Goal: Task Accomplishment & Management: Manage account settings

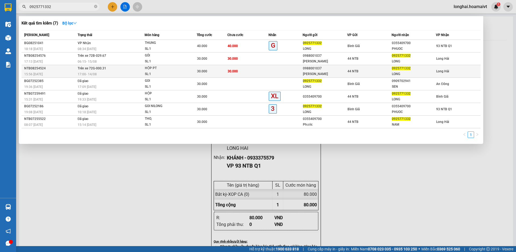
type input "0925771332"
click at [94, 70] on span "Trên xe 72G-000.31" at bounding box center [92, 68] width 28 height 4
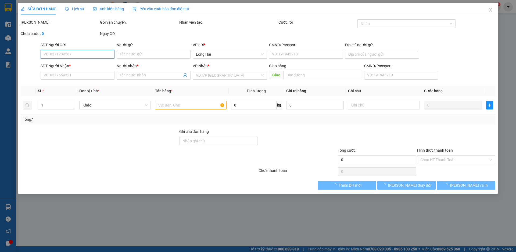
type input "0988001037"
type input "VÂN ANH"
type input "157 TÔ HIẾN THÀNH"
type input "0925771332"
type input "LONG"
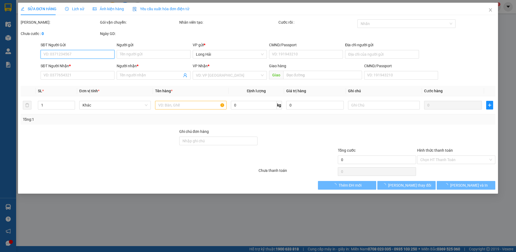
type input "30.000"
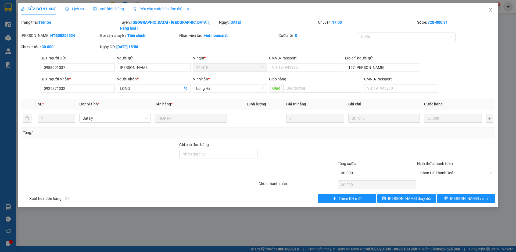
click at [490, 11] on icon "close" at bounding box center [490, 10] width 4 height 4
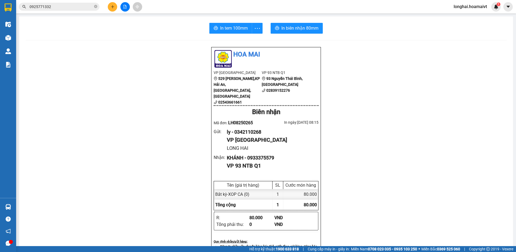
click at [63, 7] on input "0925771332" at bounding box center [61, 7] width 63 height 6
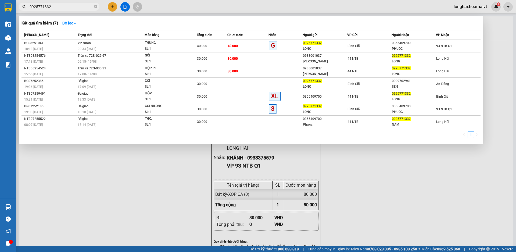
drag, startPoint x: 410, startPoint y: 191, endPoint x: 367, endPoint y: 183, distance: 42.9
click at [410, 191] on div at bounding box center [258, 126] width 516 height 252
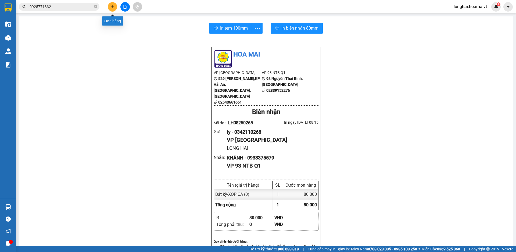
click at [112, 9] on button at bounding box center [112, 6] width 9 height 9
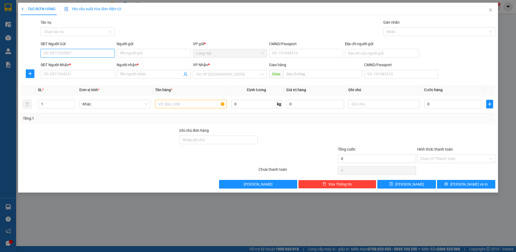
click at [80, 50] on input "SĐT Người Gửi" at bounding box center [78, 53] width 74 height 9
type input "0945311276"
click at [71, 64] on div "0945311276 - Tín" at bounding box center [77, 64] width 67 height 6
type input "Tín"
type input "077076004944"
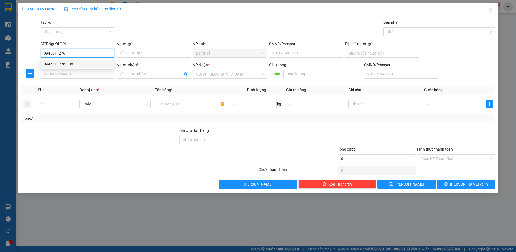
type input "0358941984"
type input "Tấn"
type input "0945311276"
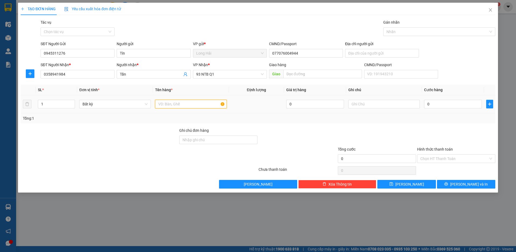
click at [171, 105] on input "text" at bounding box center [190, 104] width 71 height 9
type input "HOP DH"
click at [437, 107] on input "0" at bounding box center [453, 104] width 58 height 9
type input "3"
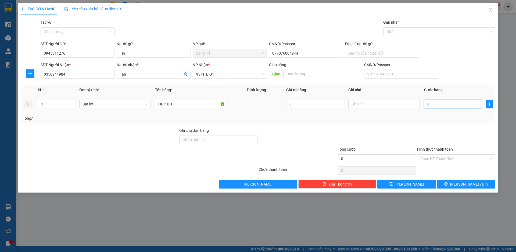
type input "3"
type input "30"
type input "30.000"
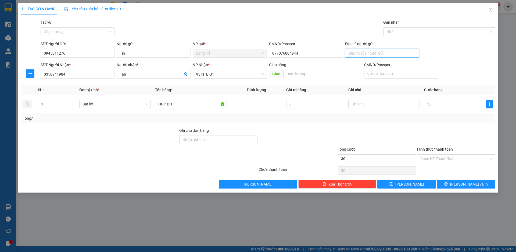
type input "30.000"
click at [377, 52] on input "Địa chỉ người gửi" at bounding box center [382, 53] width 74 height 9
type input "LONG HAI"
drag, startPoint x: 455, startPoint y: 159, endPoint x: 456, endPoint y: 163, distance: 4.6
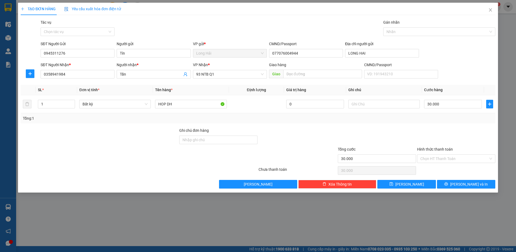
click at [455, 159] on input "Hình thức thanh toán" at bounding box center [454, 159] width 68 height 8
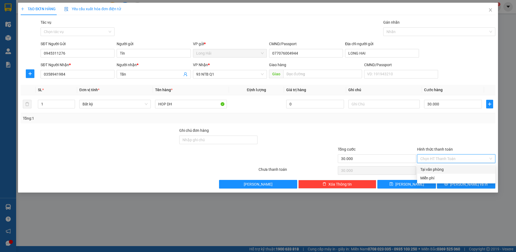
click at [452, 169] on div "Tại văn phòng" at bounding box center [456, 169] width 72 height 6
type input "0"
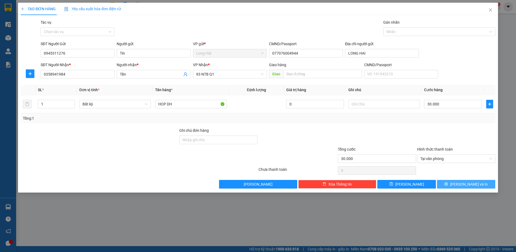
click at [458, 187] on button "[PERSON_NAME] và In" at bounding box center [466, 184] width 58 height 9
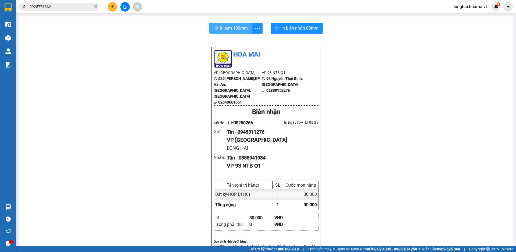
click at [237, 28] on span "In tem 100mm" at bounding box center [234, 28] width 28 height 7
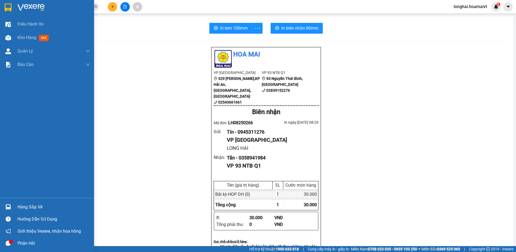
click at [21, 206] on div "Hàng sắp về" at bounding box center [53, 207] width 73 height 8
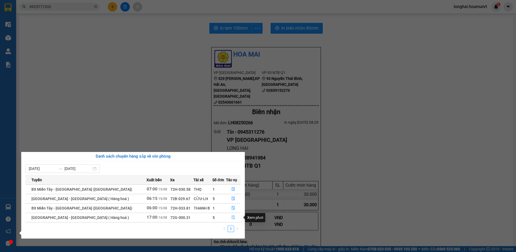
click at [233, 217] on button "button" at bounding box center [233, 217] width 14 height 9
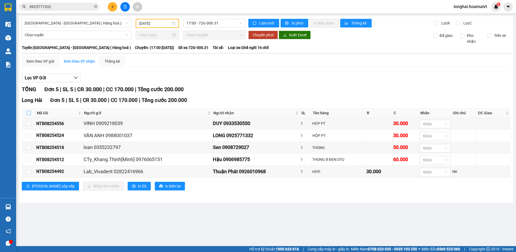
click at [31, 110] on label at bounding box center [29, 113] width 4 height 6
click at [31, 111] on input "checkbox" at bounding box center [29, 113] width 4 height 4
checkbox input "true"
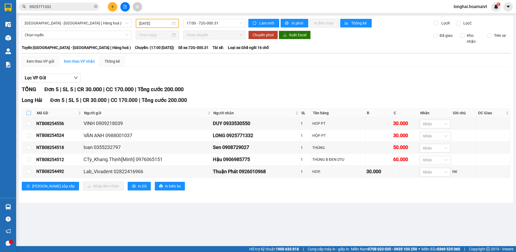
checkbox input "true"
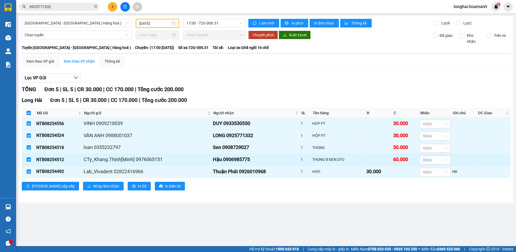
click at [30, 160] on input "checkbox" at bounding box center [29, 159] width 4 height 4
checkbox input "false"
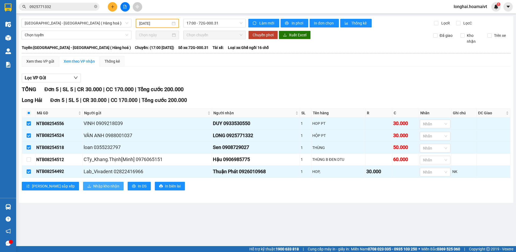
click at [93, 189] on span "Nhập kho nhận" at bounding box center [106, 186] width 26 height 6
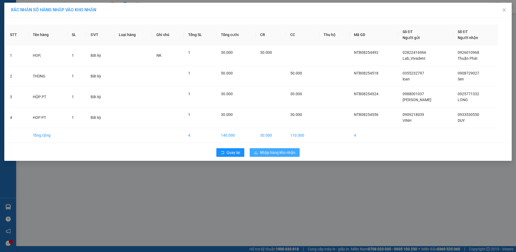
click at [274, 151] on span "Nhập hàng kho nhận" at bounding box center [277, 152] width 35 height 6
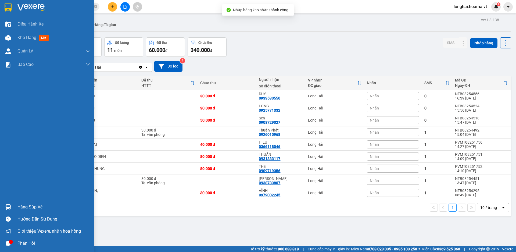
click at [23, 206] on div "Hàng sắp về" at bounding box center [53, 207] width 73 height 8
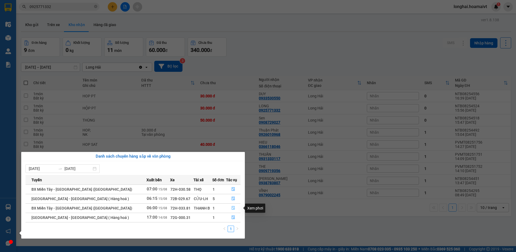
click at [231, 208] on icon "file-done" at bounding box center [233, 208] width 4 height 4
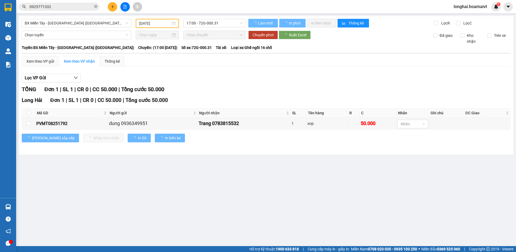
type input "[DATE]"
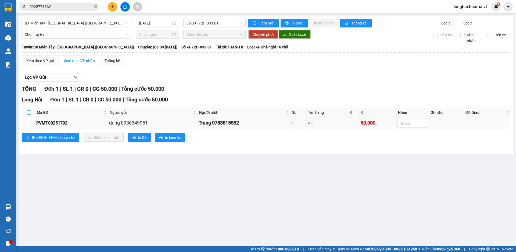
drag, startPoint x: 28, startPoint y: 112, endPoint x: 70, endPoint y: 125, distance: 43.1
click at [29, 112] on input "checkbox" at bounding box center [29, 112] width 4 height 4
checkbox input "true"
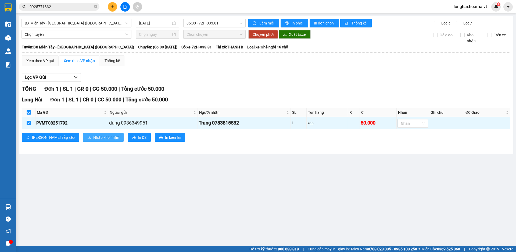
click at [93, 137] on span "Nhập kho nhận" at bounding box center [106, 137] width 26 height 6
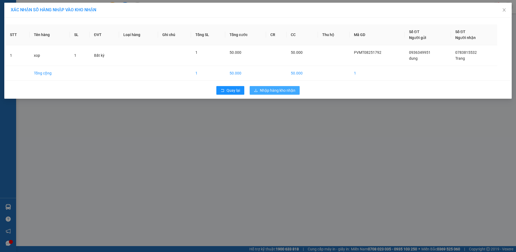
click at [269, 91] on span "Nhập hàng kho nhận" at bounding box center [277, 90] width 35 height 6
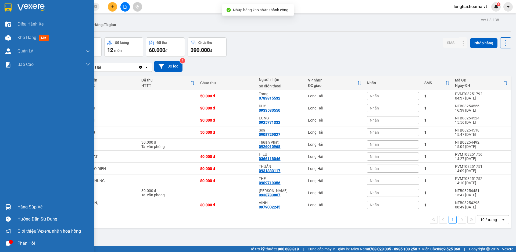
click at [25, 209] on div "Hàng sắp về" at bounding box center [53, 207] width 73 height 8
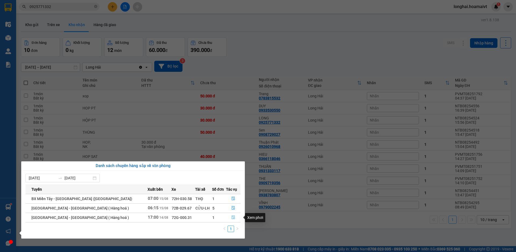
click at [233, 217] on icon "file-done" at bounding box center [233, 217] width 4 height 4
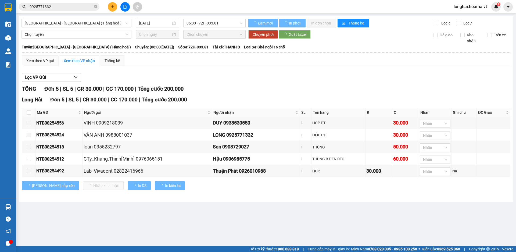
type input "14/08/2025"
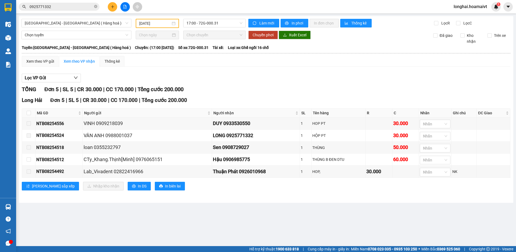
click at [242, 207] on main "Sài Gòn - Long Hải ( Hàng hoá ) 14/08/2025 17:00 - 72G-000.31 Làm mới In phơi I…" at bounding box center [258, 123] width 516 height 246
click at [111, 8] on icon "plus" at bounding box center [113, 7] width 4 height 4
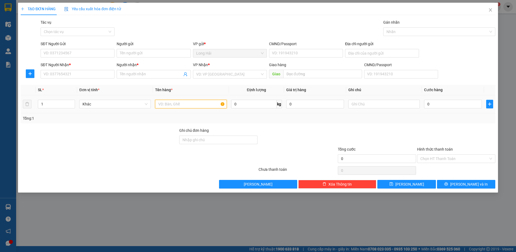
click at [167, 103] on input "text" at bounding box center [190, 104] width 71 height 9
click at [63, 52] on input "SĐT Người Gửi" at bounding box center [78, 53] width 74 height 9
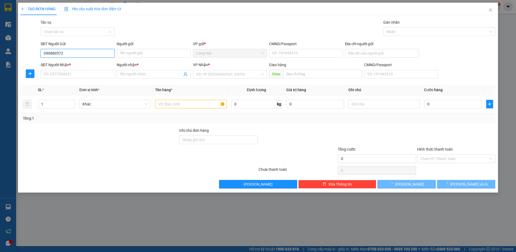
type input "0908805721"
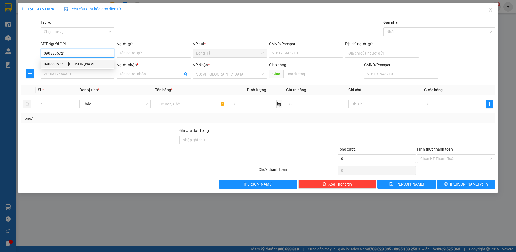
click at [75, 63] on div "0908805721 - VĂN HIẾN" at bounding box center [77, 64] width 67 height 6
type input "VĂN HIẾN"
type input "036084011097"
type input "6B TO 11 P LAM"
type input "0973625994"
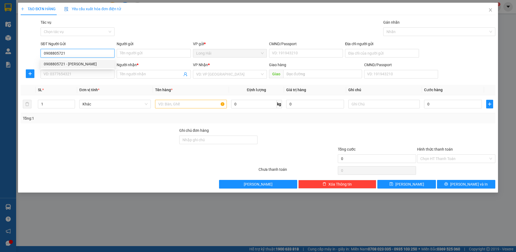
type input "TĂNG"
type input "0908805721"
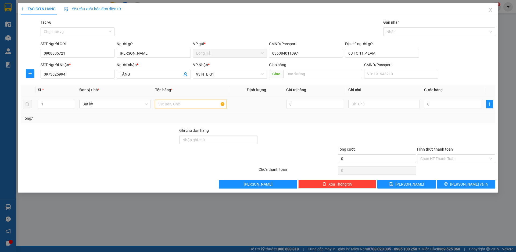
click at [179, 104] on input "text" at bounding box center [190, 104] width 71 height 9
type input "HOP DT"
click at [432, 102] on input "0" at bounding box center [453, 104] width 58 height 9
type input "4"
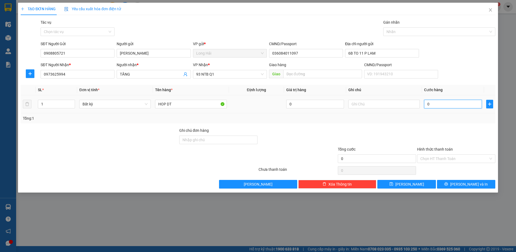
type input "4"
type input "40"
click at [437, 159] on input "Hình thức thanh toán" at bounding box center [454, 159] width 68 height 8
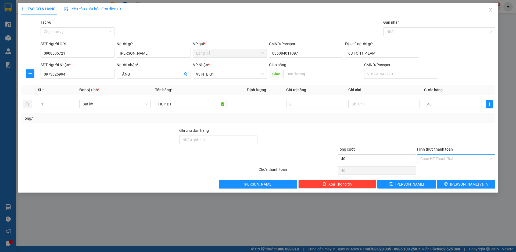
type input "40.000"
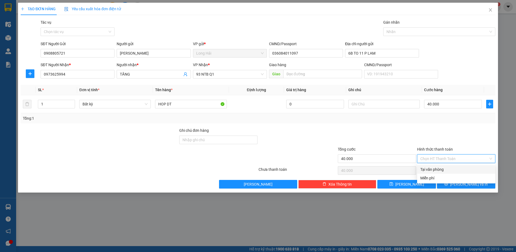
click at [435, 170] on div "Tại văn phòng" at bounding box center [456, 169] width 72 height 6
type input "0"
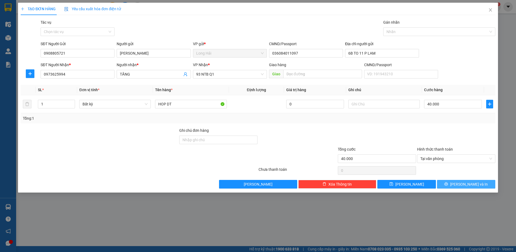
click at [457, 187] on button "[PERSON_NAME] và In" at bounding box center [466, 184] width 58 height 9
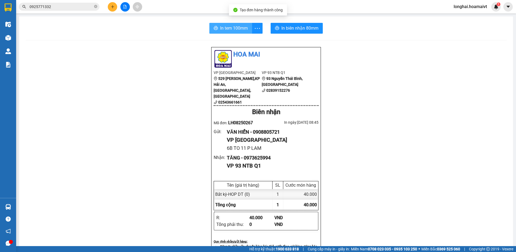
click at [231, 30] on span "In tem 100mm" at bounding box center [234, 28] width 28 height 7
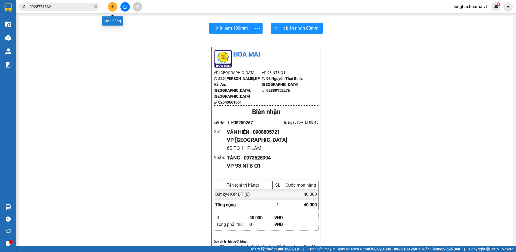
click at [113, 6] on icon "plus" at bounding box center [113, 7] width 4 height 4
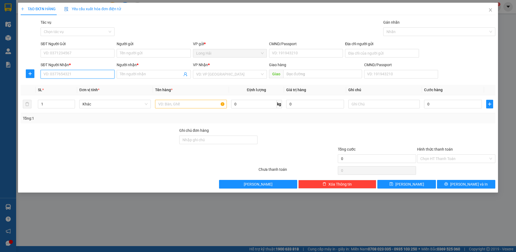
click at [69, 74] on input "SĐT Người Nhận *" at bounding box center [78, 74] width 74 height 9
type input "0398759828"
click at [74, 85] on div "0398759828 - NHI" at bounding box center [77, 85] width 67 height 6
type input "NHI"
type input "0398759828"
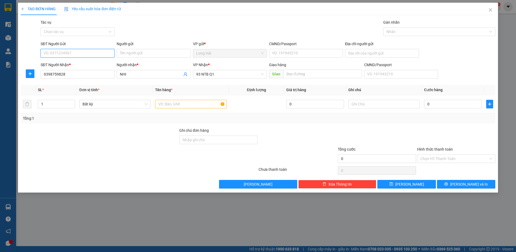
click at [76, 55] on input "SĐT Người Gửi" at bounding box center [78, 53] width 74 height 9
click at [72, 62] on div "0373946051 - NGOC" at bounding box center [77, 64] width 67 height 6
type input "0373946051"
type input "NGOC"
click at [189, 102] on input "text" at bounding box center [190, 104] width 71 height 9
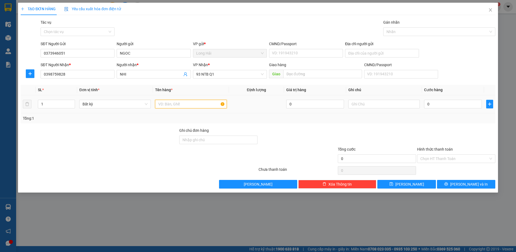
click at [177, 105] on input "text" at bounding box center [190, 104] width 71 height 9
type input "TEP"
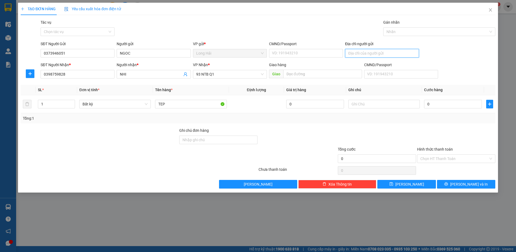
click at [353, 53] on input "Địa chỉ người gửi" at bounding box center [382, 53] width 74 height 9
type input "LONG HAI"
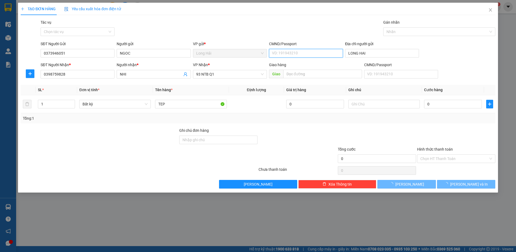
click at [277, 53] on input "CMND/Passport" at bounding box center [306, 53] width 74 height 9
click at [277, 52] on input "CMND/Passport" at bounding box center [306, 53] width 74 height 9
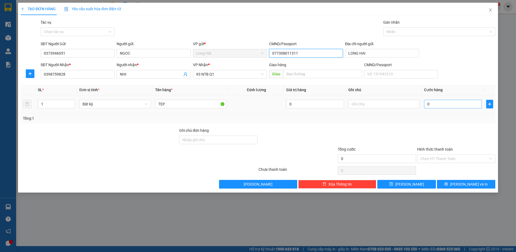
type input "077308011311"
click at [428, 102] on input "0" at bounding box center [453, 104] width 58 height 9
click at [431, 156] on input "Hình thức thanh toán" at bounding box center [454, 159] width 68 height 8
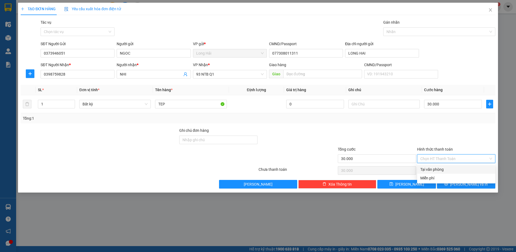
click at [435, 168] on div "Tại văn phòng" at bounding box center [456, 169] width 72 height 6
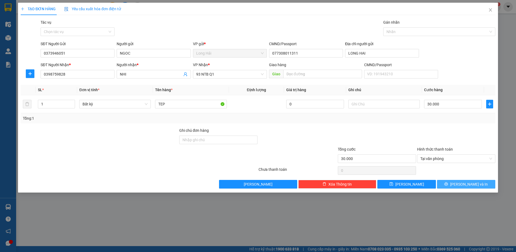
click at [443, 180] on button "[PERSON_NAME] và In" at bounding box center [466, 184] width 58 height 9
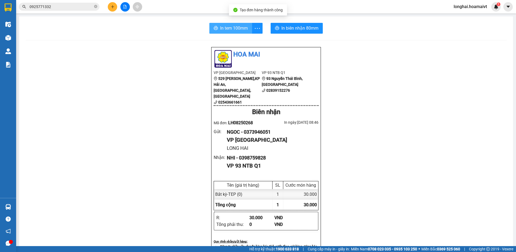
click at [231, 26] on span "In tem 100mm" at bounding box center [234, 28] width 28 height 7
click at [96, 7] on icon "close-circle" at bounding box center [95, 6] width 3 height 3
click at [90, 7] on input "text" at bounding box center [61, 7] width 63 height 6
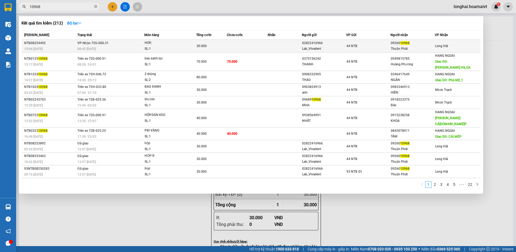
type input "10968"
click at [142, 47] on div "08:42 - 15/08" at bounding box center [110, 49] width 67 height 6
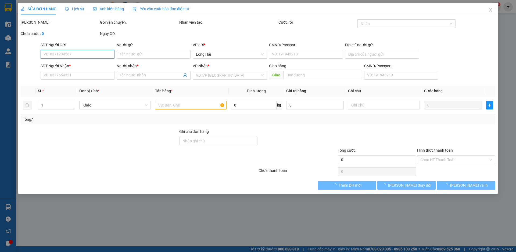
type input "02822416966"
type input "Lab_Vivadent"
type input "079065027654"
type input "122/11D_T.N.Hầu_Tân.Phú"
type input "0926010968"
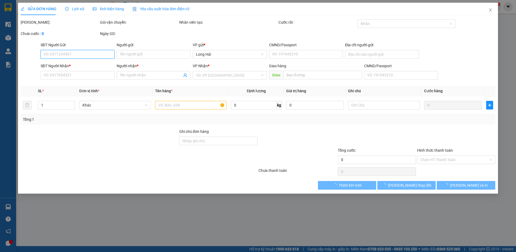
type input "Thuận Phát"
type input "30.000"
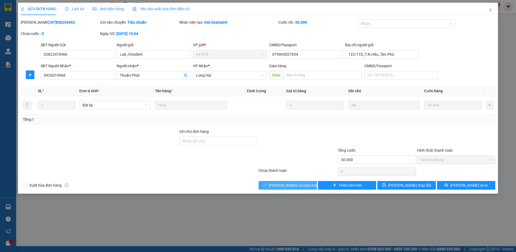
drag, startPoint x: 289, startPoint y: 185, endPoint x: 291, endPoint y: 171, distance: 13.6
click at [290, 185] on span "[PERSON_NAME] và Giao hàng" at bounding box center [295, 185] width 52 height 6
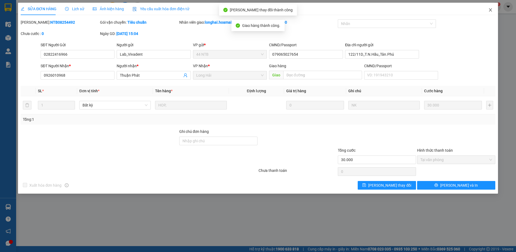
click at [490, 10] on icon "close" at bounding box center [490, 9] width 3 height 3
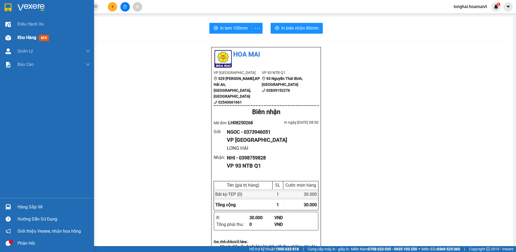
click at [26, 40] on span "Kho hàng" at bounding box center [26, 37] width 19 height 5
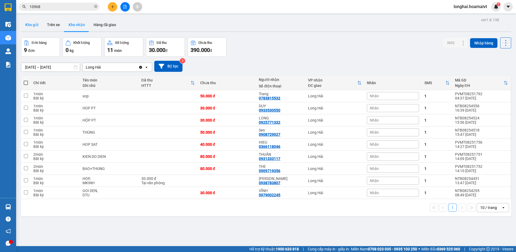
click at [32, 23] on button "Kho gửi" at bounding box center [32, 24] width 22 height 13
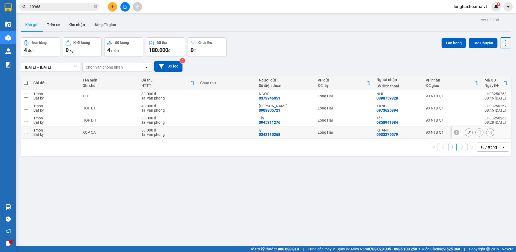
drag, startPoint x: 27, startPoint y: 132, endPoint x: 27, endPoint y: 124, distance: 8.1
click at [27, 131] on input "checkbox" at bounding box center [26, 132] width 4 height 4
checkbox input "true"
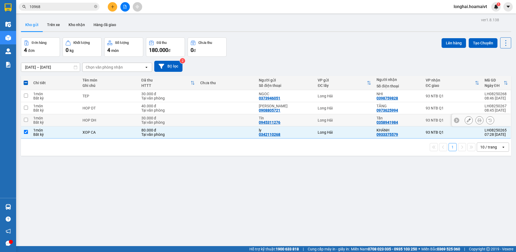
click at [26, 120] on input "checkbox" at bounding box center [26, 120] width 4 height 4
checkbox input "true"
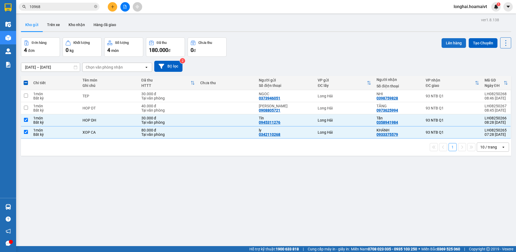
click at [443, 43] on button "Lên hàng" at bounding box center [454, 43] width 24 height 10
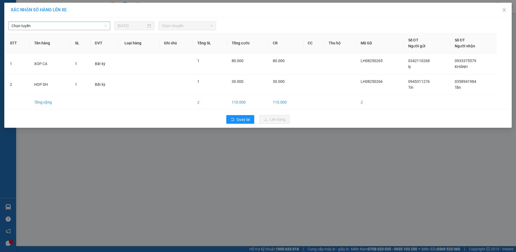
click at [102, 26] on span "Chọn tuyến" at bounding box center [59, 26] width 95 height 8
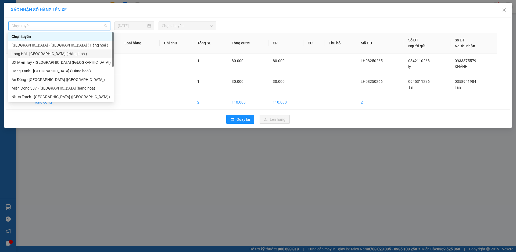
click at [67, 55] on div "Long Hải - Sài Gòn ( Hàng hoá )" at bounding box center [61, 54] width 99 height 6
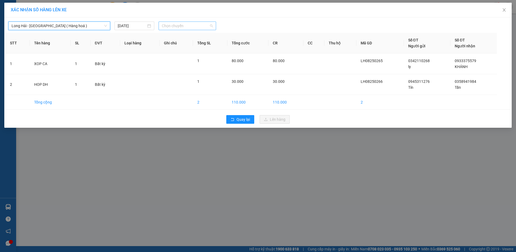
click at [178, 24] on span "Chọn chuyến" at bounding box center [187, 26] width 51 height 8
type input "09"
click at [193, 45] on div "Thêm chuyến " 09:00 "" at bounding box center [187, 45] width 57 height 9
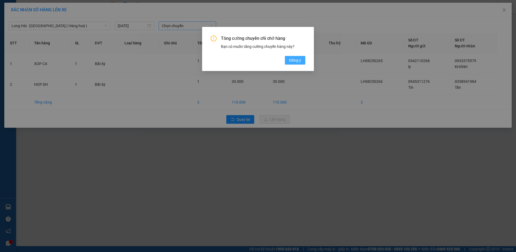
click at [296, 60] on span "Đồng ý" at bounding box center [295, 60] width 12 height 6
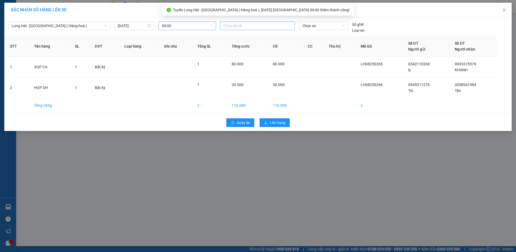
click at [239, 26] on div at bounding box center [257, 26] width 72 height 6
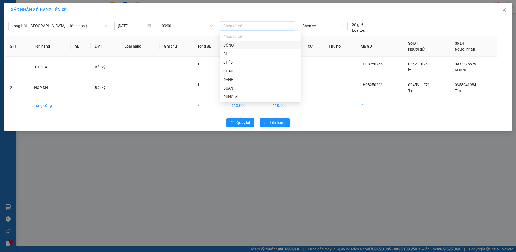
drag, startPoint x: 226, startPoint y: 70, endPoint x: 249, endPoint y: 26, distance: 49.6
click at [249, 26] on body "Kết quả tìm kiếm ( 212 ) Bộ lọc Mã ĐH Trạng thái Món hàng Tổng cước Chưa cước N…" at bounding box center [258, 126] width 516 height 252
click at [249, 24] on div at bounding box center [257, 26] width 72 height 6
type input "HAU"
click at [235, 52] on div "HẬU LH" at bounding box center [260, 54] width 74 height 6
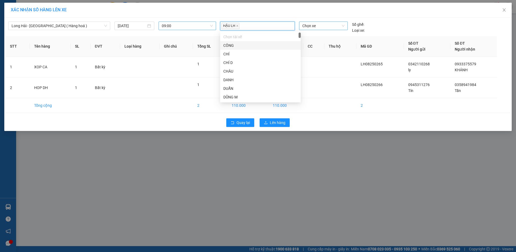
click at [317, 28] on span "Chọn xe" at bounding box center [323, 26] width 42 height 8
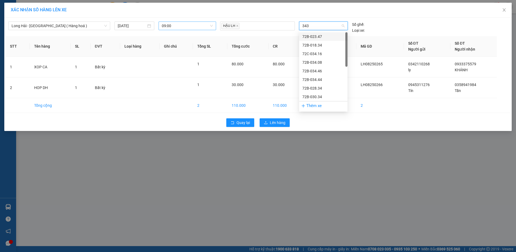
type input "3437"
click at [313, 37] on div "72B-034.37" at bounding box center [323, 37] width 42 height 6
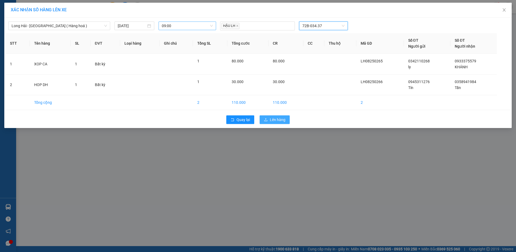
click at [274, 122] on span "Lên hàng" at bounding box center [278, 120] width 16 height 6
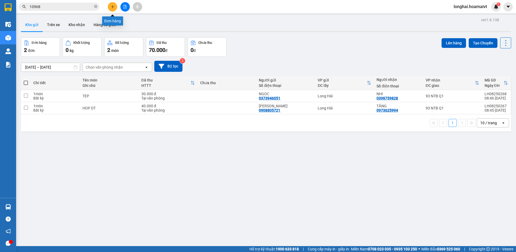
click at [116, 6] on button at bounding box center [112, 6] width 9 height 9
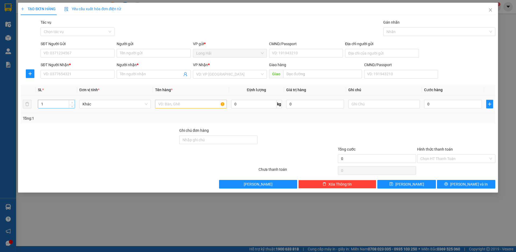
type input "2"
click at [72, 102] on icon "up" at bounding box center [72, 103] width 2 height 2
click at [168, 104] on input "text" at bounding box center [190, 104] width 71 height 9
type input "XOP"
click at [207, 74] on input "search" at bounding box center [228, 74] width 64 height 8
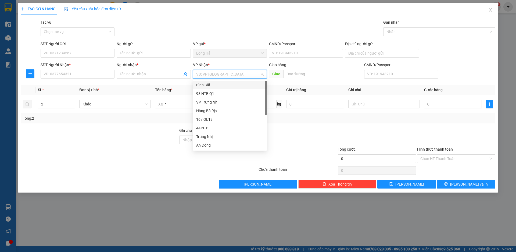
type input "M"
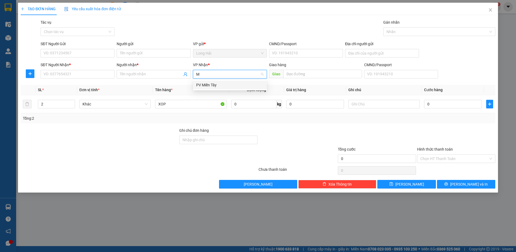
click at [201, 85] on div "PV Miền Tây" at bounding box center [229, 85] width 67 height 6
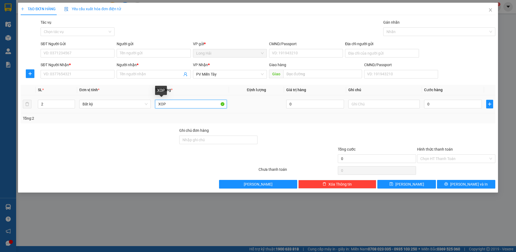
click at [181, 107] on input "XOP" at bounding box center [190, 104] width 71 height 9
type input "XOP HSAN"
click at [86, 75] on input "SĐT Người Nhận *" at bounding box center [78, 74] width 74 height 9
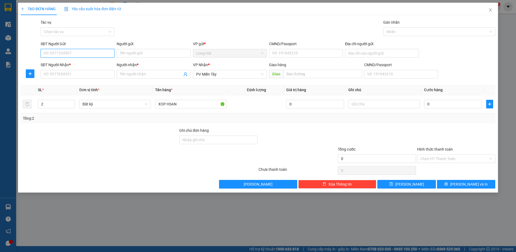
click at [83, 52] on input "SĐT Người Gửi" at bounding box center [78, 53] width 74 height 9
type input "0937036112"
click at [71, 62] on div "0937036112 - THÁNH" at bounding box center [77, 64] width 67 height 6
type input "THÁNH"
type input "0937036112"
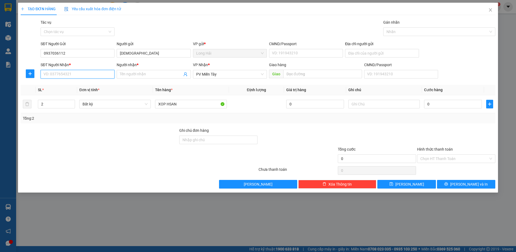
click at [102, 73] on input "SĐT Người Nhận *" at bounding box center [78, 74] width 74 height 9
click at [77, 71] on input "SĐT Người Nhận *" at bounding box center [78, 74] width 74 height 9
type input "0932834561"
click at [124, 75] on input "Người nhận *" at bounding box center [151, 74] width 62 height 6
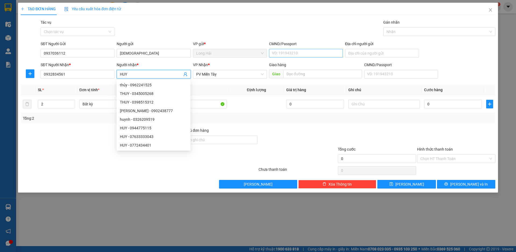
type input "HUY"
click at [281, 53] on input "CMND/Passport" at bounding box center [306, 53] width 74 height 9
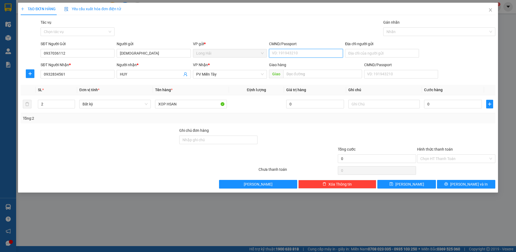
click at [279, 51] on input "CMND/Passport" at bounding box center [306, 53] width 74 height 9
type input "075070000278"
click at [361, 53] on input "Địa chỉ người gửi" at bounding box center [382, 53] width 74 height 9
type input "LONG DIEN"
click at [441, 105] on input "0" at bounding box center [453, 104] width 58 height 9
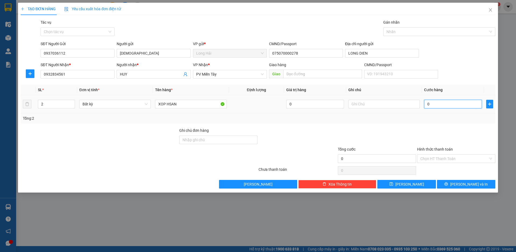
type input "1"
type input "15"
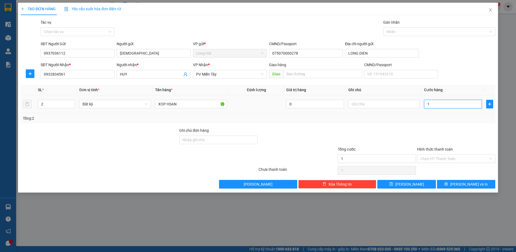
type input "15"
type input "150"
type input "150.000"
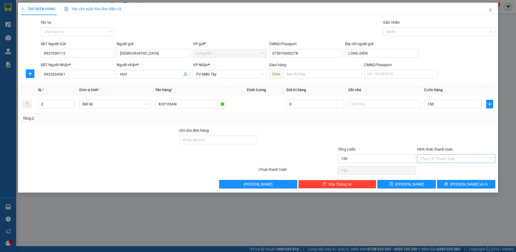
type input "150.000"
click at [441, 158] on input "Hình thức thanh toán" at bounding box center [454, 159] width 68 height 8
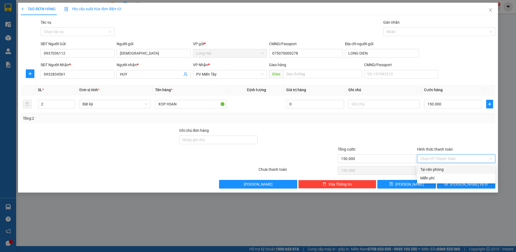
click at [440, 169] on div "Tại văn phòng" at bounding box center [456, 169] width 72 height 6
type input "0"
click at [463, 189] on div "TẠO ĐƠN HÀNG Yêu cầu xuất hóa đơn điện tử Transit Pickup Surcharge Ids Transit …" at bounding box center [258, 98] width 480 height 190
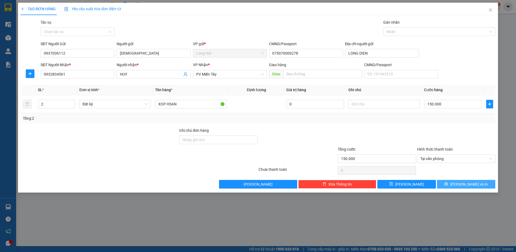
click at [461, 182] on button "[PERSON_NAME] và In" at bounding box center [466, 184] width 58 height 9
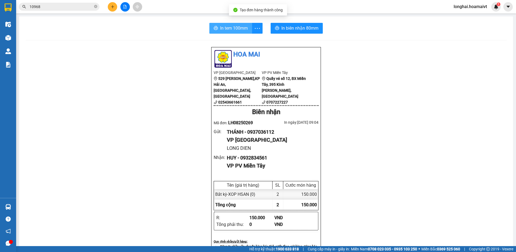
click at [224, 28] on span "In tem 100mm" at bounding box center [234, 28] width 28 height 7
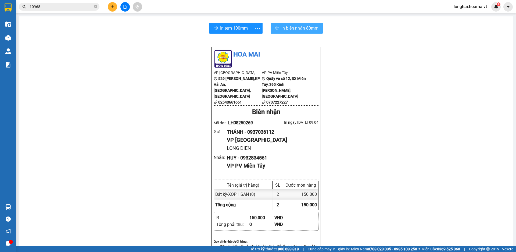
click at [290, 28] on span "In biên nhận 80mm" at bounding box center [299, 28] width 37 height 7
click at [113, 6] on icon "plus" at bounding box center [113, 7] width 4 height 4
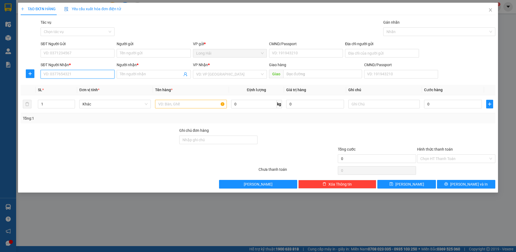
click at [95, 76] on input "SĐT Người Nhận *" at bounding box center [78, 74] width 74 height 9
type input "0937170985"
click at [123, 71] on span at bounding box center [154, 74] width 74 height 9
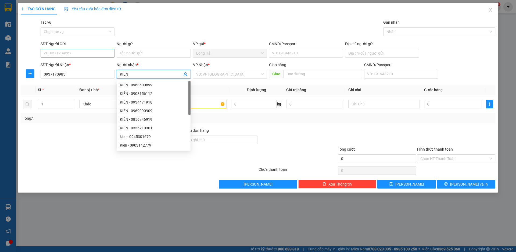
type input "KIEN"
click at [78, 51] on input "SĐT Người Gửi" at bounding box center [78, 53] width 74 height 9
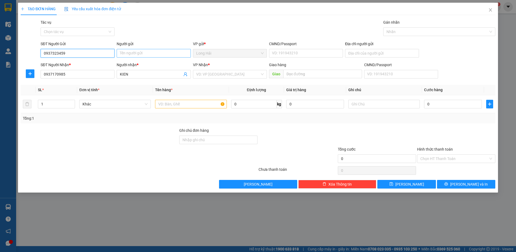
type input "0937323459"
click at [129, 53] on input "Người gửi" at bounding box center [154, 53] width 74 height 9
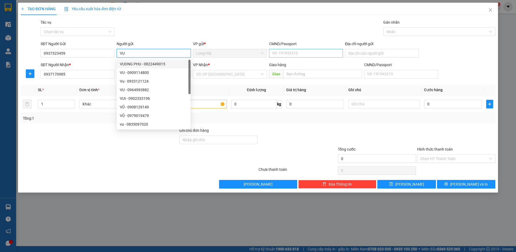
type input "VU"
click at [282, 50] on input "CMND/Passport" at bounding box center [306, 53] width 74 height 9
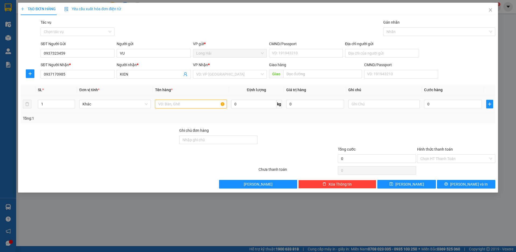
click at [185, 102] on input "text" at bounding box center [190, 104] width 71 height 9
type input "HOP TCAY"
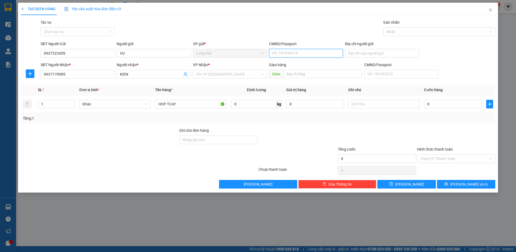
click at [280, 52] on input "CMND/Passport" at bounding box center [306, 53] width 74 height 9
type input "051083009220"
click at [356, 53] on input "Địa chỉ người gửi" at bounding box center [382, 53] width 74 height 9
type input "LONG HAI"
type input "3"
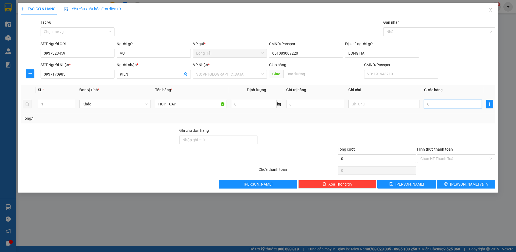
type input "3"
type input "30"
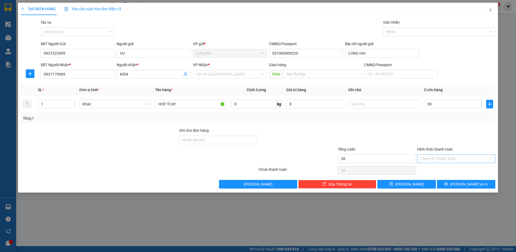
type input "30.000"
click at [454, 161] on input "Hình thức thanh toán" at bounding box center [454, 159] width 68 height 8
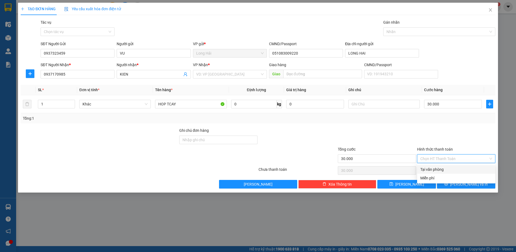
click at [443, 169] on div "Tại văn phòng" at bounding box center [456, 169] width 72 height 6
type input "0"
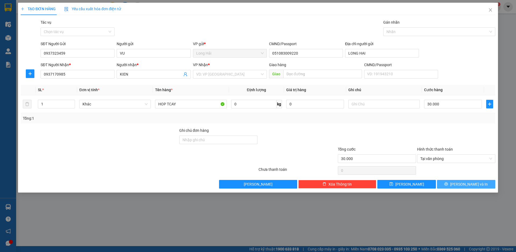
click at [461, 182] on button "[PERSON_NAME] và In" at bounding box center [466, 184] width 58 height 9
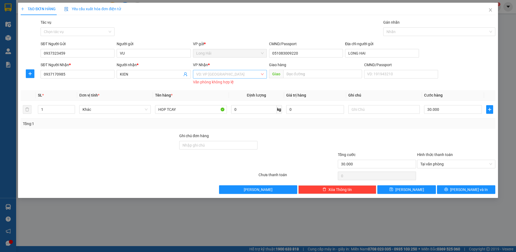
click at [242, 73] on input "search" at bounding box center [228, 74] width 64 height 8
click at [217, 85] on div "93 NTB Q1" at bounding box center [229, 85] width 67 height 6
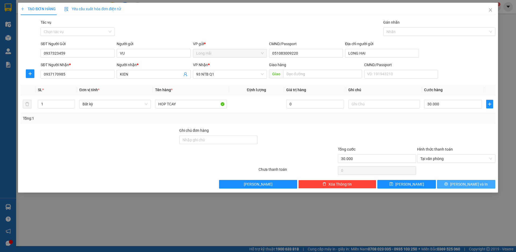
click at [448, 183] on icon "printer" at bounding box center [446, 183] width 3 height 3
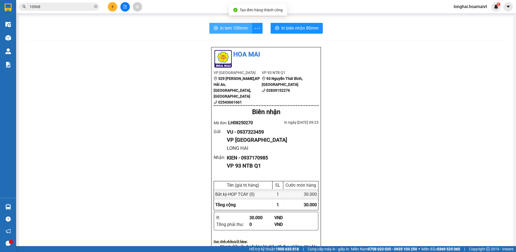
click at [224, 26] on span "In tem 100mm" at bounding box center [234, 28] width 28 height 7
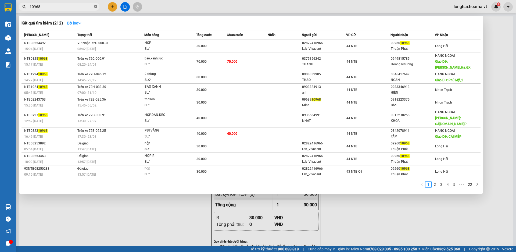
click at [95, 7] on icon "close-circle" at bounding box center [95, 6] width 3 height 3
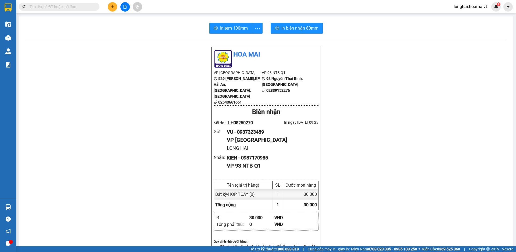
click at [85, 6] on input "text" at bounding box center [61, 7] width 63 height 6
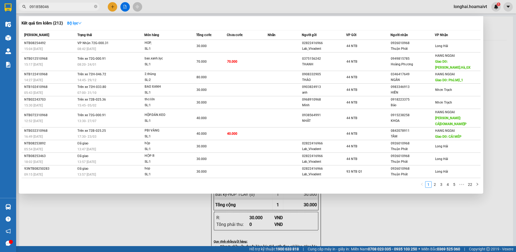
type input "0918580468"
click at [96, 5] on icon "close-circle" at bounding box center [95, 6] width 3 height 3
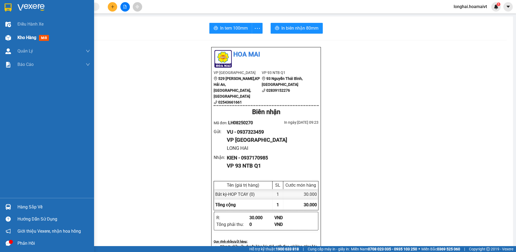
click at [22, 38] on span "Kho hàng" at bounding box center [26, 37] width 19 height 5
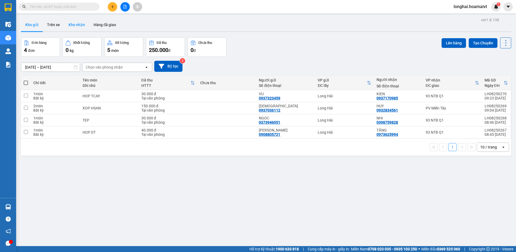
click at [74, 25] on button "Kho nhận" at bounding box center [76, 24] width 25 height 13
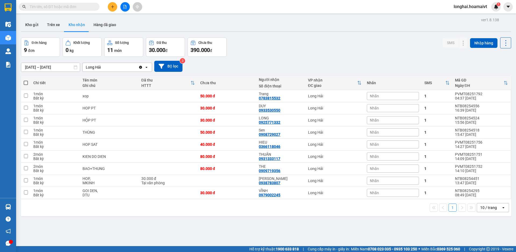
click at [76, 7] on input "text" at bounding box center [61, 7] width 63 height 6
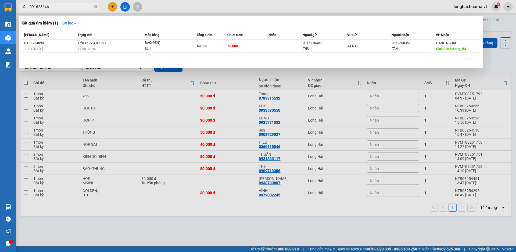
type input "0916236468"
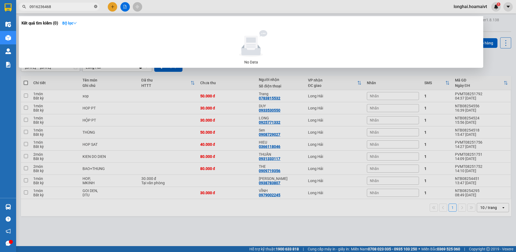
click at [96, 6] on icon "close-circle" at bounding box center [95, 6] width 3 height 3
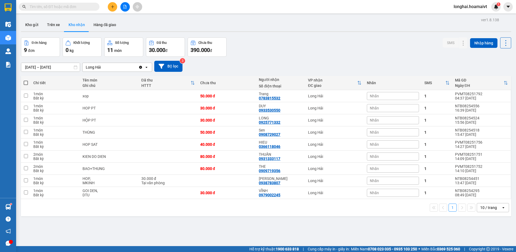
click at [78, 9] on input "text" at bounding box center [61, 7] width 63 height 6
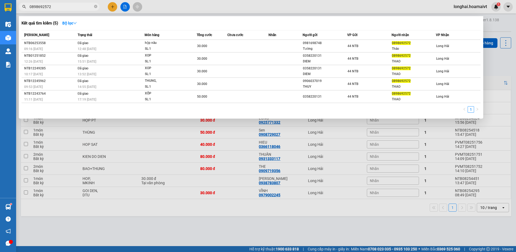
type input "0898692572"
click at [357, 226] on div at bounding box center [258, 126] width 516 height 252
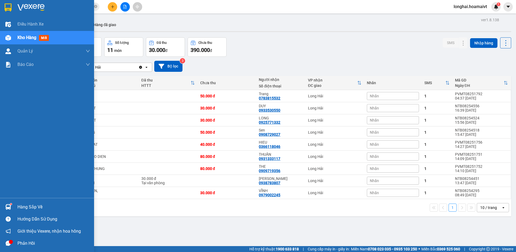
click at [23, 206] on div "Hàng sắp về" at bounding box center [53, 207] width 73 height 8
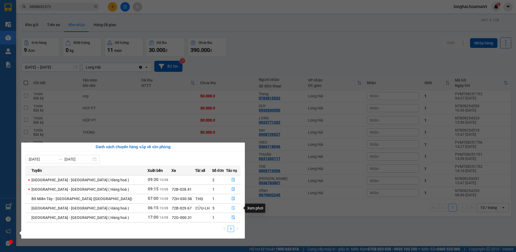
click at [231, 209] on icon "file-done" at bounding box center [233, 208] width 4 height 4
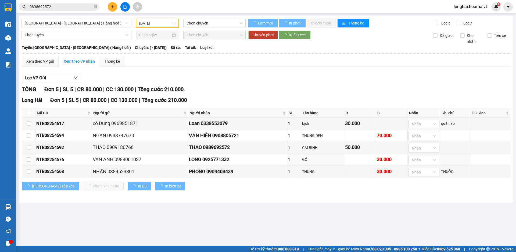
type input "[DATE]"
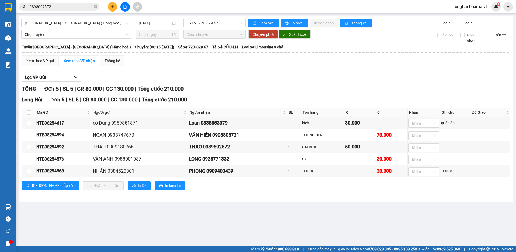
click at [113, 9] on button at bounding box center [112, 6] width 9 height 9
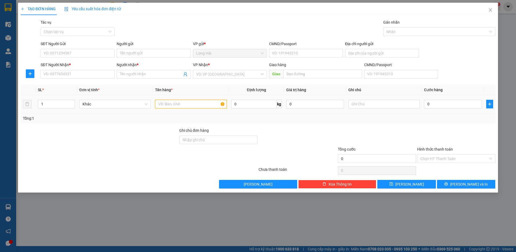
click at [167, 102] on input "text" at bounding box center [190, 104] width 71 height 9
type input "THUNG"
click at [78, 74] on input "SĐT Người Nhận *" at bounding box center [78, 74] width 74 height 9
click at [79, 77] on input "SĐT Người Nhận *" at bounding box center [78, 74] width 74 height 9
click at [88, 74] on input "SĐT Người Nhận *" at bounding box center [78, 74] width 74 height 9
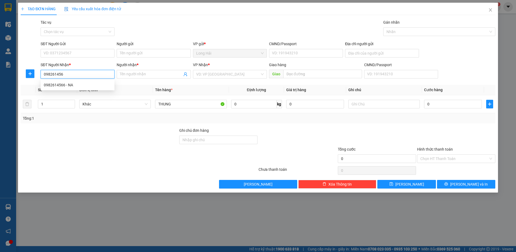
type input "0982614566"
click at [63, 85] on div "0982614566 - NA" at bounding box center [77, 85] width 67 height 6
type input "NA"
type input "0982614566"
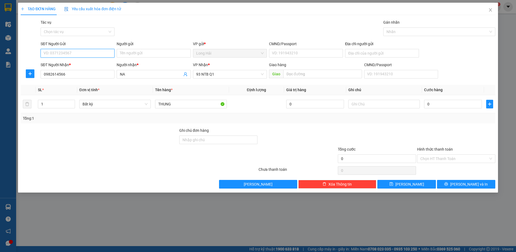
click at [77, 52] on input "SĐT Người Gửi" at bounding box center [78, 53] width 74 height 9
click at [74, 64] on div "0909789898 - thoai my" at bounding box center [77, 64] width 67 height 6
type input "0909789898"
type input "thoai my"
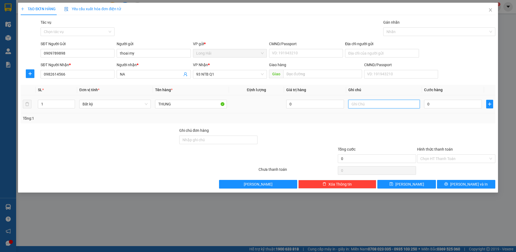
click at [357, 102] on input "text" at bounding box center [383, 104] width 71 height 9
type input "TUI SACH"
click at [446, 105] on input "0" at bounding box center [453, 104] width 58 height 9
type input "4"
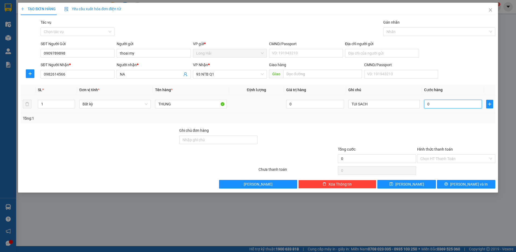
type input "4"
type input "40"
type input "40.000"
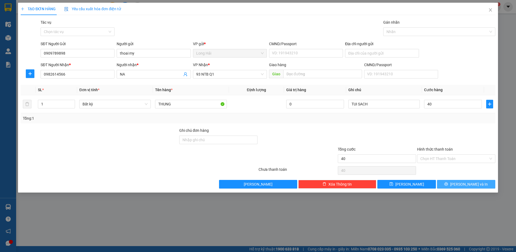
type input "40.000"
click at [448, 183] on icon "printer" at bounding box center [446, 184] width 4 height 4
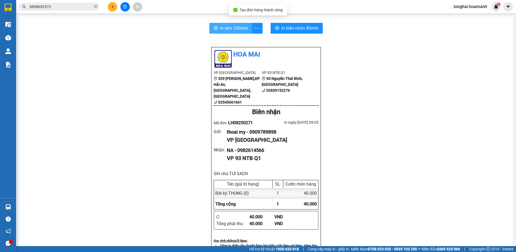
click at [235, 28] on span "In tem 100mm" at bounding box center [234, 28] width 28 height 7
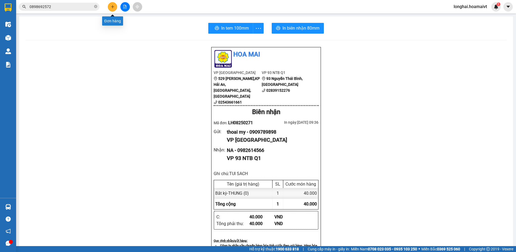
click at [111, 9] on button at bounding box center [112, 6] width 9 height 9
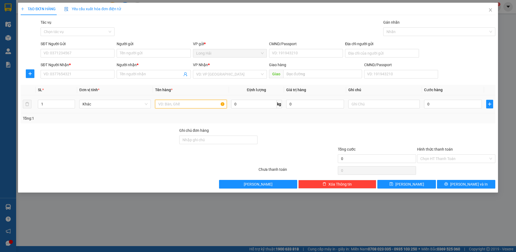
click at [183, 104] on input "text" at bounding box center [190, 104] width 71 height 9
type input "XOP"
click at [212, 76] on input "search" at bounding box center [228, 74] width 64 height 8
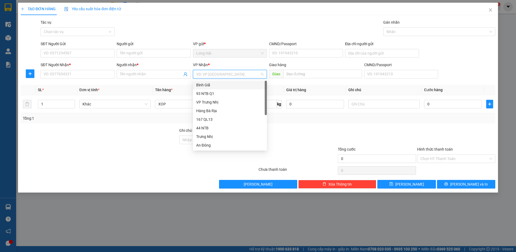
type input "9"
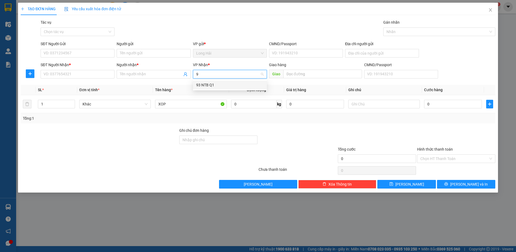
click at [207, 85] on div "93 NTB Q1" at bounding box center [229, 85] width 67 height 6
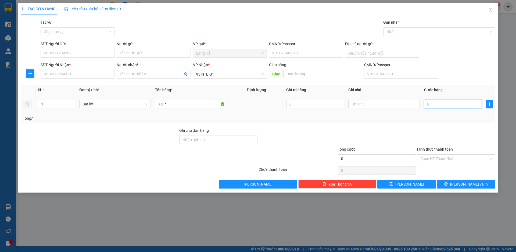
click at [433, 104] on input "0" at bounding box center [453, 104] width 58 height 9
type input "4"
type input "40"
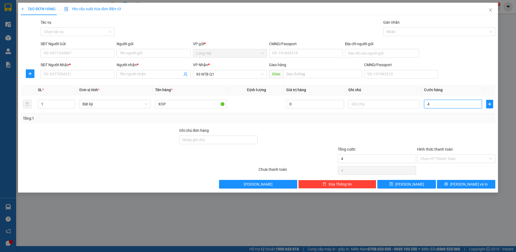
type input "40"
type input "40.000"
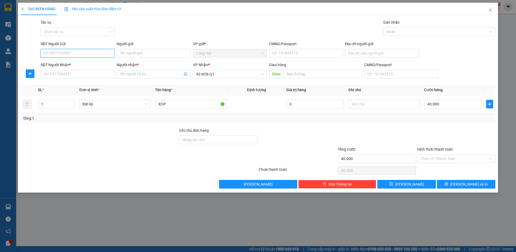
click at [89, 51] on input "SĐT Người Gửi" at bounding box center [78, 53] width 74 height 9
type input "0908329013"
click at [73, 64] on div "0908329013 - DUC" at bounding box center [77, 64] width 67 height 6
type input "DUC"
type input "0908329013"
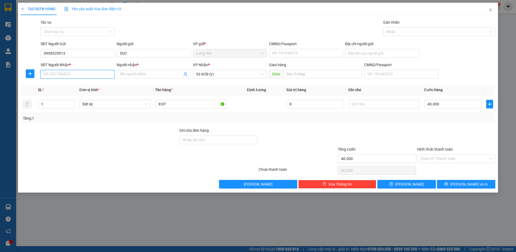
click at [85, 72] on input "SĐT Người Nhận *" at bounding box center [78, 74] width 74 height 9
click at [72, 86] on div "0902722785 - Lien" at bounding box center [77, 85] width 67 height 6
type input "0902722785"
type input "Lien"
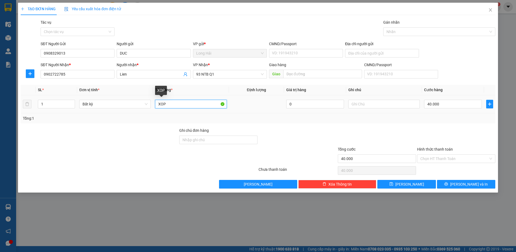
click at [190, 103] on input "XOP" at bounding box center [190, 104] width 71 height 9
type input "XOP CA"
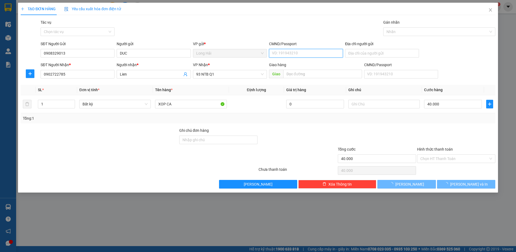
click at [305, 51] on input "CMND/Passport" at bounding box center [306, 53] width 74 height 9
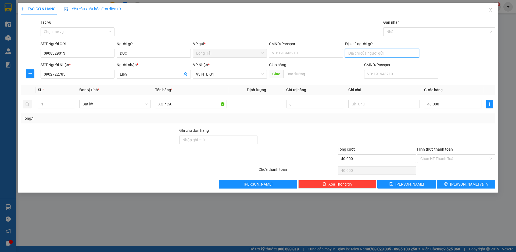
click at [362, 54] on input "Địa chỉ người gửi" at bounding box center [382, 53] width 74 height 9
type input "P LÂM"
click at [304, 53] on input "CMND/Passport" at bounding box center [306, 53] width 74 height 9
click at [275, 55] on input "CMND/Passport" at bounding box center [306, 53] width 74 height 9
type input "077040000161"
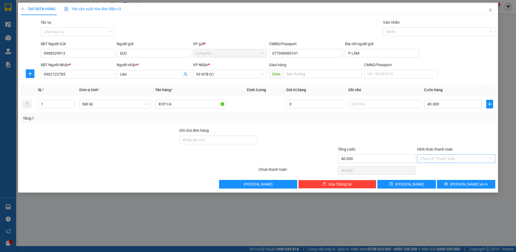
click at [430, 159] on input "Hình thức thanh toán" at bounding box center [454, 159] width 68 height 8
click at [428, 169] on div "Tại văn phòng" at bounding box center [456, 169] width 72 height 6
drag, startPoint x: 474, startPoint y: 185, endPoint x: 368, endPoint y: 129, distance: 119.6
click at [474, 185] on span "[PERSON_NAME] và In" at bounding box center [469, 184] width 38 height 6
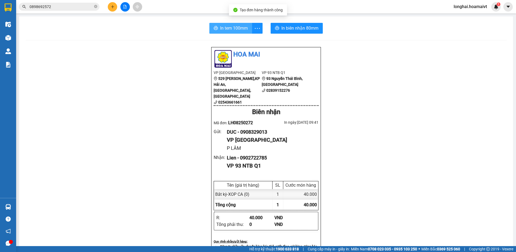
click at [221, 31] on span "In tem 100mm" at bounding box center [234, 28] width 28 height 7
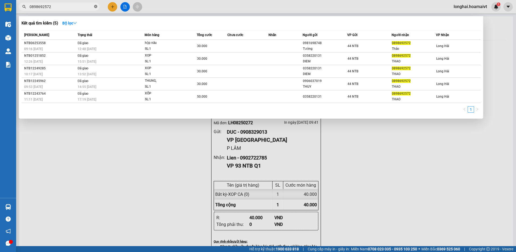
click at [95, 6] on icon "close-circle" at bounding box center [95, 6] width 3 height 3
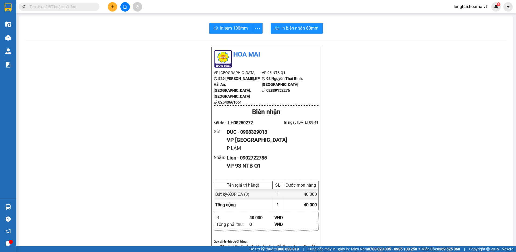
click at [82, 8] on input "text" at bounding box center [61, 7] width 63 height 6
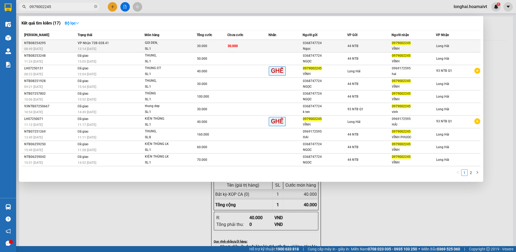
type input "0979002245"
click at [208, 49] on td "30.000" at bounding box center [212, 46] width 31 height 13
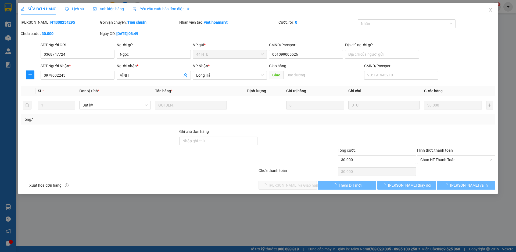
type input "0368747724"
type input "Ngọc"
type input "051099005526"
type input "0979002245"
type input "VĨNH"
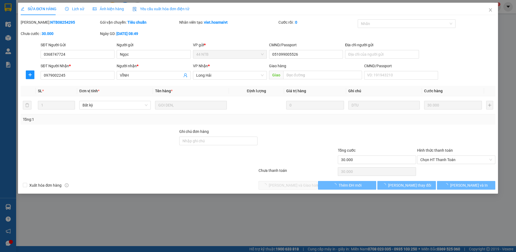
type input "30.000"
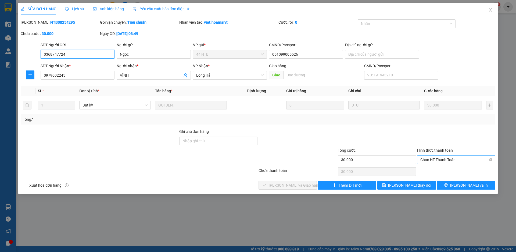
click at [458, 162] on span "Chọn HT Thanh Toán" at bounding box center [456, 160] width 72 height 8
click at [423, 171] on div "Tại văn phòng" at bounding box center [456, 170] width 72 height 6
type input "0"
drag, startPoint x: 270, startPoint y: 184, endPoint x: 271, endPoint y: 180, distance: 4.2
click at [267, 184] on icon "check" at bounding box center [265, 185] width 4 height 4
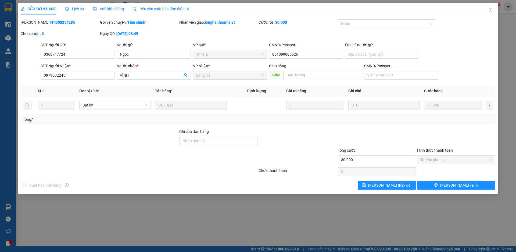
click at [516, 52] on div "SỬA ĐƠN HÀNG Lịch sử Ảnh kiện hàng Yêu cầu xuất hóa đơn điện tử Total Paid Fee …" at bounding box center [258, 126] width 516 height 252
click at [493, 10] on span "Close" at bounding box center [490, 10] width 15 height 15
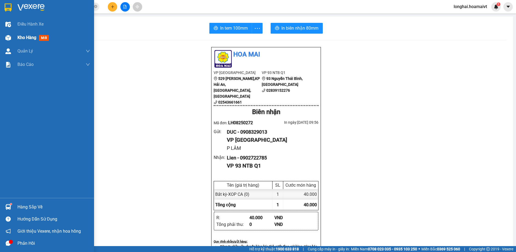
click at [23, 39] on span "Kho hàng" at bounding box center [26, 37] width 19 height 5
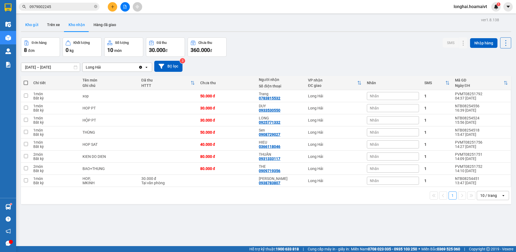
click at [34, 24] on button "Kho gửi" at bounding box center [32, 24] width 22 height 13
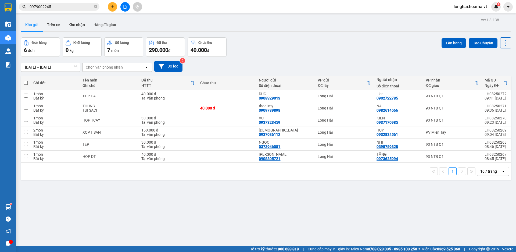
click at [26, 83] on span at bounding box center [26, 83] width 4 height 4
click at [26, 80] on input "checkbox" at bounding box center [26, 80] width 0 height 0
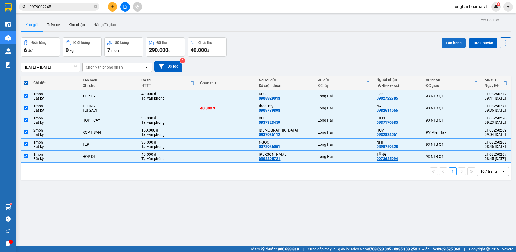
click at [450, 42] on button "Lên hàng" at bounding box center [454, 43] width 24 height 10
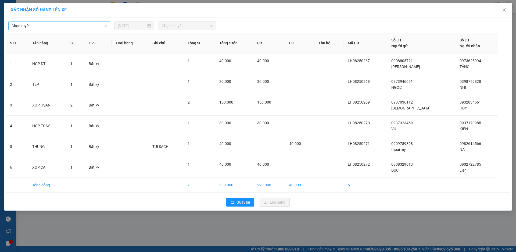
click at [65, 28] on span "Chọn tuyến" at bounding box center [59, 26] width 95 height 8
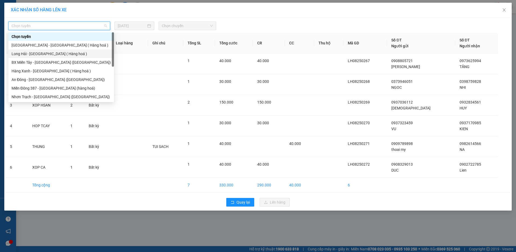
click at [37, 55] on div "Long Hải - Sài Gòn ( Hàng hoá )" at bounding box center [61, 54] width 99 height 6
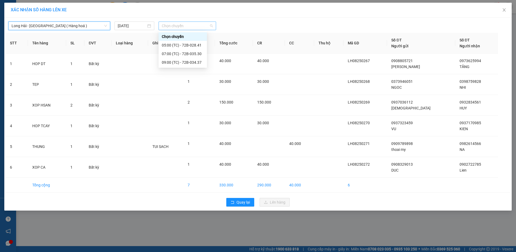
click at [170, 28] on span "Chọn chuyến" at bounding box center [187, 26] width 51 height 8
type input "10"
click at [194, 45] on div "Thêm chuyến " 10:00 "" at bounding box center [187, 45] width 57 height 9
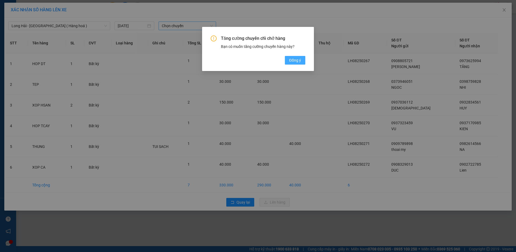
click at [293, 59] on span "Đồng ý" at bounding box center [295, 60] width 12 height 6
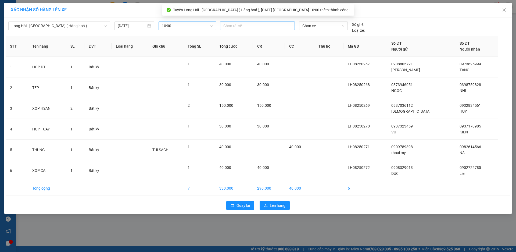
click at [236, 24] on div at bounding box center [257, 26] width 72 height 6
type input "TU"
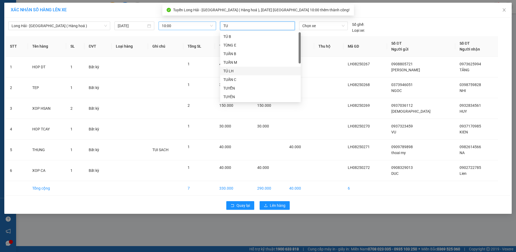
click at [225, 70] on div "TÚ LH" at bounding box center [260, 71] width 74 height 6
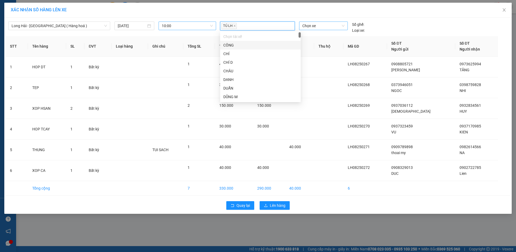
click at [312, 26] on span "Chọn xe" at bounding box center [323, 26] width 42 height 8
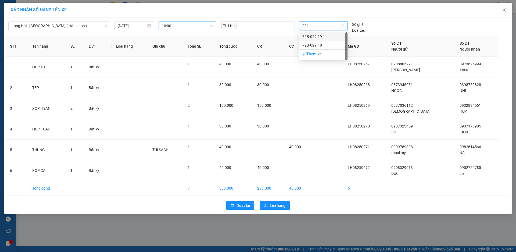
type input "2918"
click at [315, 37] on div "72B-029.18" at bounding box center [323, 37] width 42 height 6
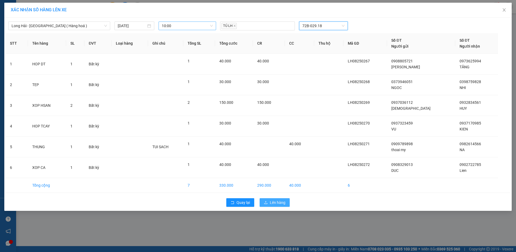
click at [274, 202] on span "Lên hàng" at bounding box center [278, 202] width 16 height 6
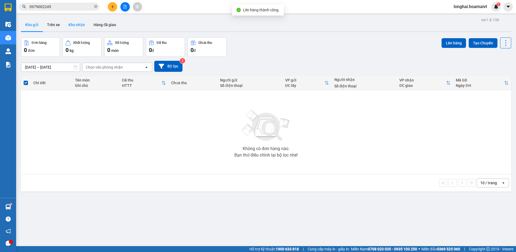
click at [76, 25] on button "Kho nhận" at bounding box center [76, 24] width 25 height 13
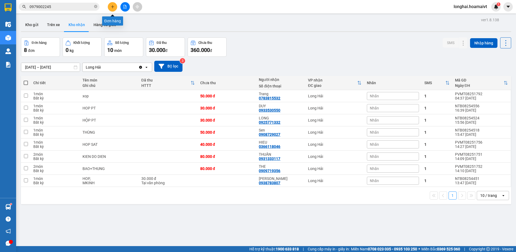
click at [111, 10] on button at bounding box center [112, 6] width 9 height 9
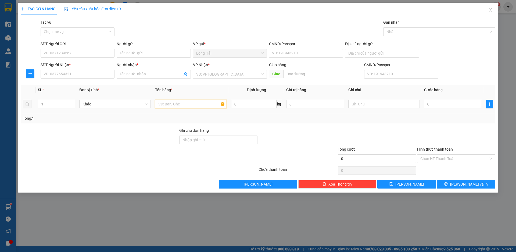
click at [174, 105] on input "text" at bounding box center [190, 104] width 71 height 9
click at [188, 104] on input "GOI" at bounding box center [190, 104] width 71 height 9
type input "GOI HONG"
click at [207, 78] on input "search" at bounding box center [228, 74] width 64 height 8
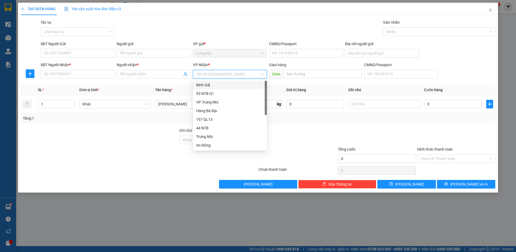
type input "9"
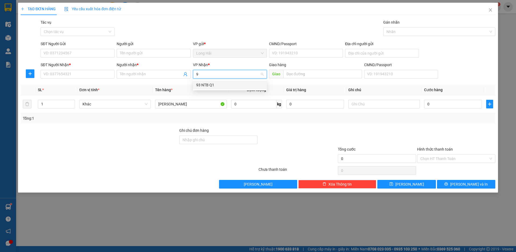
click at [205, 85] on div "93 NTB Q1" at bounding box center [229, 85] width 67 height 6
click at [95, 74] on input "SĐT Người Nhận *" at bounding box center [78, 74] width 74 height 9
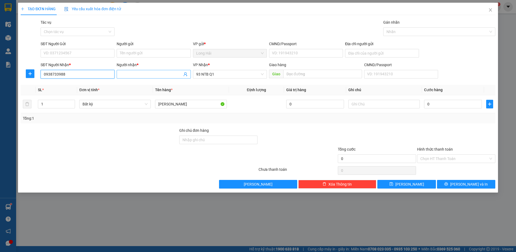
type input "0938733988"
click at [131, 75] on input "Người nhận *" at bounding box center [151, 74] width 62 height 6
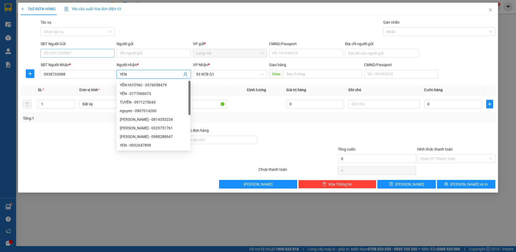
type input "YEN"
click at [82, 56] on input "SĐT Người Gửi" at bounding box center [78, 53] width 74 height 9
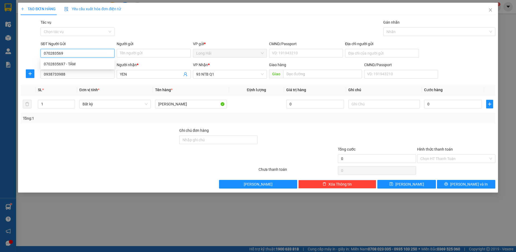
type input "0702835697"
click at [76, 65] on div "0702835697 - TÂM" at bounding box center [77, 64] width 67 height 6
type input "TÂM"
type input "0702835697"
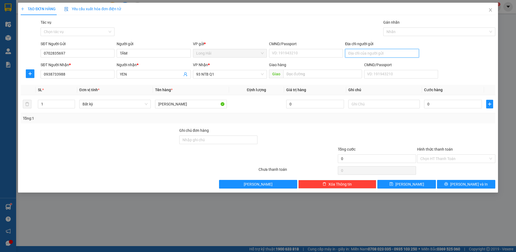
click at [357, 52] on input "Địa chỉ người gửi" at bounding box center [382, 53] width 74 height 9
click at [448, 102] on input "0" at bounding box center [453, 104] width 58 height 9
type input "3"
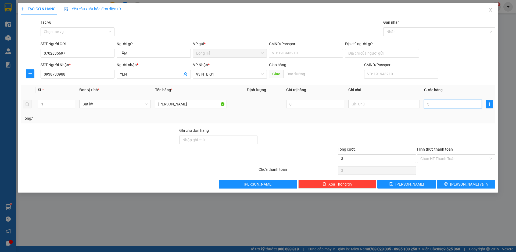
type input "30"
type input "30.000"
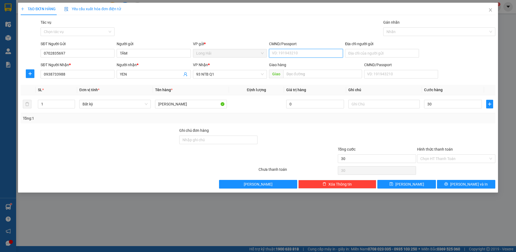
type input "30.000"
click at [298, 54] on input "CMND/Passport" at bounding box center [306, 53] width 74 height 9
click at [291, 64] on div "077202002456 | Không có địa chỉ" at bounding box center [305, 64] width 67 height 6
type input "077202002456"
click at [359, 53] on input "Địa chỉ người gửi" at bounding box center [382, 53] width 74 height 9
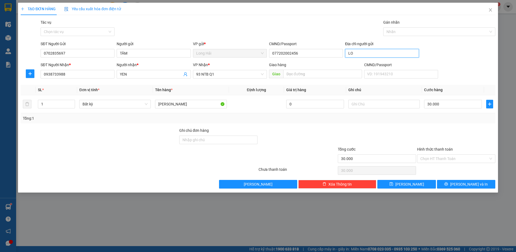
type input "L"
click at [361, 52] on input "P 10 THVT" at bounding box center [382, 53] width 74 height 9
type input "P 10 TPVT"
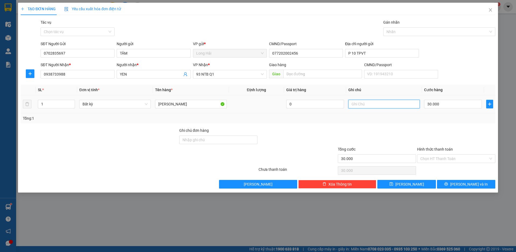
click at [369, 102] on input "text" at bounding box center [383, 104] width 71 height 9
type input "HS"
click at [465, 184] on span "[PERSON_NAME] và In" at bounding box center [469, 184] width 38 height 6
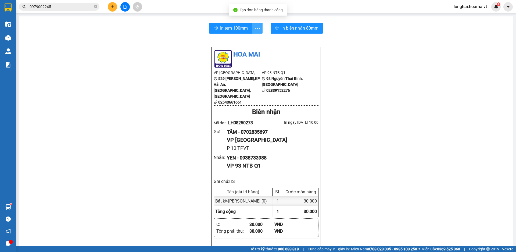
click at [252, 30] on span "more" at bounding box center [257, 28] width 10 height 7
click at [245, 30] on span "In tem 100mm" at bounding box center [234, 28] width 28 height 7
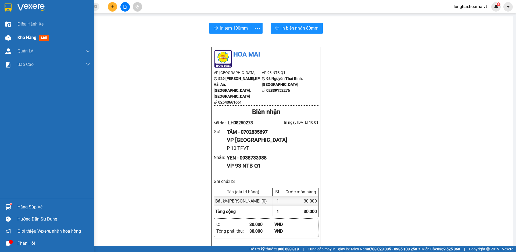
click at [25, 38] on span "Kho hàng" at bounding box center [26, 37] width 19 height 5
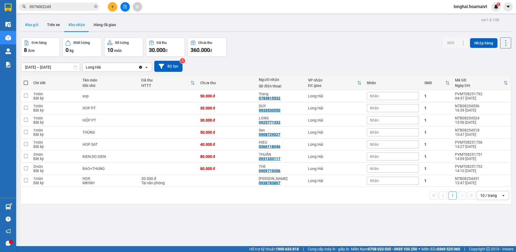
click at [31, 22] on button "Kho gửi" at bounding box center [32, 24] width 22 height 13
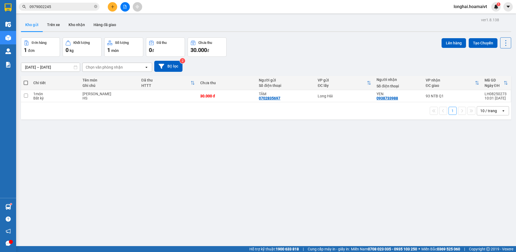
click at [25, 83] on span at bounding box center [26, 83] width 4 height 4
click at [26, 80] on input "checkbox" at bounding box center [26, 80] width 0 height 0
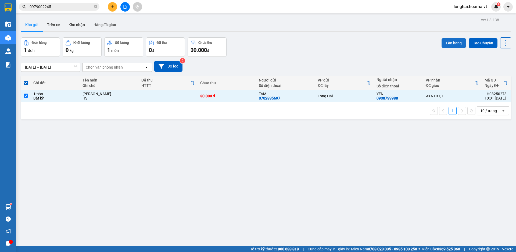
click at [442, 42] on button "Lên hàng" at bounding box center [454, 43] width 24 height 10
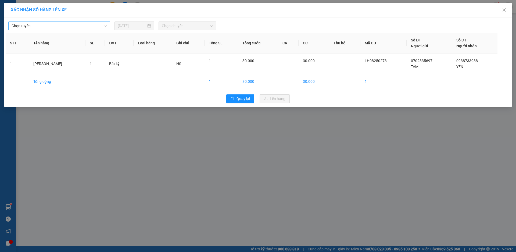
click at [85, 28] on span "Chọn tuyến" at bounding box center [59, 26] width 95 height 8
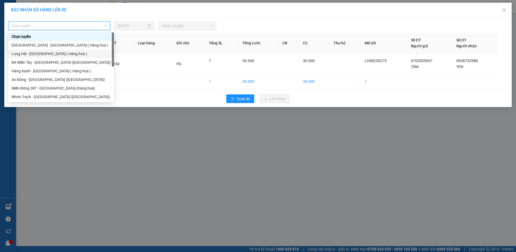
click at [55, 52] on div "Long Hải - Sài Gòn ( Hàng hoá )" at bounding box center [61, 54] width 99 height 6
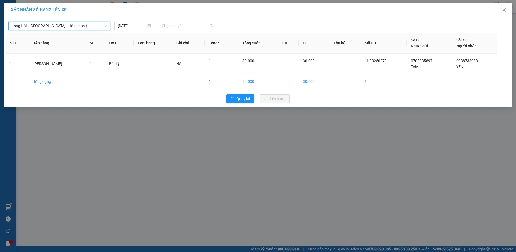
click at [164, 22] on span "Chọn chuyến" at bounding box center [187, 26] width 51 height 8
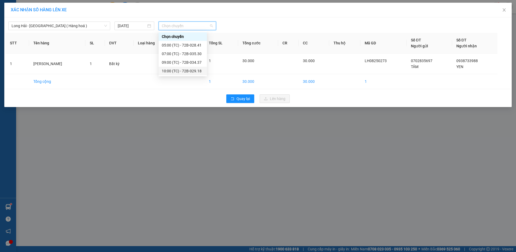
click at [188, 70] on div "10:00 (TC) - 72B-029.18" at bounding box center [183, 71] width 42 height 6
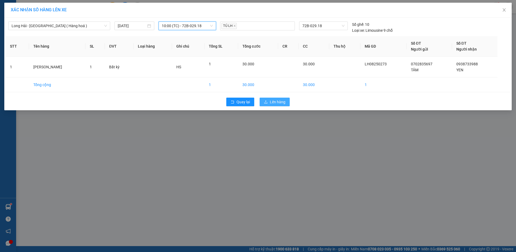
click at [275, 103] on span "Lên hàng" at bounding box center [278, 102] width 16 height 6
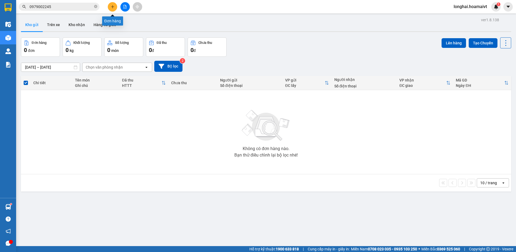
click at [112, 10] on button at bounding box center [112, 6] width 9 height 9
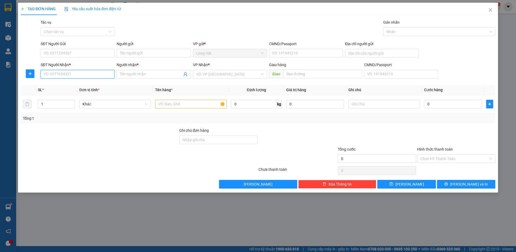
click at [59, 74] on input "SĐT Người Nhận *" at bounding box center [78, 74] width 74 height 9
type input "0792108081"
click at [71, 88] on div "0792108081 - A BINH" at bounding box center [78, 85] width 74 height 9
type input "P HUNG"
type input "A BINH"
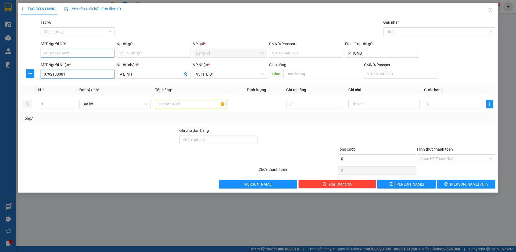
type input "0792108081"
click at [76, 53] on input "SĐT Người Gửi" at bounding box center [78, 53] width 74 height 9
click at [78, 65] on div "0907999471 - CÔ GÁI" at bounding box center [77, 64] width 67 height 6
type input "0907999471"
type input "CÔ GÁI"
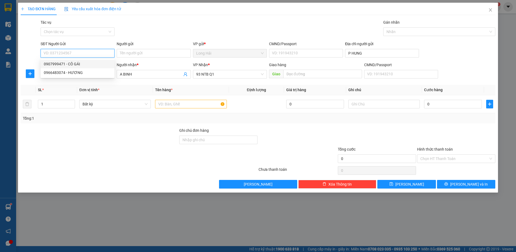
type input "034159008592"
click at [198, 104] on input "text" at bounding box center [190, 104] width 71 height 9
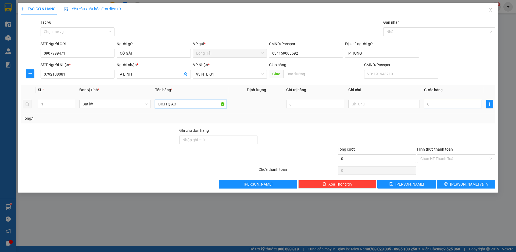
type input "BICH Q AO"
click at [437, 104] on input "0" at bounding box center [453, 104] width 58 height 9
click at [451, 159] on input "Hình thức thanh toán" at bounding box center [454, 159] width 68 height 8
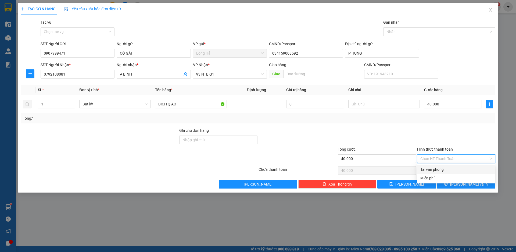
click at [436, 170] on div "Tại văn phòng" at bounding box center [456, 169] width 72 height 6
click at [454, 183] on button "[PERSON_NAME] và In" at bounding box center [466, 184] width 58 height 9
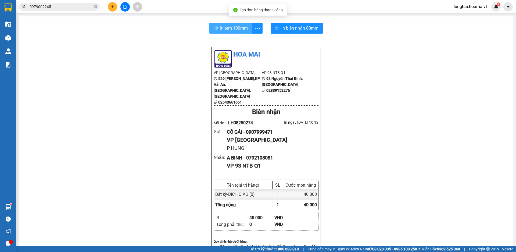
click at [224, 28] on span "In tem 100mm" at bounding box center [234, 28] width 28 height 7
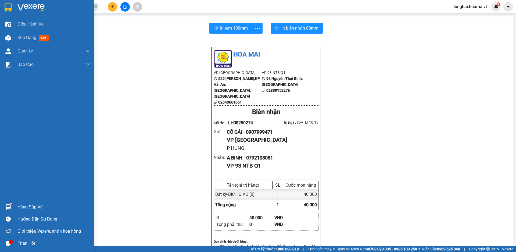
click at [25, 207] on div "Hàng sắp về" at bounding box center [53, 207] width 73 height 8
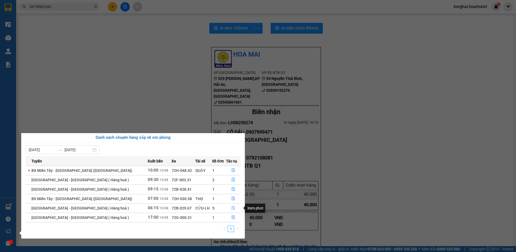
click at [228, 209] on button "button" at bounding box center [233, 208] width 14 height 9
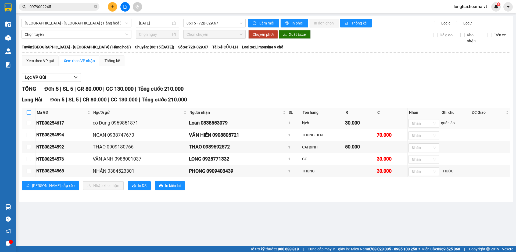
drag, startPoint x: 30, startPoint y: 112, endPoint x: 37, endPoint y: 121, distance: 11.5
click at [30, 112] on input "checkbox" at bounding box center [29, 112] width 4 height 4
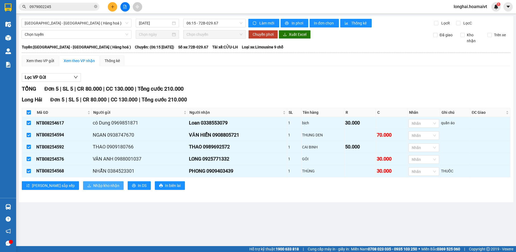
click at [93, 187] on span "Nhập kho nhận" at bounding box center [106, 185] width 26 height 6
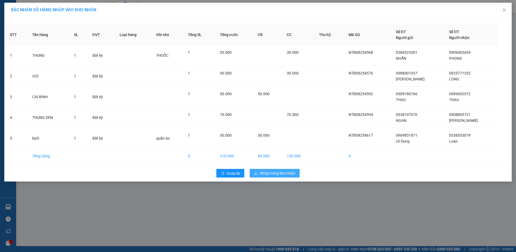
click at [274, 175] on span "Nhập hàng kho nhận" at bounding box center [277, 173] width 35 height 6
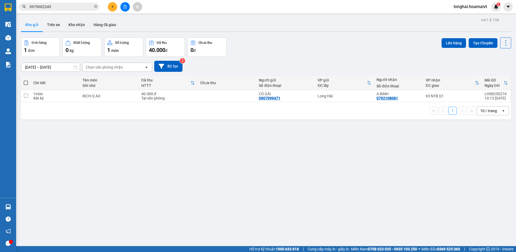
drag, startPoint x: 95, startPoint y: 7, endPoint x: 92, endPoint y: 8, distance: 3.1
click at [95, 7] on icon "close-circle" at bounding box center [95, 6] width 3 height 3
click at [82, 7] on input "text" at bounding box center [61, 7] width 63 height 6
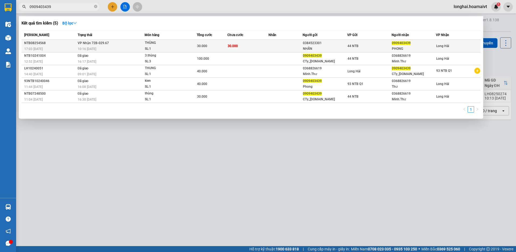
click at [136, 48] on div "10:16 - 15/08" at bounding box center [111, 49] width 67 height 6
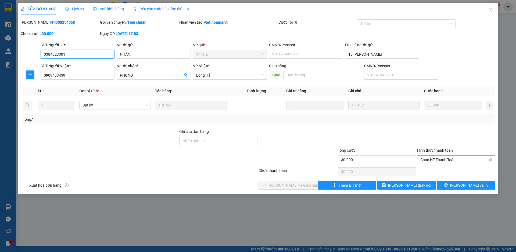
click at [457, 160] on span "Chọn HT Thanh Toán" at bounding box center [456, 160] width 72 height 8
drag, startPoint x: 444, startPoint y: 172, endPoint x: 353, endPoint y: 177, distance: 90.7
click at [444, 172] on div "Tại văn phòng" at bounding box center [456, 170] width 72 height 6
click at [289, 184] on span "Lưu và Giao hàng" at bounding box center [295, 185] width 52 height 6
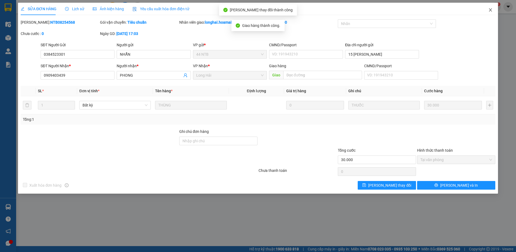
drag, startPoint x: 491, startPoint y: 10, endPoint x: 491, endPoint y: 13, distance: 3.0
click at [491, 11] on icon "close" at bounding box center [490, 10] width 4 height 4
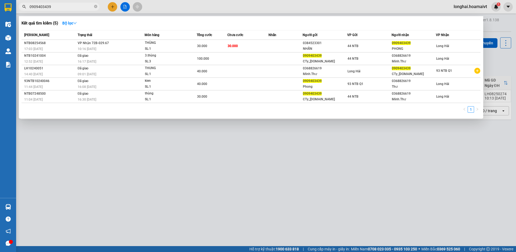
click at [72, 7] on input "0909403439" at bounding box center [61, 7] width 63 height 6
click at [96, 7] on icon "close-circle" at bounding box center [95, 6] width 3 height 3
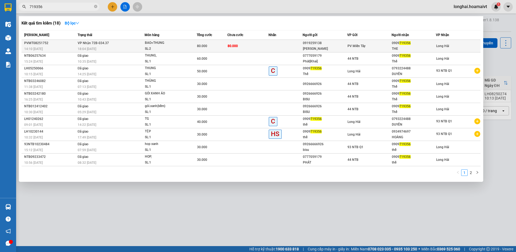
click at [125, 46] on td "VP Nhận 72B-034.37 18:04 - 14/08" at bounding box center [110, 46] width 69 height 13
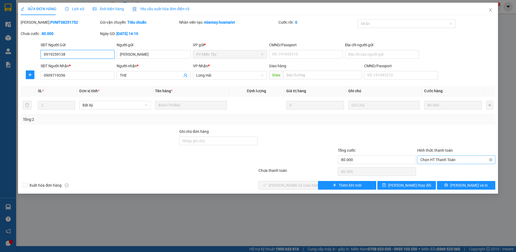
drag, startPoint x: 431, startPoint y: 158, endPoint x: 429, endPoint y: 163, distance: 4.9
click at [431, 159] on span "Chọn HT Thanh Toán" at bounding box center [456, 160] width 72 height 8
drag, startPoint x: 425, startPoint y: 170, endPoint x: 360, endPoint y: 173, distance: 65.4
click at [425, 170] on div "Tại văn phòng" at bounding box center [456, 170] width 72 height 6
drag, startPoint x: 292, startPoint y: 185, endPoint x: 301, endPoint y: 170, distance: 17.3
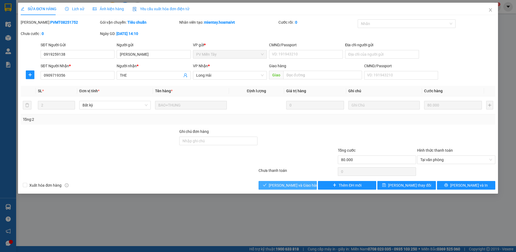
click at [298, 173] on div "Total Paid Fee 0 Total UnPaid Fee 80.000 Cash Collection Total Fee Mã ĐH: PVMT0…" at bounding box center [258, 104] width 475 height 170
click at [291, 182] on span "Lưu và Giao hàng" at bounding box center [295, 185] width 52 height 6
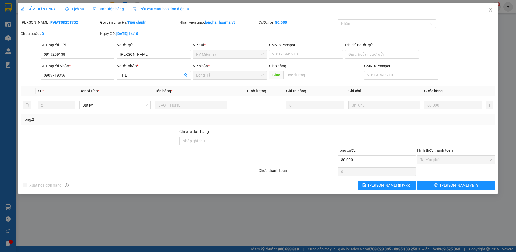
click at [489, 11] on icon "close" at bounding box center [490, 10] width 4 height 4
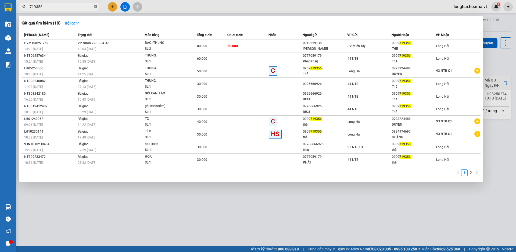
click at [95, 7] on icon "close-circle" at bounding box center [95, 6] width 3 height 3
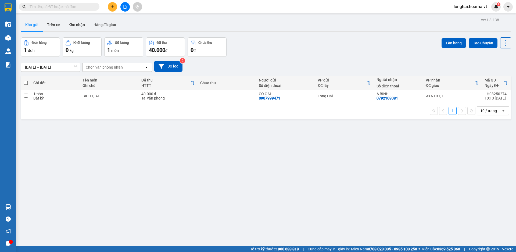
click at [79, 7] on input "text" at bounding box center [61, 7] width 63 height 6
click at [75, 9] on input "text" at bounding box center [61, 7] width 63 height 6
click at [75, 7] on input "text" at bounding box center [61, 7] width 63 height 6
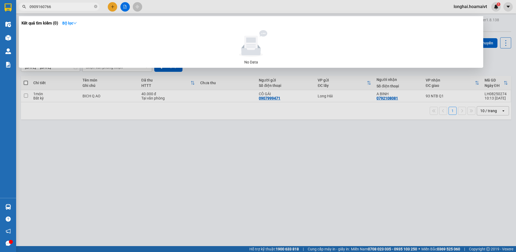
drag, startPoint x: 42, startPoint y: 4, endPoint x: 40, endPoint y: 9, distance: 5.5
click at [40, 9] on input "0909160766" at bounding box center [61, 7] width 63 height 6
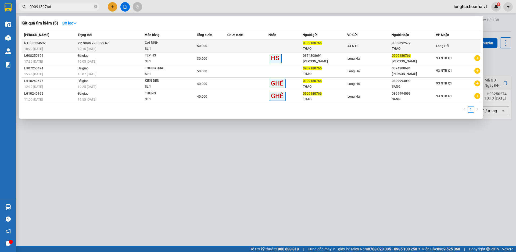
click at [124, 45] on td "VP Nhận 72B-029.67 10:16 - 15/08" at bounding box center [110, 46] width 69 height 13
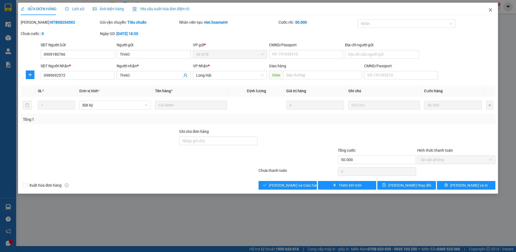
click at [489, 9] on icon "close" at bounding box center [490, 9] width 3 height 3
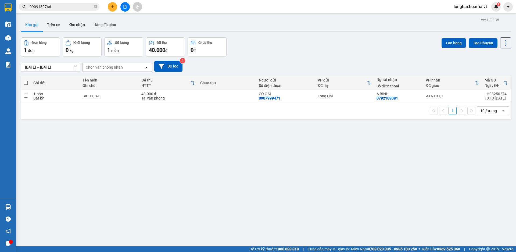
click at [25, 83] on span at bounding box center [26, 83] width 4 height 4
click at [26, 80] on input "checkbox" at bounding box center [26, 80] width 0 height 0
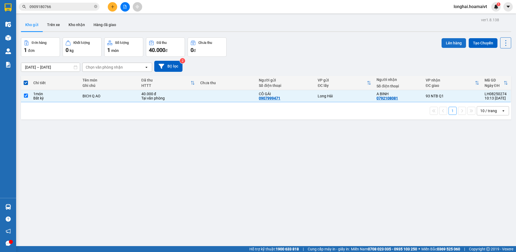
click at [449, 42] on button "Lên hàng" at bounding box center [454, 43] width 24 height 10
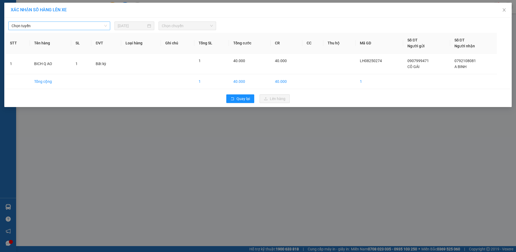
click at [97, 27] on span "Chọn tuyến" at bounding box center [59, 26] width 95 height 8
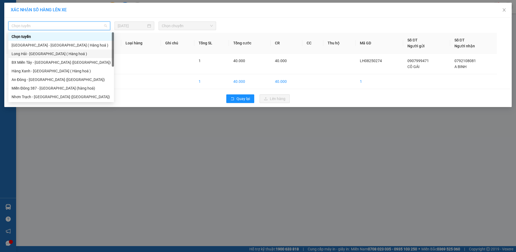
click at [55, 53] on div "Long Hải - Sài Gòn ( Hàng hoá )" at bounding box center [61, 54] width 99 height 6
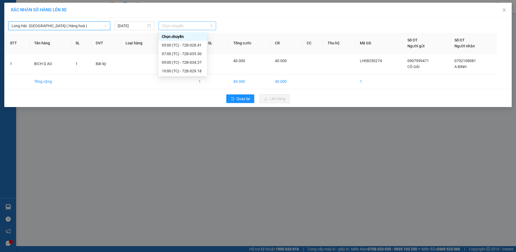
click at [176, 28] on span "Chọn chuyến" at bounding box center [187, 26] width 51 height 8
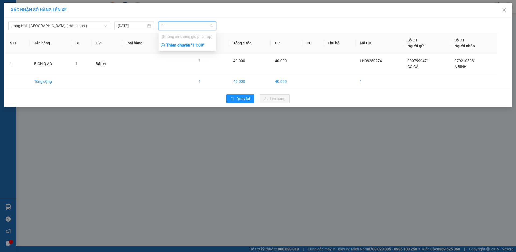
click at [191, 43] on div "Thêm chuyến " 11:00 "" at bounding box center [187, 45] width 57 height 9
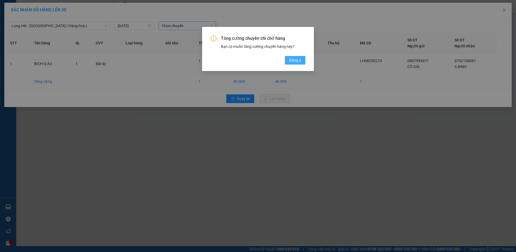
click at [293, 62] on span "Đồng ý" at bounding box center [295, 60] width 12 height 6
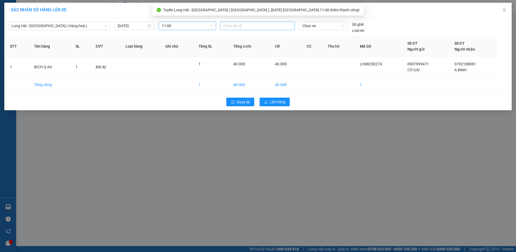
click at [258, 27] on div at bounding box center [257, 26] width 72 height 6
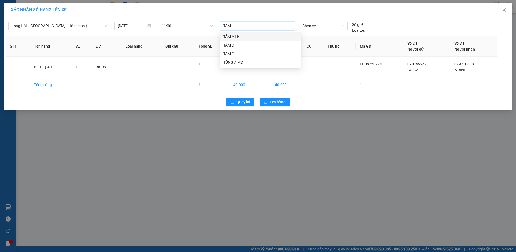
click at [240, 37] on div "TÂM A LH" at bounding box center [260, 37] width 74 height 6
click at [312, 28] on span "Chọn xe" at bounding box center [323, 26] width 42 height 8
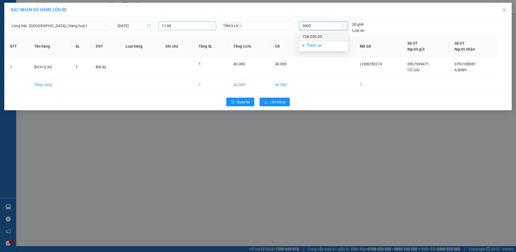
click at [316, 37] on div "72B-030.05" at bounding box center [323, 37] width 42 height 6
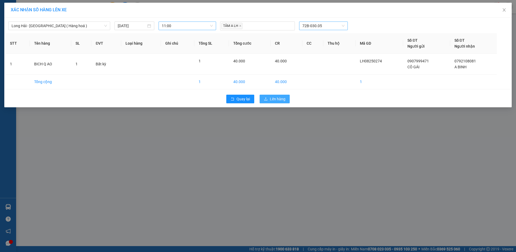
click at [278, 100] on span "Lên hàng" at bounding box center [278, 99] width 16 height 6
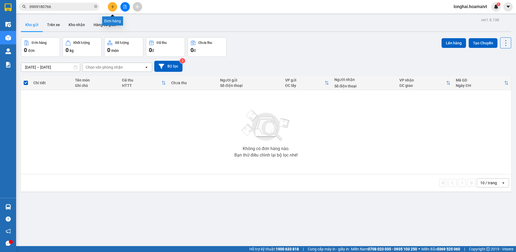
click at [111, 8] on icon "plus" at bounding box center [113, 7] width 4 height 4
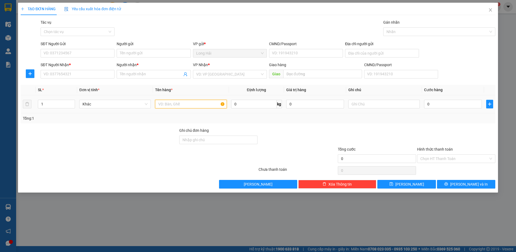
click at [171, 105] on input "text" at bounding box center [190, 104] width 71 height 9
click at [209, 73] on input "search" at bounding box center [228, 74] width 64 height 8
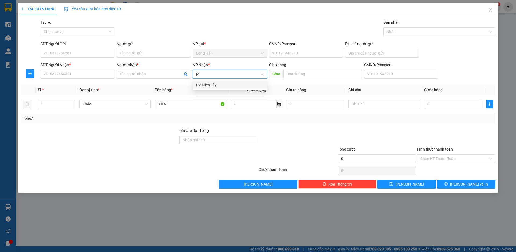
click at [214, 88] on div "PV Miền Tây" at bounding box center [230, 85] width 74 height 9
click at [72, 102] on icon "up" at bounding box center [72, 103] width 2 height 2
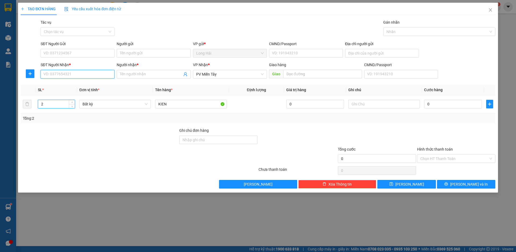
click at [62, 74] on input "SĐT Người Nhận *" at bounding box center [78, 74] width 74 height 9
click at [123, 76] on input "Người nhận *" at bounding box center [151, 74] width 62 height 6
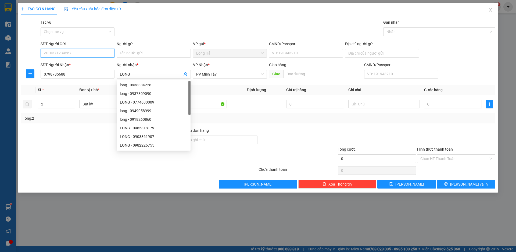
click at [77, 51] on input "SĐT Người Gửi" at bounding box center [78, 53] width 74 height 9
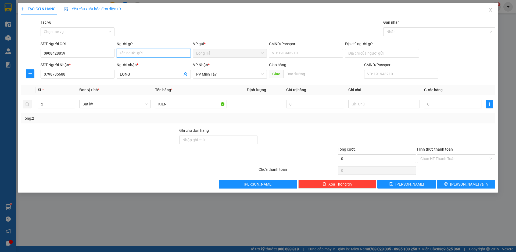
click at [130, 56] on input "Người gửi" at bounding box center [154, 53] width 74 height 9
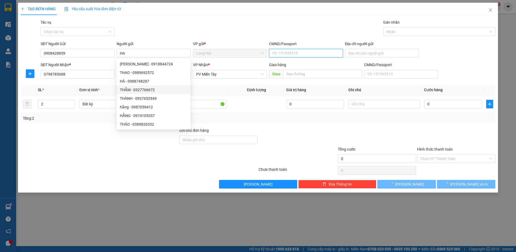
click at [286, 52] on input "CMND/Passport" at bounding box center [306, 53] width 74 height 9
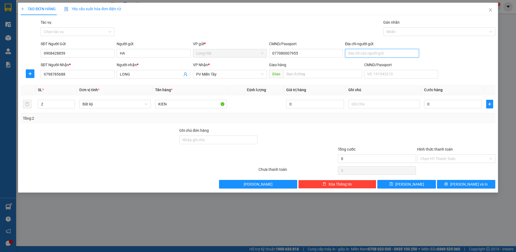
click at [358, 53] on input "Địa chỉ người gửi" at bounding box center [382, 53] width 74 height 9
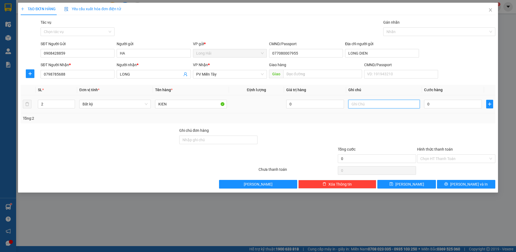
click at [361, 105] on input "text" at bounding box center [383, 104] width 71 height 9
click at [438, 104] on input "0" at bounding box center [453, 104] width 58 height 9
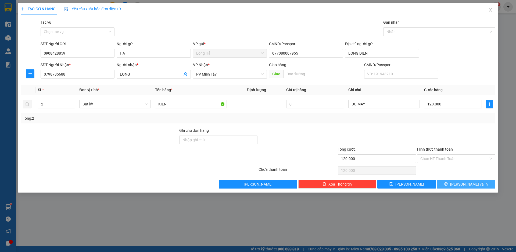
click at [448, 182] on icon "printer" at bounding box center [446, 184] width 4 height 4
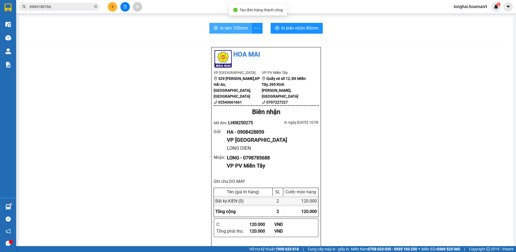
click at [226, 28] on span "In tem 100mm" at bounding box center [234, 28] width 28 height 7
click at [223, 28] on span "In tem 100mm" at bounding box center [234, 28] width 28 height 7
click at [238, 29] on span "In tem 100mm" at bounding box center [234, 28] width 28 height 7
click at [235, 32] on button "In tem 100mm" at bounding box center [230, 28] width 43 height 11
click at [234, 31] on span "In tem 100mm" at bounding box center [234, 28] width 28 height 7
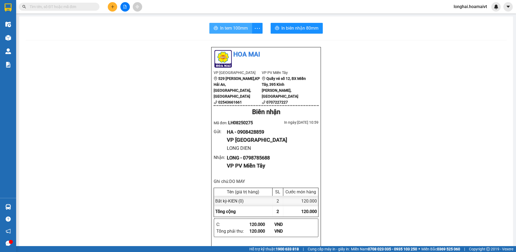
click at [232, 29] on span "In tem 100mm" at bounding box center [234, 28] width 28 height 7
click at [230, 29] on span "In tem 100mm" at bounding box center [234, 28] width 28 height 7
click at [89, 7] on input "text" at bounding box center [61, 7] width 63 height 6
click at [89, 6] on input "text" at bounding box center [61, 7] width 63 height 6
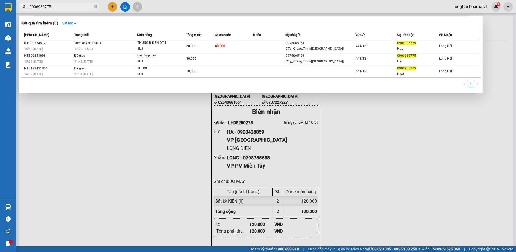
type input "0906985775"
click at [95, 7] on icon "close-circle" at bounding box center [95, 6] width 3 height 3
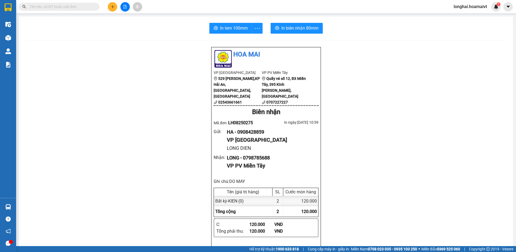
click at [84, 7] on input "text" at bounding box center [61, 7] width 63 height 6
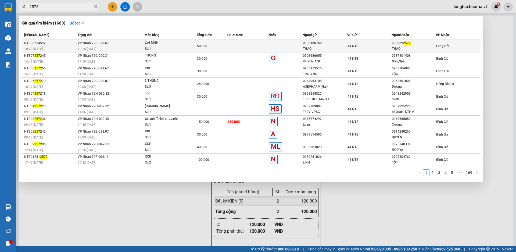
type input "2572"
click at [182, 48] on div "SL: 1" at bounding box center [165, 49] width 40 height 6
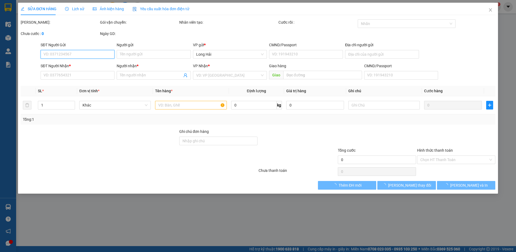
type input "0909180766"
type input "THAO"
type input "0989692572"
type input "THAO"
type input "50.000"
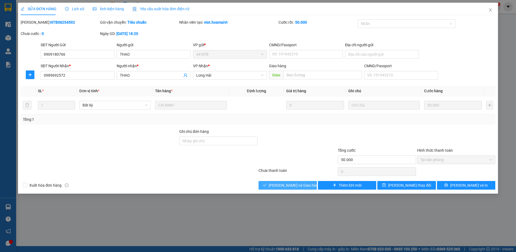
click at [296, 187] on span "[PERSON_NAME] và Giao hàng" at bounding box center [295, 185] width 52 height 6
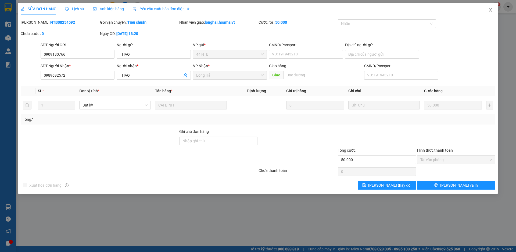
click at [491, 10] on icon "close" at bounding box center [490, 9] width 3 height 3
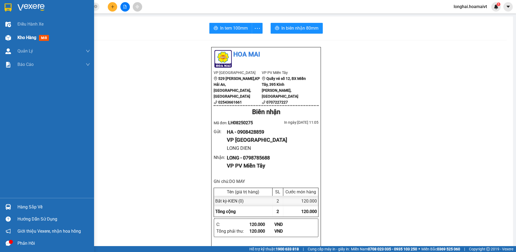
click at [16, 38] on div "Kho hàng mới" at bounding box center [47, 37] width 94 height 13
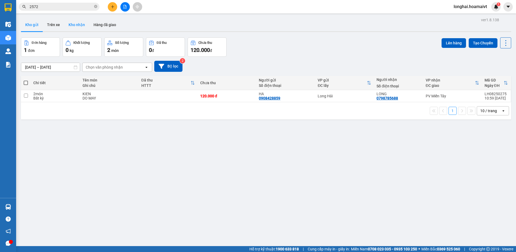
click at [76, 27] on button "Kho nhận" at bounding box center [76, 24] width 25 height 13
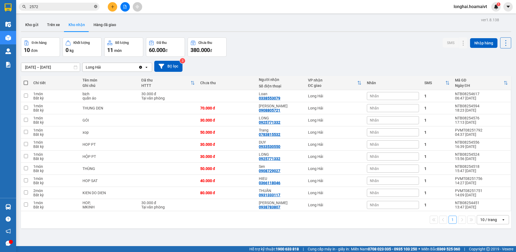
drag, startPoint x: 95, startPoint y: 7, endPoint x: 109, endPoint y: 6, distance: 14.0
click at [96, 7] on icon "close-circle" at bounding box center [95, 6] width 3 height 3
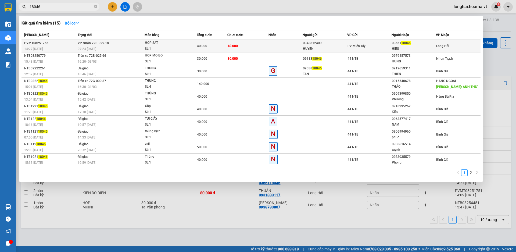
type input "18046"
click at [199, 46] on span "40.000" at bounding box center [202, 46] width 10 height 4
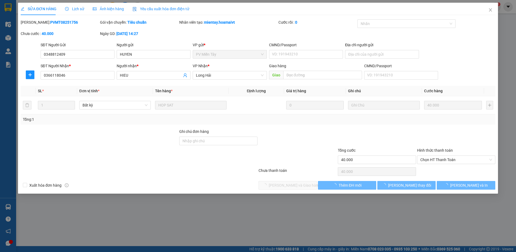
type input "0348812409"
type input "HUYEN"
type input "0366118046"
type input "HIEU"
type input "40.000"
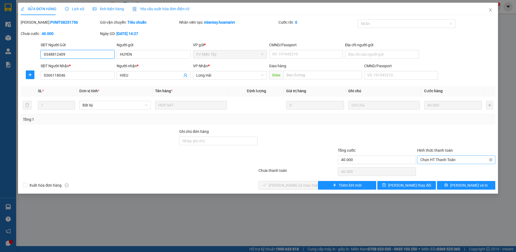
click at [431, 161] on span "Chọn HT Thanh Toán" at bounding box center [456, 160] width 72 height 8
click at [429, 169] on div "Tại văn phòng" at bounding box center [456, 170] width 72 height 6
type input "0"
click at [289, 184] on span "[PERSON_NAME] và Giao hàng" at bounding box center [295, 185] width 52 height 6
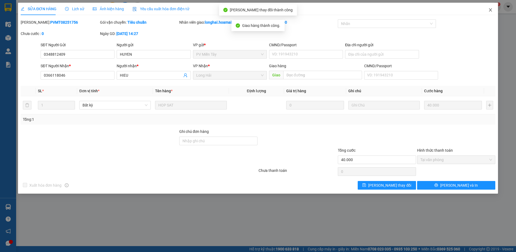
click at [491, 11] on icon "close" at bounding box center [490, 9] width 3 height 3
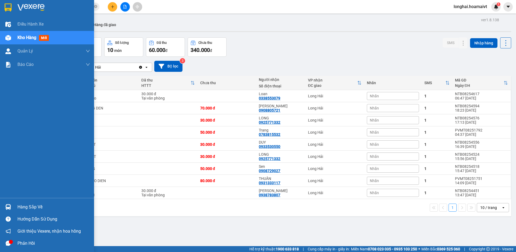
click at [23, 38] on span "Kho hàng" at bounding box center [26, 37] width 19 height 5
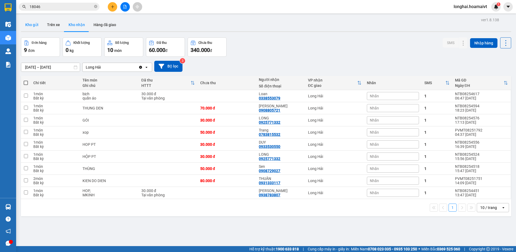
click at [26, 23] on button "Kho gửi" at bounding box center [32, 24] width 22 height 13
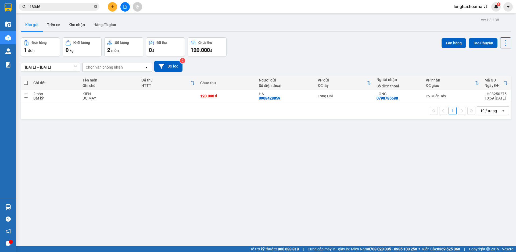
click at [97, 8] on icon "close-circle" at bounding box center [95, 6] width 3 height 3
click at [84, 8] on input "text" at bounding box center [61, 7] width 63 height 6
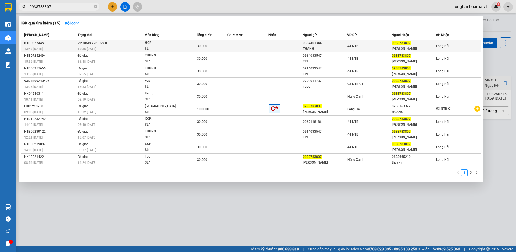
type input "0938783807"
click at [176, 47] on div "SL: 1" at bounding box center [165, 49] width 40 height 6
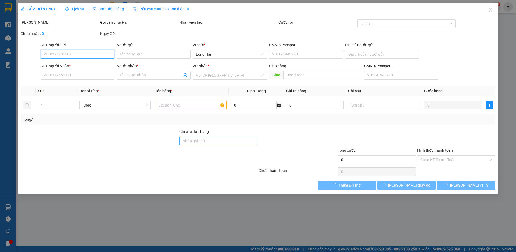
type input "0384401344"
type input "THÀNH"
type input "0938783807"
type input "KIM ANH"
type input "30.000"
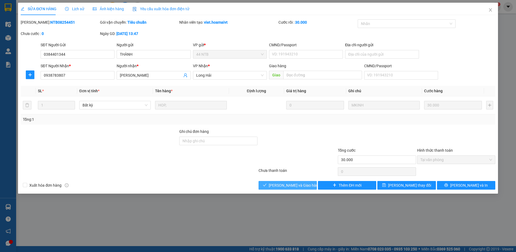
click at [290, 185] on span "[PERSON_NAME] và Giao hàng" at bounding box center [295, 185] width 52 height 6
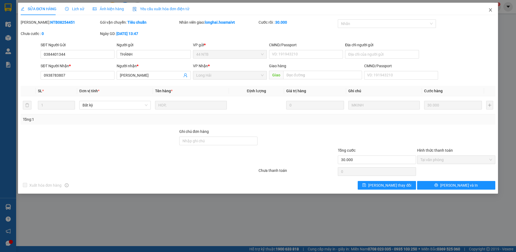
click at [490, 10] on icon "close" at bounding box center [490, 9] width 3 height 3
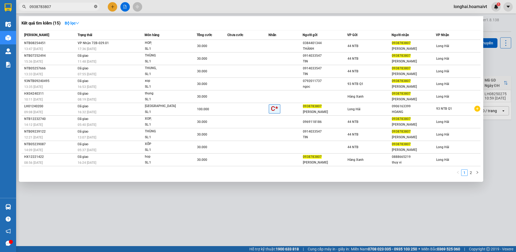
click at [96, 7] on icon "close-circle" at bounding box center [95, 6] width 3 height 3
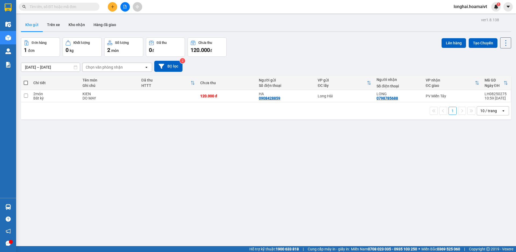
click at [88, 6] on input "text" at bounding box center [61, 7] width 63 height 6
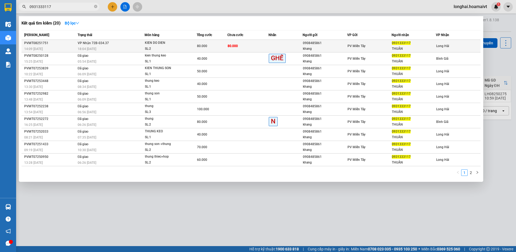
type input "0931333117"
click at [153, 46] on div "SL: 2" at bounding box center [165, 49] width 40 height 6
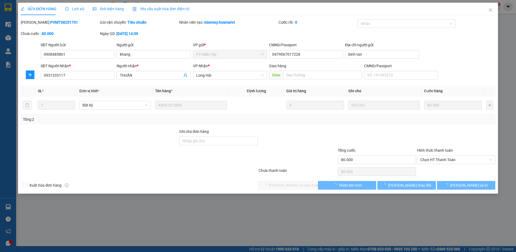
type input "0908485861"
type input "khang"
type input "0479067017228"
type input "binh tan"
type input "0931333117"
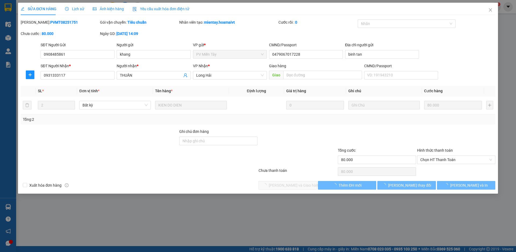
type input "THUẦN"
type input "80.000"
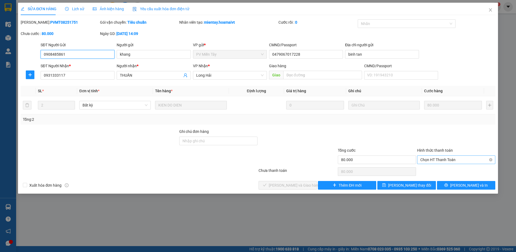
click at [435, 157] on span "Chọn HT Thanh Toán" at bounding box center [456, 160] width 72 height 8
click at [431, 169] on div "Tại văn phòng" at bounding box center [456, 170] width 72 height 6
type input "0"
drag, startPoint x: 285, startPoint y: 185, endPoint x: 288, endPoint y: 174, distance: 11.1
click at [285, 185] on span "[PERSON_NAME] và Giao hàng" at bounding box center [295, 185] width 52 height 6
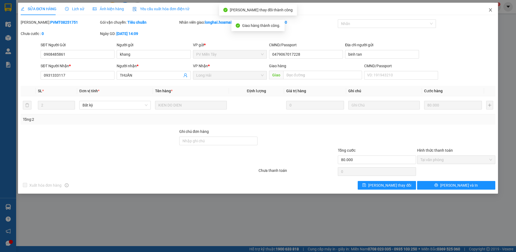
click at [492, 10] on icon "close" at bounding box center [490, 10] width 4 height 4
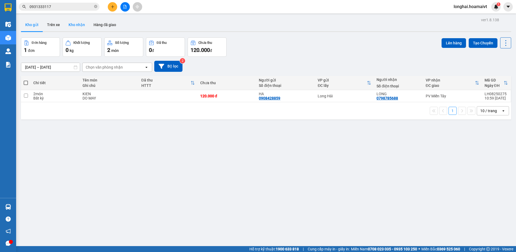
click at [76, 26] on button "Kho nhận" at bounding box center [76, 24] width 25 height 13
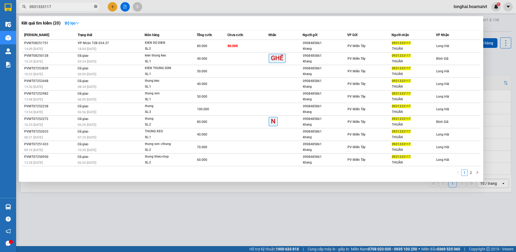
click at [97, 6] on icon "close-circle" at bounding box center [95, 6] width 3 height 3
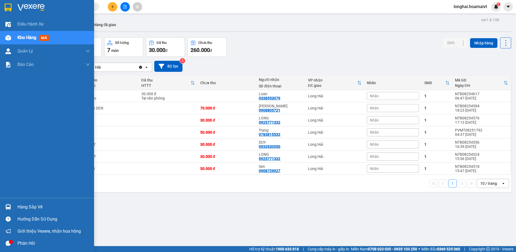
drag, startPoint x: 28, startPoint y: 207, endPoint x: 36, endPoint y: 199, distance: 11.2
click at [28, 207] on div "Hàng sắp về" at bounding box center [53, 207] width 73 height 8
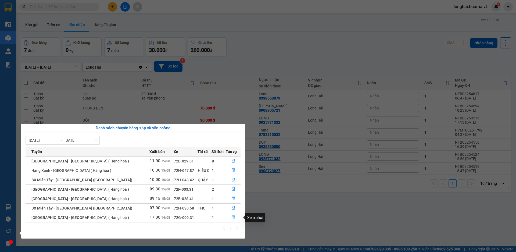
click at [231, 217] on icon "file-done" at bounding box center [233, 217] width 4 height 4
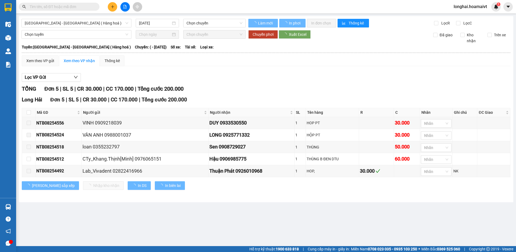
type input "14/08/2025"
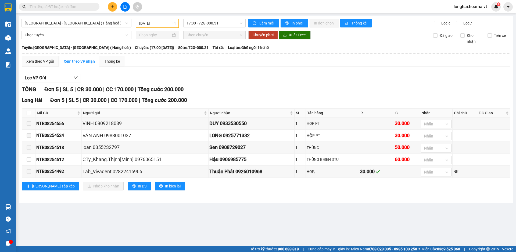
click at [70, 5] on input "text" at bounding box center [61, 7] width 63 height 6
type input "6"
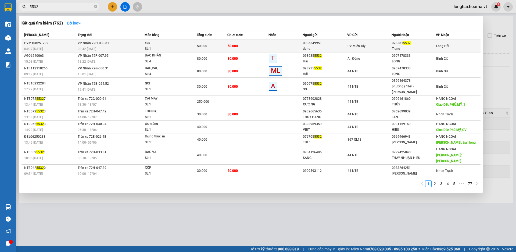
type input "5532"
click at [163, 49] on div "SL: 1" at bounding box center [165, 49] width 40 height 6
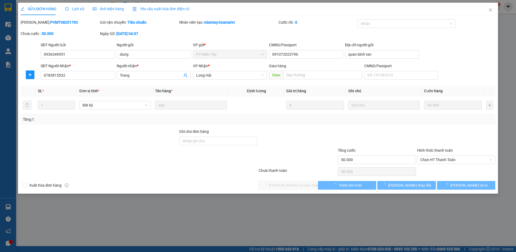
type input "0936349951"
type input "dung"
type input "091072023796"
type input "quan binh tan"
type input "0783815532"
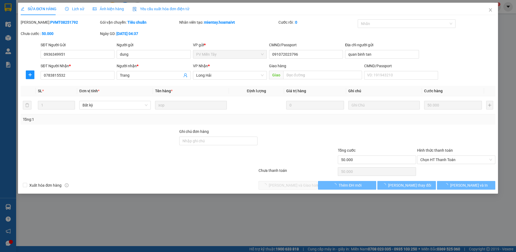
type input "Trang"
type input "50.000"
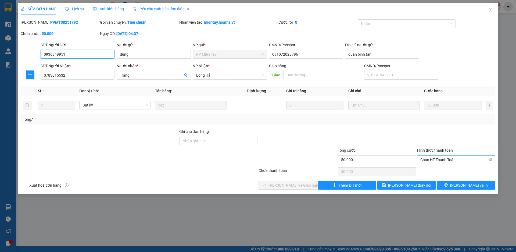
click at [437, 162] on span "Chọn HT Thanh Toán" at bounding box center [456, 160] width 72 height 8
click at [430, 170] on div "Tại văn phòng" at bounding box center [456, 170] width 72 height 6
type input "0"
click at [298, 186] on span "[PERSON_NAME] và Giao hàng" at bounding box center [295, 185] width 52 height 6
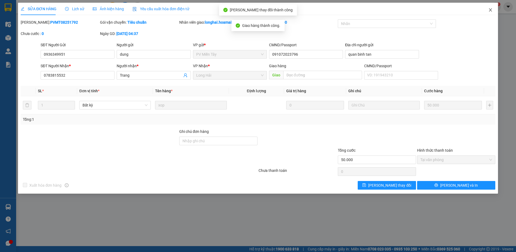
click at [489, 10] on icon "close" at bounding box center [490, 10] width 4 height 4
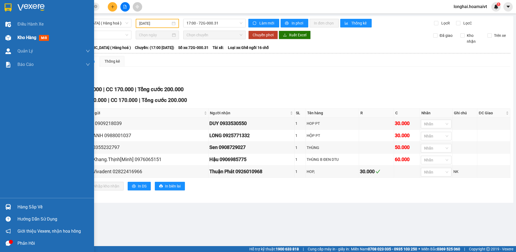
click at [22, 37] on span "Kho hàng" at bounding box center [26, 37] width 19 height 5
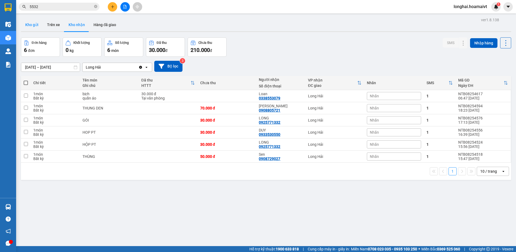
click at [33, 24] on button "Kho gửi" at bounding box center [32, 24] width 22 height 13
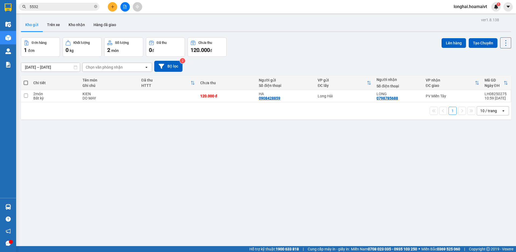
click at [24, 83] on span at bounding box center [26, 83] width 4 height 4
click at [26, 80] on input "checkbox" at bounding box center [26, 80] width 0 height 0
checkbox input "true"
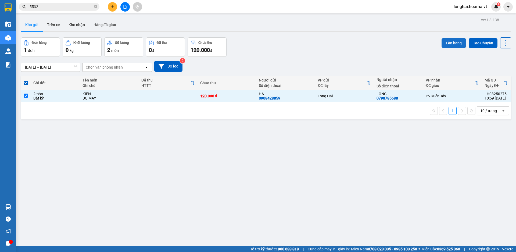
click at [447, 42] on button "Lên hàng" at bounding box center [454, 43] width 24 height 10
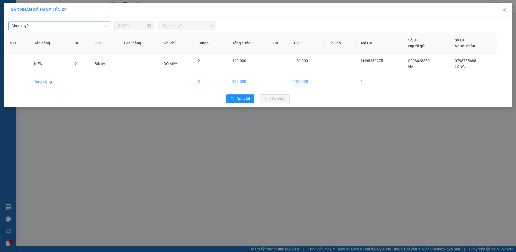
click at [53, 24] on span "Chọn tuyến" at bounding box center [59, 26] width 95 height 8
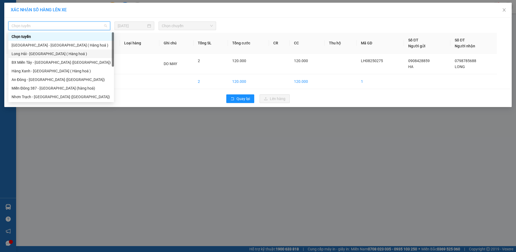
click at [34, 53] on div "Long Hải - Sài Gòn ( Hàng hoá )" at bounding box center [61, 54] width 99 height 6
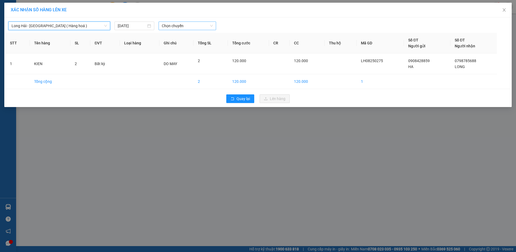
click at [182, 25] on span "Chọn chuyến" at bounding box center [187, 26] width 51 height 8
type input "12"
click at [189, 46] on div "Thêm chuyến " 12:00 "" at bounding box center [187, 45] width 57 height 9
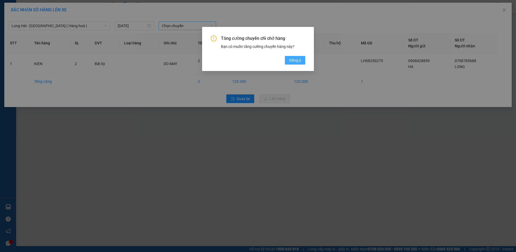
click at [298, 60] on span "Đồng ý" at bounding box center [295, 60] width 12 height 6
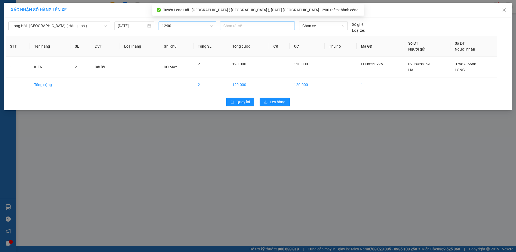
click at [230, 24] on div at bounding box center [257, 26] width 72 height 6
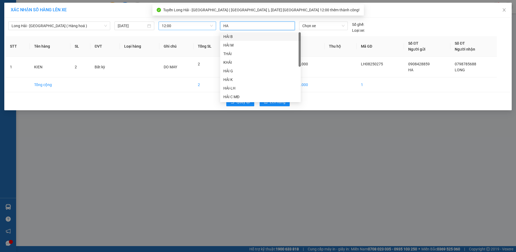
type input "HAI"
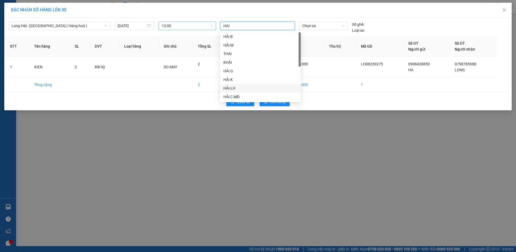
click at [234, 88] on div "HẢI-LH" at bounding box center [260, 88] width 74 height 6
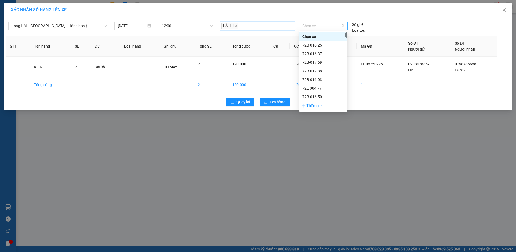
click at [316, 28] on span "Chọn xe" at bounding box center [323, 26] width 42 height 8
type input "2933"
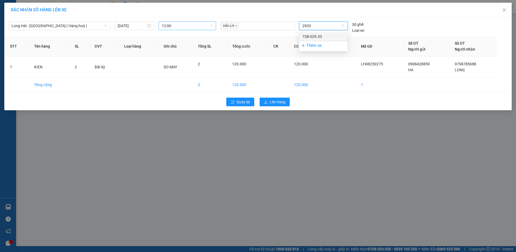
click at [313, 37] on div "72B-029.33" at bounding box center [323, 37] width 42 height 6
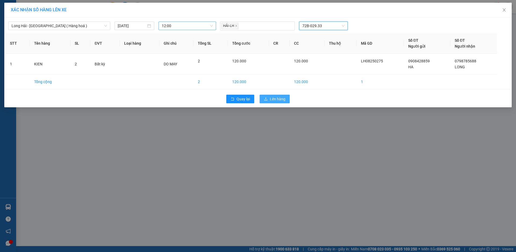
drag, startPoint x: 270, startPoint y: 100, endPoint x: 268, endPoint y: 95, distance: 4.8
click at [270, 100] on button "Lên hàng" at bounding box center [275, 99] width 30 height 9
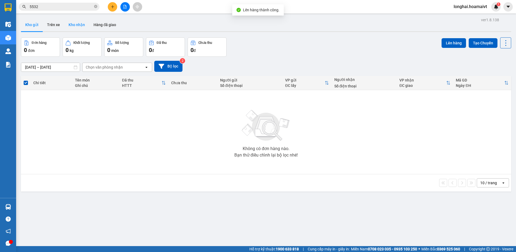
click at [78, 24] on button "Kho nhận" at bounding box center [76, 24] width 25 height 13
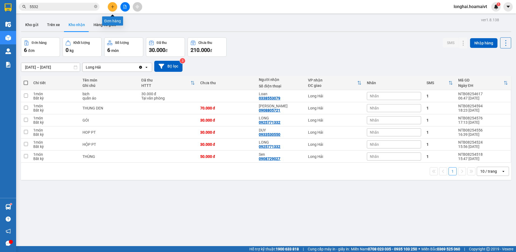
click at [114, 10] on button at bounding box center [112, 6] width 9 height 9
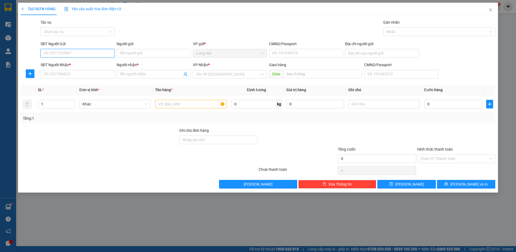
click at [62, 54] on input "SĐT Người Gửi" at bounding box center [78, 53] width 74 height 9
type input "0938754655"
click at [67, 66] on div "0938754655 - SY" at bounding box center [77, 64] width 67 height 6
type input "SY"
type input "038076028315"
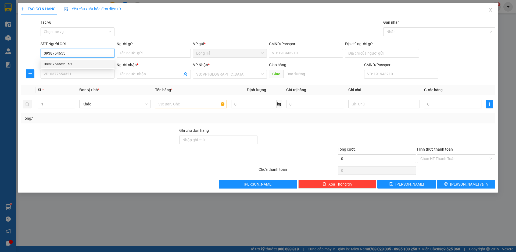
type input "P TINH"
type input "0886767676"
type input "LINH"
type input "0938754655"
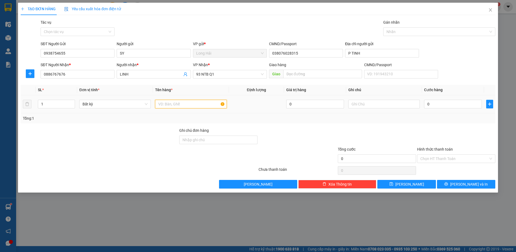
click at [160, 104] on input "text" at bounding box center [190, 104] width 71 height 9
type input "THUNG Q AO"
click at [428, 104] on input "0" at bounding box center [453, 104] width 58 height 9
type input "7"
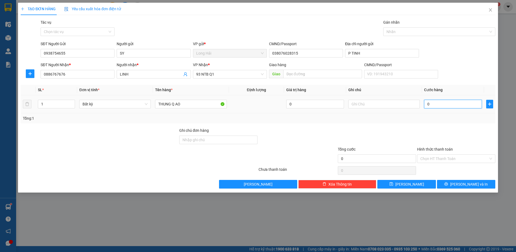
type input "7"
type input "70"
type input "70.000"
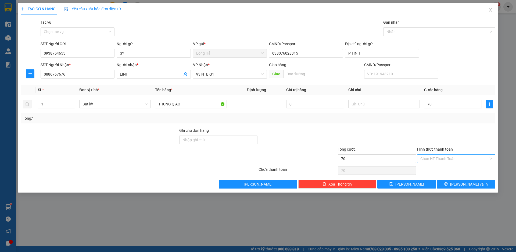
type input "70.000"
click at [434, 159] on input "Hình thức thanh toán" at bounding box center [454, 159] width 68 height 8
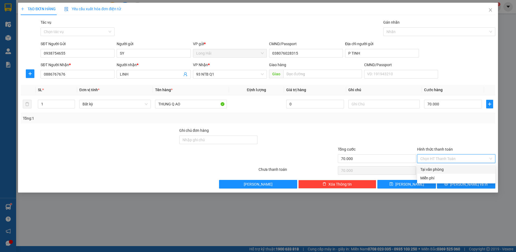
click at [431, 169] on div "Tại văn phòng" at bounding box center [456, 169] width 72 height 6
type input "0"
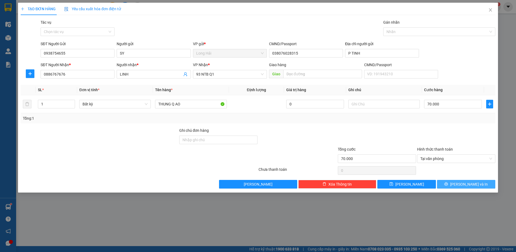
click at [455, 183] on button "[PERSON_NAME] và In" at bounding box center [466, 184] width 58 height 9
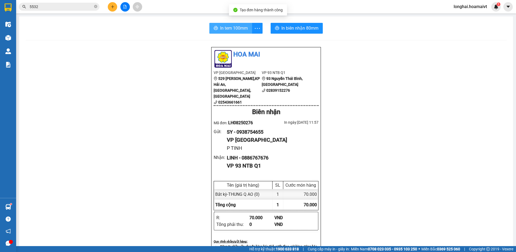
click at [231, 30] on span "In tem 100mm" at bounding box center [234, 28] width 28 height 7
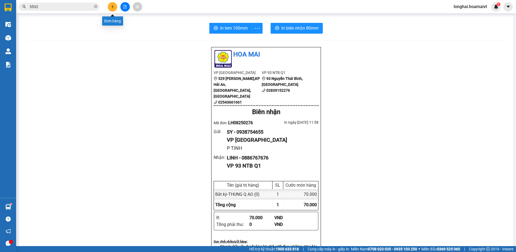
click at [113, 7] on icon "plus" at bounding box center [112, 6] width 0 height 3
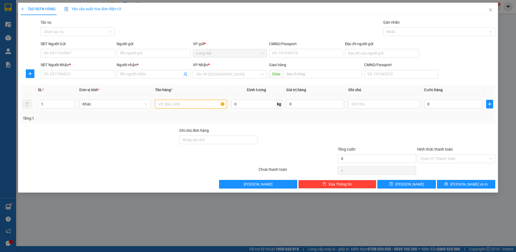
drag, startPoint x: 182, startPoint y: 104, endPoint x: 185, endPoint y: 103, distance: 3.4
click at [182, 103] on input "text" at bounding box center [190, 104] width 71 height 9
type input "XOP CÁ"
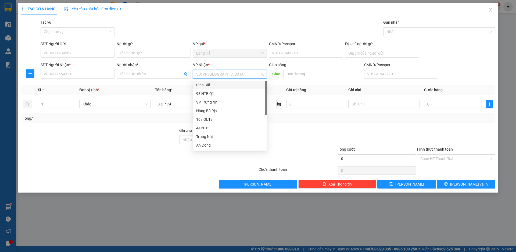
click at [231, 71] on input "search" at bounding box center [228, 74] width 64 height 8
type input "M"
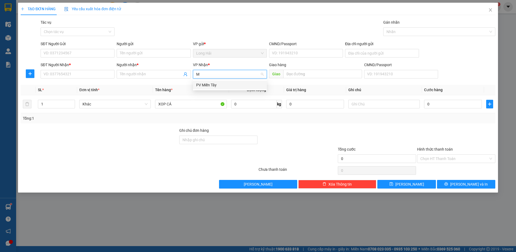
click at [210, 84] on div "PV Miền Tây" at bounding box center [229, 85] width 67 height 6
click at [96, 54] on input "SĐT Người Gửi" at bounding box center [78, 53] width 74 height 9
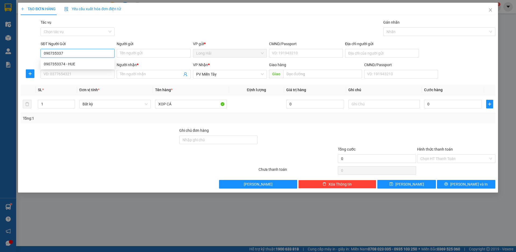
type input "0907353374"
click at [58, 65] on div "0907353374 - HUE" at bounding box center [77, 64] width 67 height 6
type input "HUE"
type input "0907353374"
click at [106, 74] on input "SĐT Người Nhận *" at bounding box center [78, 74] width 74 height 9
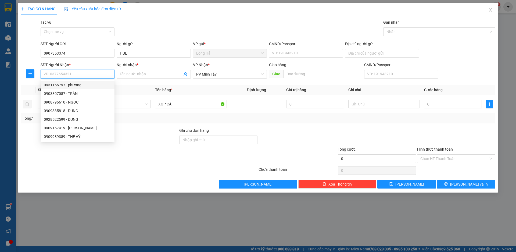
click at [70, 75] on input "SĐT Người Nhận *" at bounding box center [78, 74] width 74 height 9
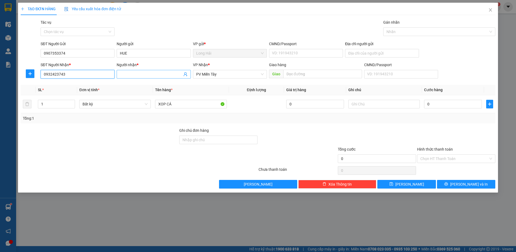
type input "0932423743"
click at [127, 74] on input "Người nhận *" at bounding box center [151, 74] width 62 height 6
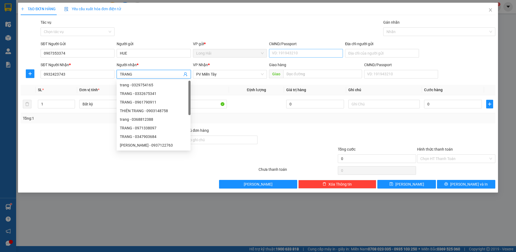
type input "TRANG"
click at [277, 57] on input "CMND/Passport" at bounding box center [306, 53] width 74 height 9
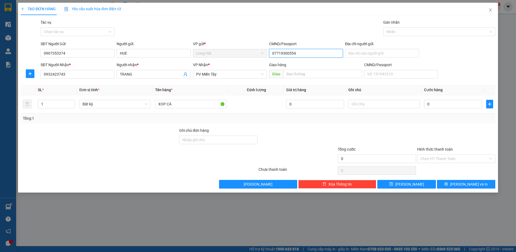
click at [289, 54] on input "07719300554" at bounding box center [306, 53] width 74 height 9
type input "077193000554"
click at [355, 53] on input "Địa chỉ người gửi" at bounding box center [382, 53] width 74 height 9
type input "LONG HAI"
click at [433, 102] on input "0" at bounding box center [453, 104] width 58 height 9
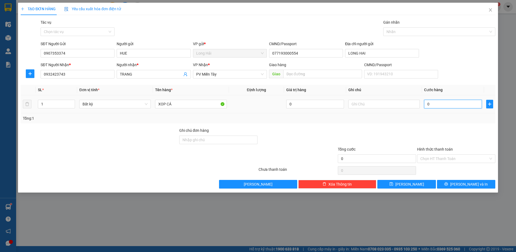
type input "4"
type input "40"
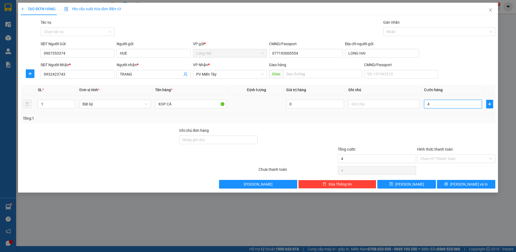
type input "40"
type input "40.000"
click at [466, 185] on span "[PERSON_NAME] và In" at bounding box center [469, 184] width 38 height 6
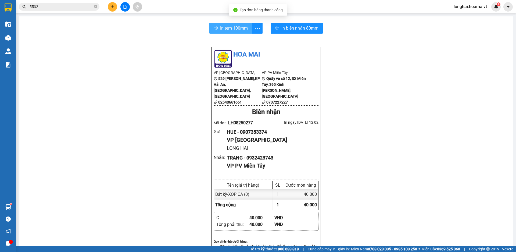
click at [230, 28] on span "In tem 100mm" at bounding box center [234, 28] width 28 height 7
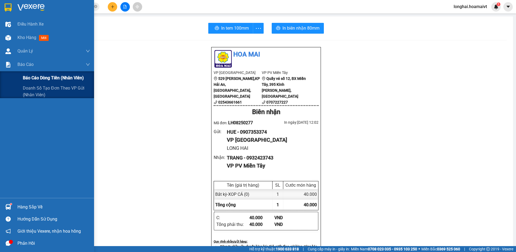
click at [35, 79] on span "Báo cáo dòng tiền (nhân viên)" at bounding box center [53, 77] width 61 height 7
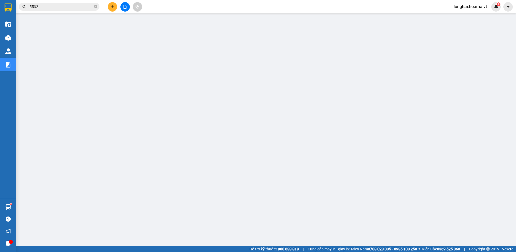
click at [113, 5] on button at bounding box center [112, 6] width 9 height 9
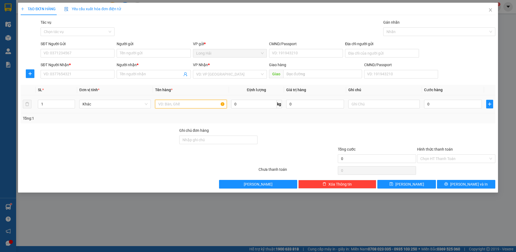
click at [168, 100] on input "text" at bounding box center [190, 104] width 71 height 9
type input "XOP MUC"
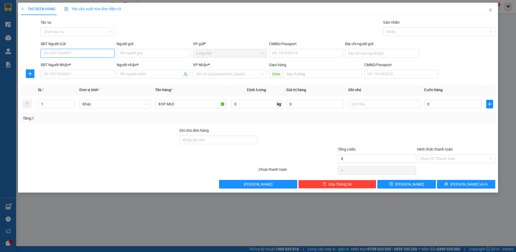
click at [92, 51] on input "SĐT Người Gửi" at bounding box center [78, 53] width 74 height 9
click at [93, 53] on input "SĐT Người Gửi" at bounding box center [78, 53] width 74 height 9
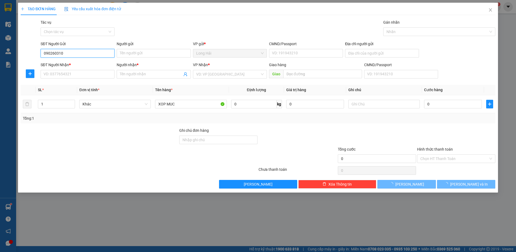
type input "0902603107"
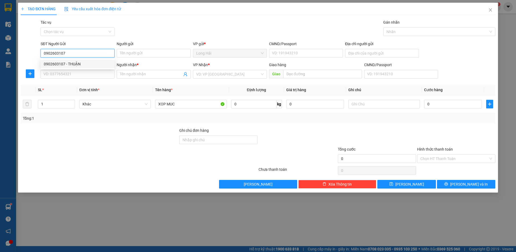
click at [79, 64] on div "0902603107 - THUẬN" at bounding box center [77, 64] width 67 height 6
type input "THUẬN"
type input "0779091000632"
type input "P BINH"
type input "0332368463"
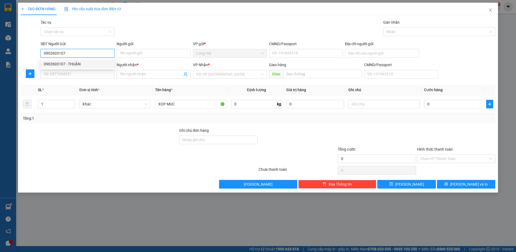
type input "THẢO"
type input "0902603107"
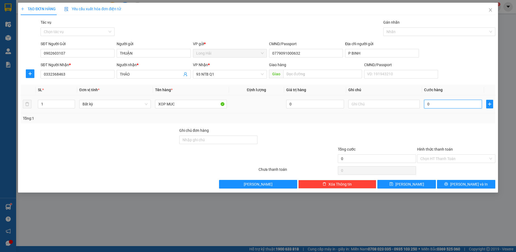
click at [435, 104] on input "0" at bounding box center [453, 104] width 58 height 9
type input "1"
type input "10"
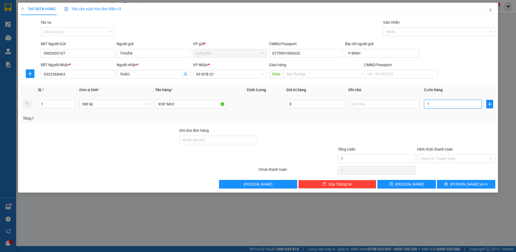
type input "10"
type input "100"
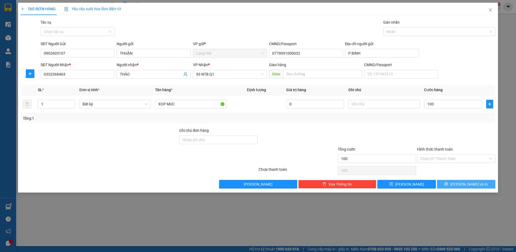
type input "100.000"
click at [466, 185] on span "[PERSON_NAME] và In" at bounding box center [469, 184] width 38 height 6
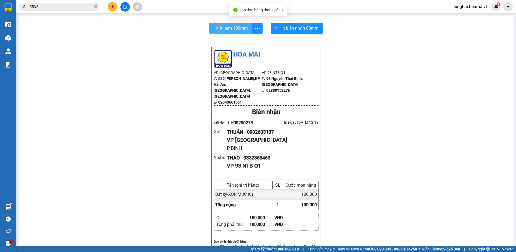
click at [226, 28] on span "In tem 100mm" at bounding box center [234, 28] width 28 height 7
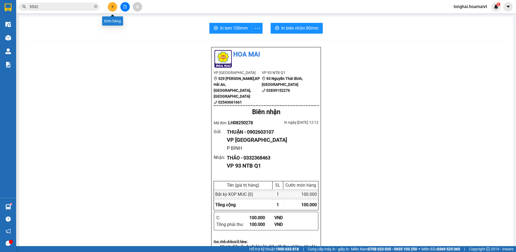
click at [112, 7] on icon "plus" at bounding box center [113, 7] width 4 height 4
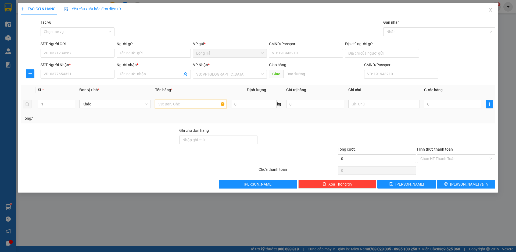
drag, startPoint x: 173, startPoint y: 105, endPoint x: 179, endPoint y: 101, distance: 7.1
click at [176, 103] on input "text" at bounding box center [190, 104] width 71 height 9
click at [231, 73] on input "search" at bounding box center [228, 74] width 64 height 8
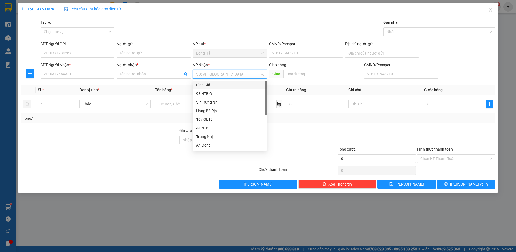
type input "M"
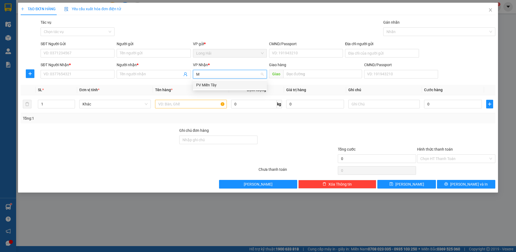
drag, startPoint x: 210, startPoint y: 85, endPoint x: 168, endPoint y: 73, distance: 43.8
click at [210, 85] on div "PV Miền Tây" at bounding box center [229, 85] width 67 height 6
click at [84, 53] on input "SĐT Người Gửi" at bounding box center [78, 53] width 74 height 9
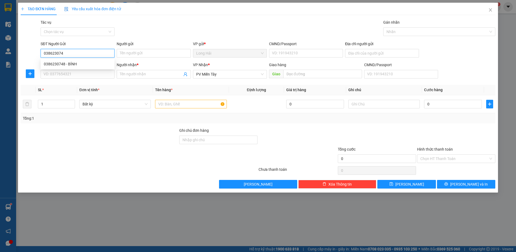
type input "0386230748"
drag, startPoint x: 69, startPoint y: 62, endPoint x: 68, endPoint y: 46, distance: 15.1
click at [69, 62] on div "0386230748 - BÍNH" at bounding box center [77, 64] width 67 height 6
type input "BÍNH"
type input "0386230748"
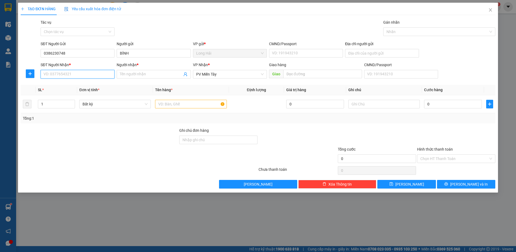
click at [65, 77] on input "SĐT Người Nhận *" at bounding box center [78, 74] width 74 height 9
drag, startPoint x: 73, startPoint y: 84, endPoint x: 91, endPoint y: 69, distance: 23.8
click at [73, 84] on div "0963395638 - NGOC" at bounding box center [77, 85] width 67 height 6
type input "0963395638"
type input "NGOC"
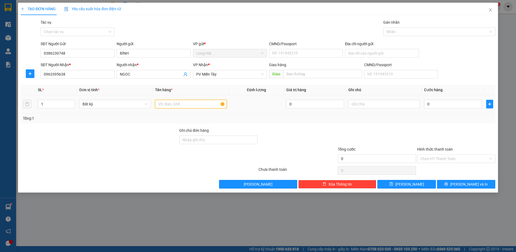
click at [198, 103] on input "text" at bounding box center [190, 104] width 71 height 9
type input "XOP CA"
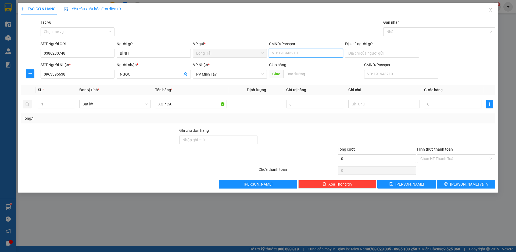
click at [287, 53] on input "CMND/Passport" at bounding box center [306, 53] width 74 height 9
type input "042168000245"
click at [364, 51] on input "Địa chỉ người gửi" at bounding box center [382, 53] width 74 height 9
type input "P HUNG"
click at [438, 108] on input "0" at bounding box center [453, 104] width 58 height 9
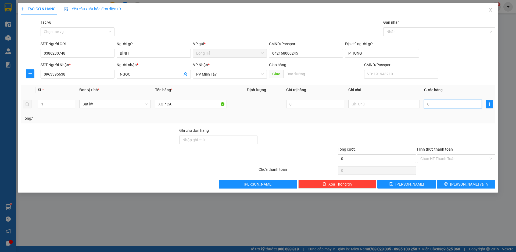
type input "5"
type input "50"
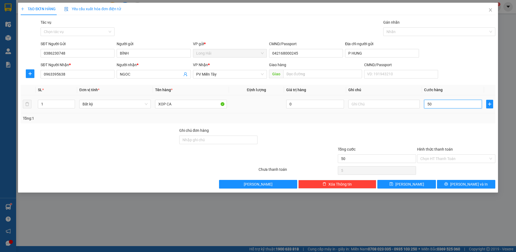
type input "50"
type input "50.000"
click at [448, 184] on icon "printer" at bounding box center [446, 184] width 4 height 4
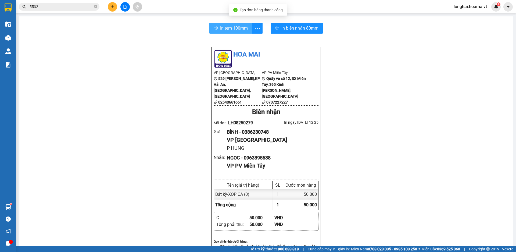
click at [223, 26] on span "In tem 100mm" at bounding box center [234, 28] width 28 height 7
click at [114, 9] on button at bounding box center [112, 6] width 9 height 9
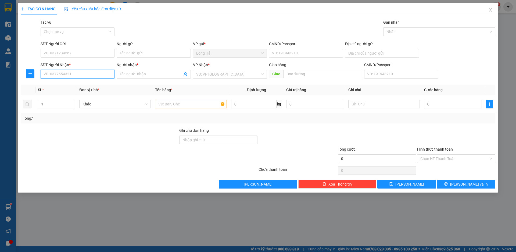
click at [60, 74] on input "SĐT Người Nhận *" at bounding box center [78, 74] width 74 height 9
type input "0933897042"
drag, startPoint x: 66, startPoint y: 87, endPoint x: 69, endPoint y: 73, distance: 14.5
click at [66, 86] on div "0933897042 - VY" at bounding box center [77, 85] width 67 height 6
type input "VY"
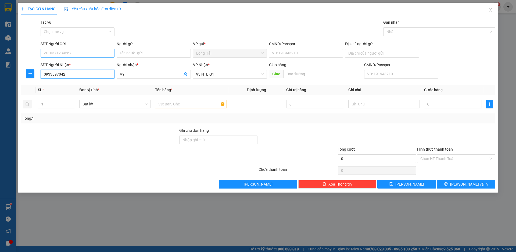
type input "0933897042"
click at [76, 54] on input "SĐT Người Gửi" at bounding box center [78, 53] width 74 height 9
click at [77, 63] on div "0909983469 - CO CÁT" at bounding box center [77, 64] width 67 height 6
type input "0909983469"
type input "CO CÁT"
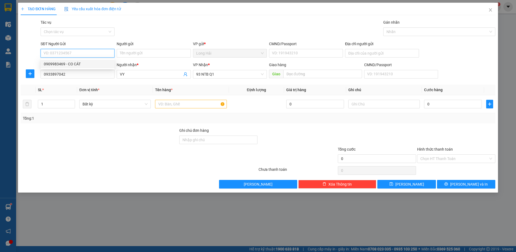
type input "038165006473"
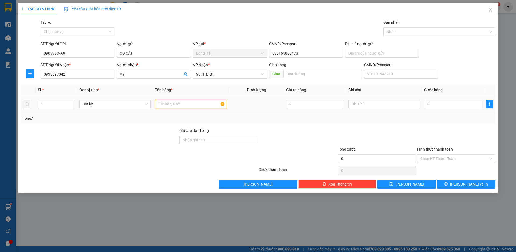
click at [193, 104] on input "text" at bounding box center [190, 104] width 71 height 9
type input "HOP KINH"
click at [438, 109] on div "0" at bounding box center [453, 104] width 58 height 11
click at [432, 105] on input "0" at bounding box center [453, 104] width 58 height 9
type input "3"
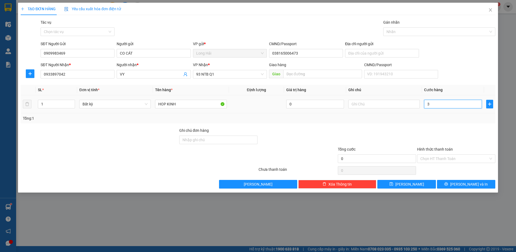
type input "3"
type input "30"
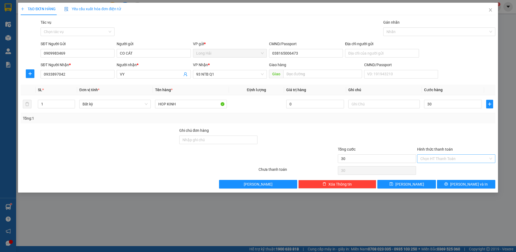
click at [434, 160] on input "Hình thức thanh toán" at bounding box center [454, 159] width 68 height 8
type input "30.000"
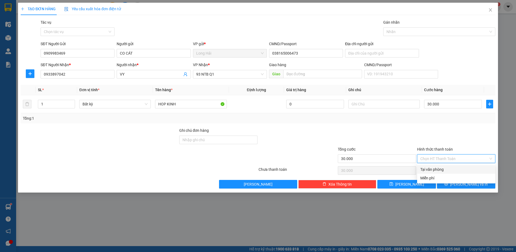
drag, startPoint x: 441, startPoint y: 168, endPoint x: 453, endPoint y: 180, distance: 17.7
click at [441, 169] on div "Tại văn phòng" at bounding box center [456, 169] width 72 height 6
type input "0"
click at [448, 184] on icon "printer" at bounding box center [446, 184] width 4 height 4
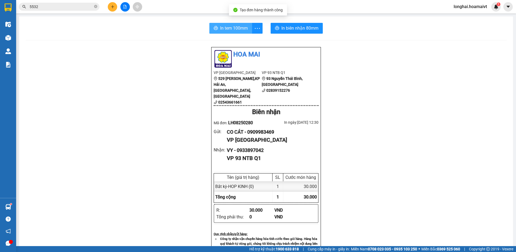
click at [234, 29] on span "In tem 100mm" at bounding box center [234, 28] width 28 height 7
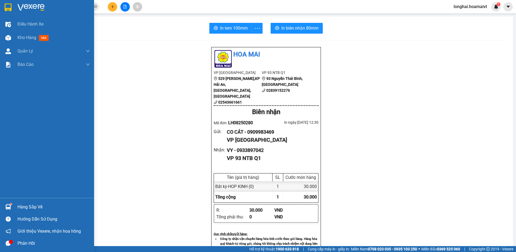
click at [21, 208] on div "Hàng sắp về" at bounding box center [53, 207] width 73 height 8
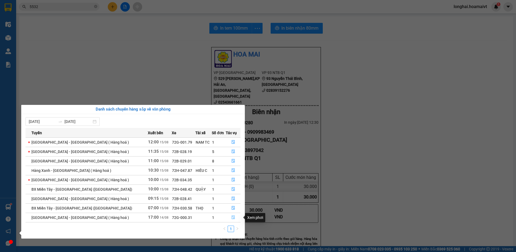
click at [232, 217] on icon "file-done" at bounding box center [233, 218] width 3 height 4
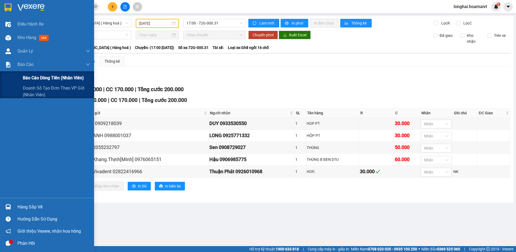
click at [35, 77] on span "Báo cáo dòng tiền (nhân viên)" at bounding box center [53, 77] width 61 height 7
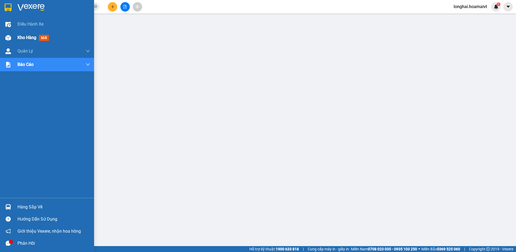
click at [23, 38] on span "Kho hàng" at bounding box center [26, 37] width 19 height 5
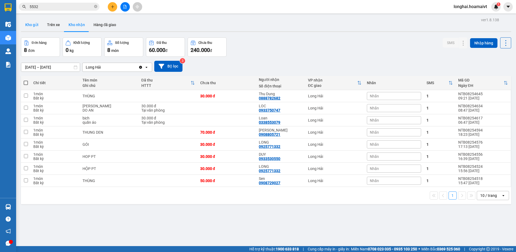
click at [35, 26] on button "Kho gửi" at bounding box center [32, 24] width 22 height 13
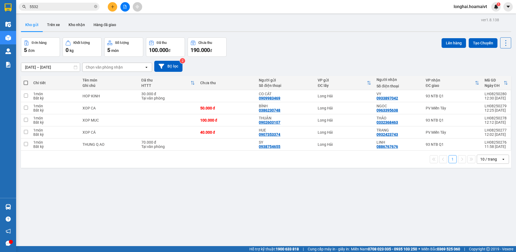
click at [26, 82] on span at bounding box center [26, 83] width 4 height 4
click at [26, 80] on input "checkbox" at bounding box center [26, 80] width 0 height 0
checkbox input "true"
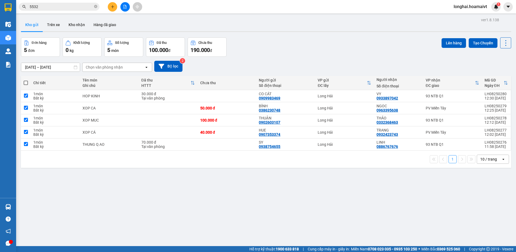
checkbox input "true"
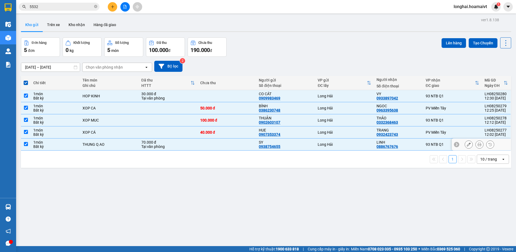
click at [25, 142] on input "checkbox" at bounding box center [26, 144] width 4 height 4
checkbox input "false"
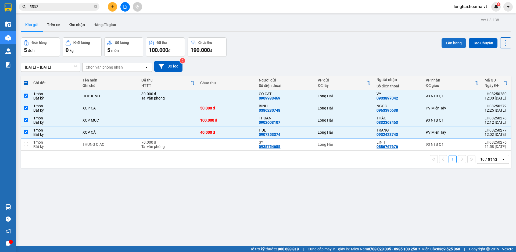
click at [446, 42] on button "Lên hàng" at bounding box center [454, 43] width 24 height 10
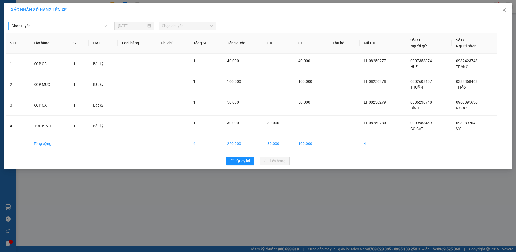
click at [73, 24] on span "Chọn tuyến" at bounding box center [59, 26] width 95 height 8
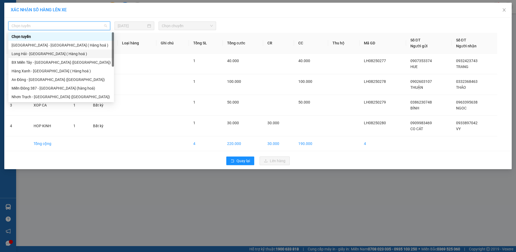
click at [42, 53] on div "Long Hải - [GEOGRAPHIC_DATA] ( Hàng hoá )" at bounding box center [61, 54] width 99 height 6
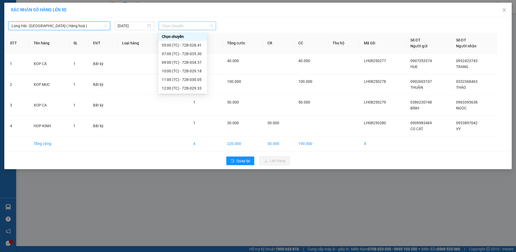
click at [195, 27] on span "Chọn chuyến" at bounding box center [187, 26] width 51 height 8
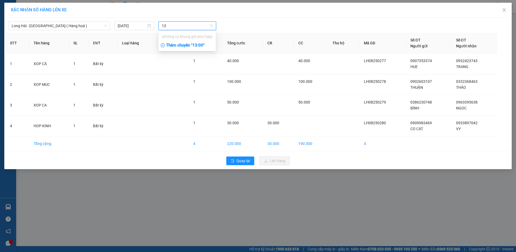
type input "13"
click at [198, 44] on div "Thêm chuyến " 13:00 "" at bounding box center [187, 45] width 57 height 9
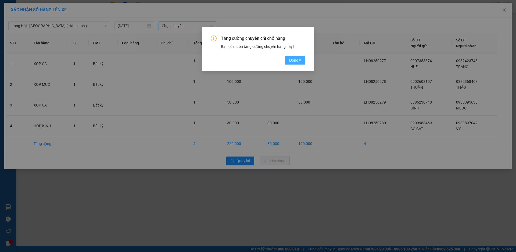
click at [292, 58] on span "Đồng ý" at bounding box center [295, 60] width 12 height 6
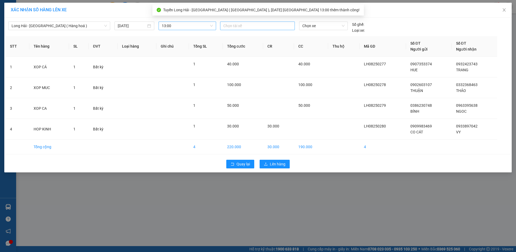
click at [242, 24] on div at bounding box center [257, 26] width 72 height 6
type input "D"
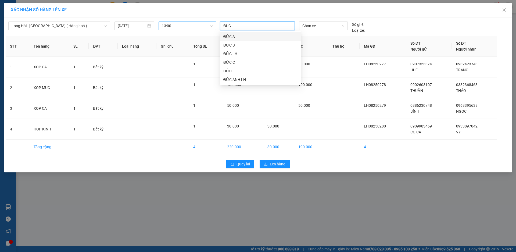
type input "ĐUC A"
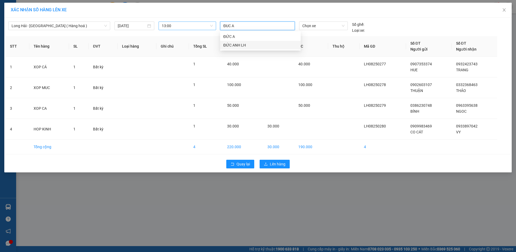
click at [236, 45] on div "ĐỨC ANH LH" at bounding box center [260, 45] width 74 height 6
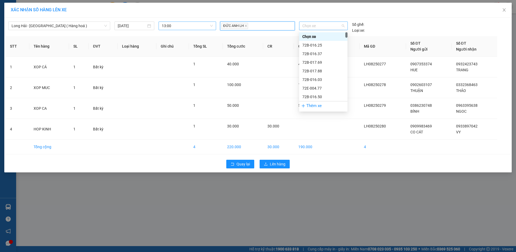
click at [324, 24] on span "Chọn xe" at bounding box center [323, 26] width 42 height 8
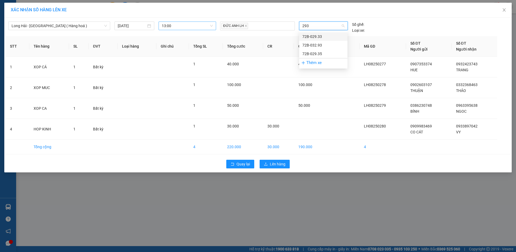
type input "2935"
click at [307, 37] on div "72B-029.35" at bounding box center [323, 37] width 42 height 6
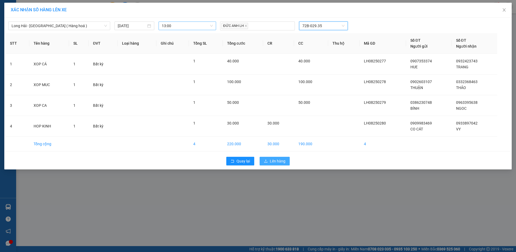
click at [279, 160] on span "Lên hàng" at bounding box center [278, 161] width 16 height 6
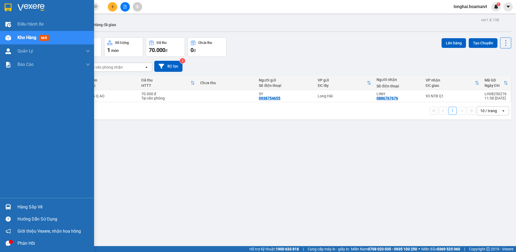
click at [29, 206] on div "Hàng sắp về" at bounding box center [53, 207] width 73 height 8
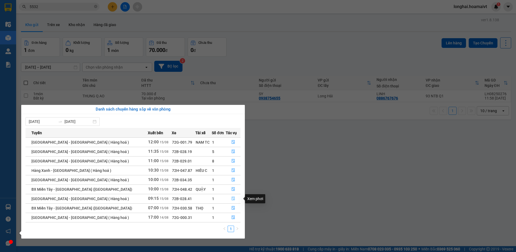
click at [231, 199] on icon "file-done" at bounding box center [233, 198] width 4 height 4
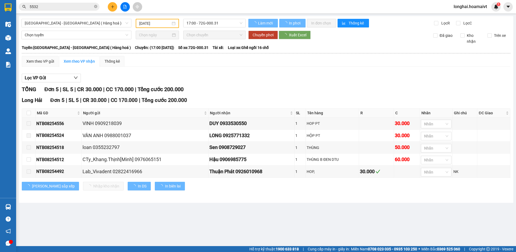
type input "[DATE]"
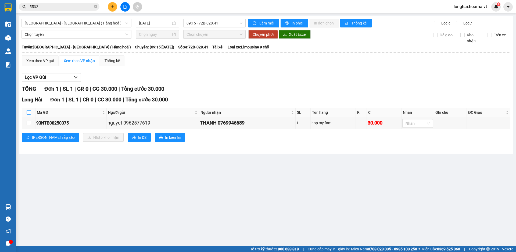
click at [29, 112] on input "checkbox" at bounding box center [29, 112] width 4 height 4
checkbox input "true"
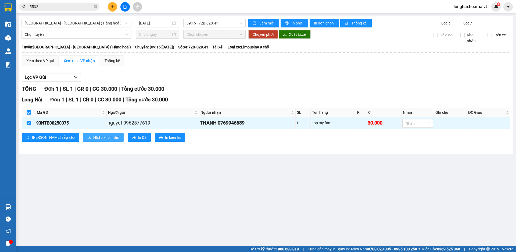
click at [93, 138] on span "Nhập kho nhận" at bounding box center [106, 137] width 26 height 6
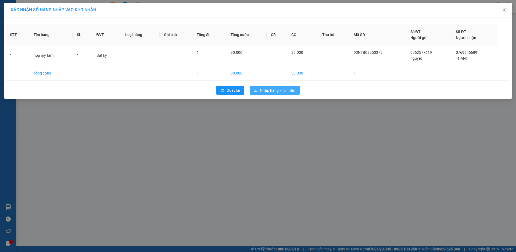
click at [278, 87] on button "Nhập hàng kho nhận" at bounding box center [275, 90] width 50 height 9
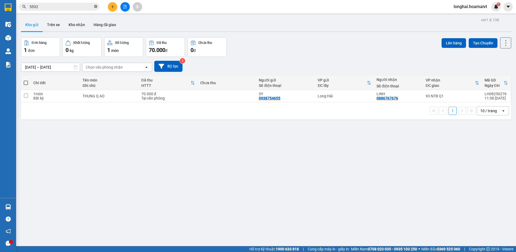
click at [96, 6] on icon "close-circle" at bounding box center [95, 6] width 3 height 3
click at [91, 7] on input "text" at bounding box center [61, 7] width 63 height 6
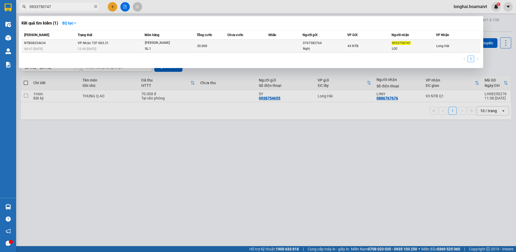
type input "0933750747"
click at [139, 48] on div "12:40 - 15/08" at bounding box center [111, 49] width 67 height 6
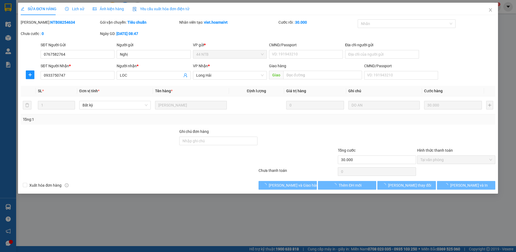
type input "0767582764"
type input "Nghị"
type input "0933750747"
type input "LOC"
type input "30.000"
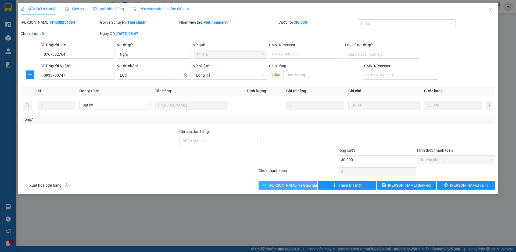
click at [279, 185] on span "Lưu và Giao hàng" at bounding box center [295, 185] width 52 height 6
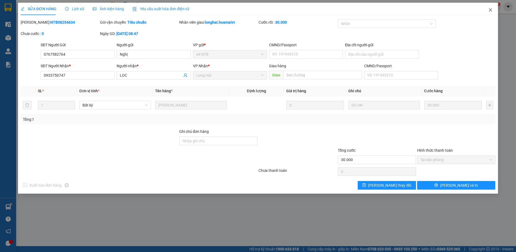
click at [489, 11] on icon "close" at bounding box center [490, 10] width 4 height 4
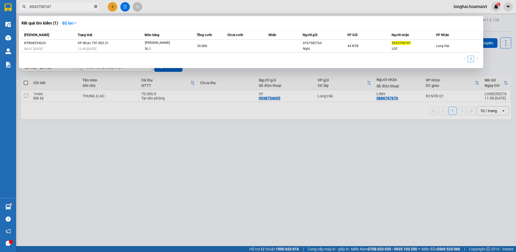
click at [95, 6] on icon "close-circle" at bounding box center [95, 6] width 3 height 3
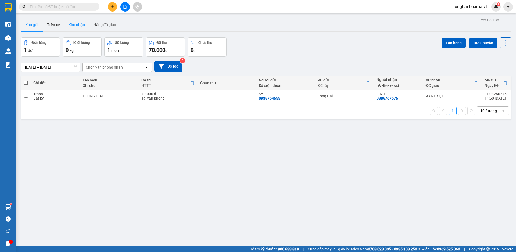
click at [86, 26] on button "Kho nhận" at bounding box center [76, 24] width 25 height 13
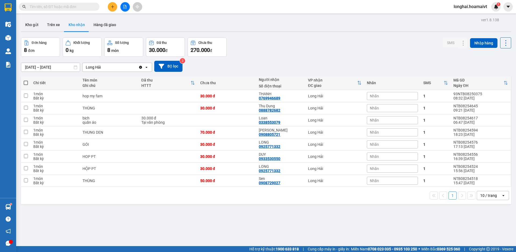
click at [68, 6] on input "text" at bounding box center [61, 7] width 63 height 6
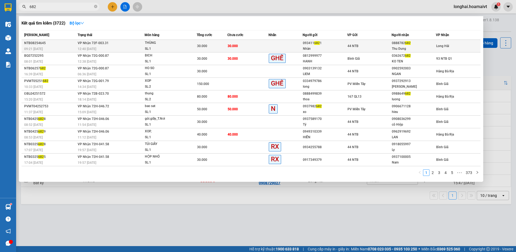
type input "682"
click at [211, 48] on div "30.000" at bounding box center [212, 46] width 30 height 6
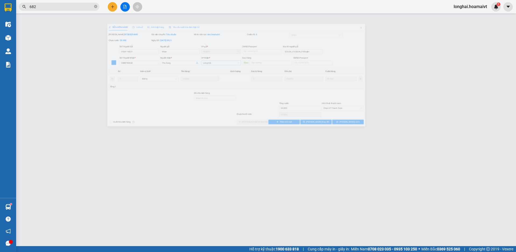
type input "0934116821"
type input "Nhàn"
type input "525/54_H.V.Bánh_P.Nhuận"
type input "0888782682"
type input "Thu Dung"
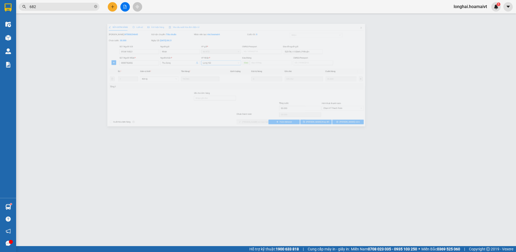
type input "30.000"
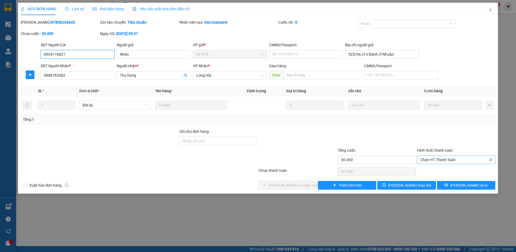
click at [453, 158] on span "Chọn HT Thanh Toán" at bounding box center [456, 160] width 72 height 8
click at [443, 173] on div "Tại văn phòng" at bounding box center [456, 170] width 78 height 9
type input "0"
click at [281, 184] on span "Lưu và Giao hàng" at bounding box center [295, 185] width 52 height 6
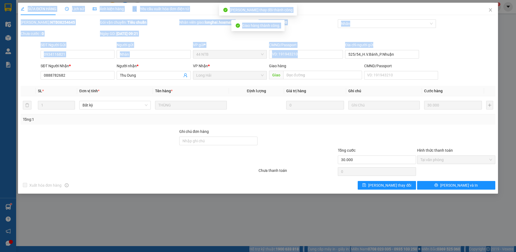
drag, startPoint x: 150, startPoint y: 9, endPoint x: 0, endPoint y: -28, distance: 154.4
click at [0, 0] on html "Kết quả tìm kiếm ( 3722 ) Bộ lọc Mã ĐH Trạng thái Món hàng Tổng cước Chưa cước …" at bounding box center [258, 126] width 516 height 252
click at [491, 10] on icon "close" at bounding box center [490, 10] width 4 height 4
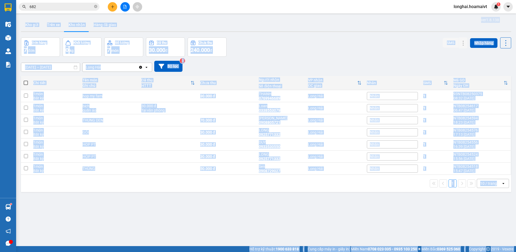
click at [266, 52] on div "Đơn hàng 7 đơn Khối lượng 0 kg Số lượng 7 món Đã thu 30.000 đ Chưa thu 240.000 …" at bounding box center [266, 46] width 490 height 19
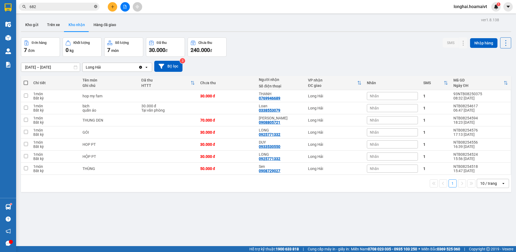
click at [95, 6] on icon "close-circle" at bounding box center [95, 6] width 3 height 3
click at [81, 6] on input "text" at bounding box center [61, 7] width 63 height 6
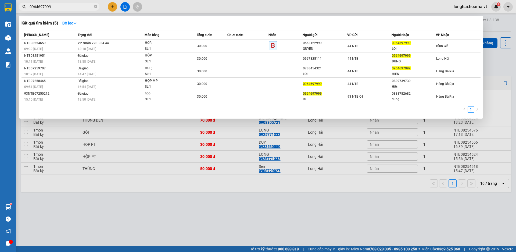
type input "0964697999"
click at [164, 205] on div at bounding box center [258, 126] width 516 height 252
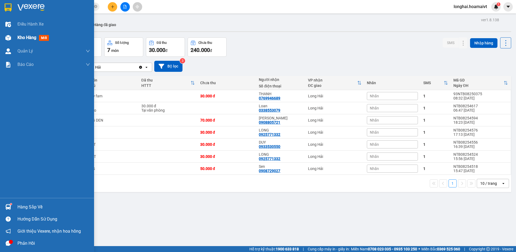
click at [30, 38] on span "Kho hàng" at bounding box center [26, 37] width 19 height 5
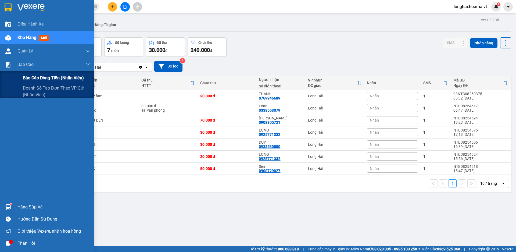
click at [46, 75] on span "Báo cáo dòng tiền (nhân viên)" at bounding box center [53, 77] width 61 height 7
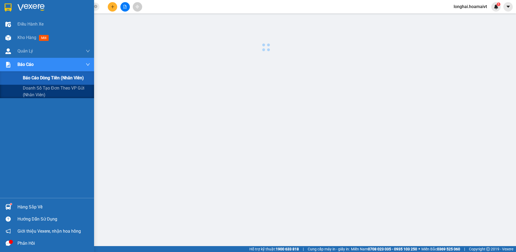
click at [47, 77] on span "Báo cáo dòng tiền (nhân viên)" at bounding box center [53, 77] width 61 height 7
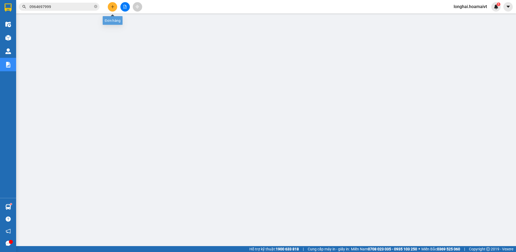
click at [114, 6] on icon "plus" at bounding box center [113, 7] width 4 height 4
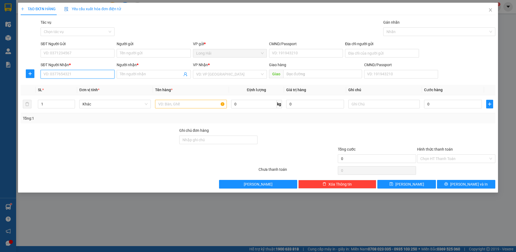
click at [68, 77] on input "SĐT Người Nhận *" at bounding box center [78, 74] width 74 height 9
click at [70, 52] on input "SĐT Người Gửi" at bounding box center [78, 53] width 74 height 9
type input "0909910386"
click at [70, 63] on div "0909910386 - Thắng" at bounding box center [77, 64] width 67 height 6
type input "Thắng"
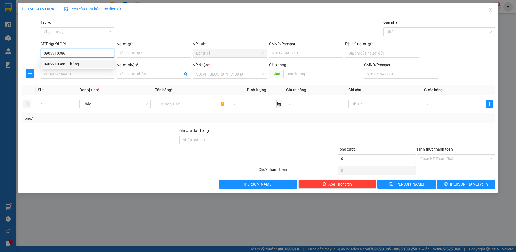
type input "060084000171"
type input "0936937172"
type input "KHANG"
type input "0909910386"
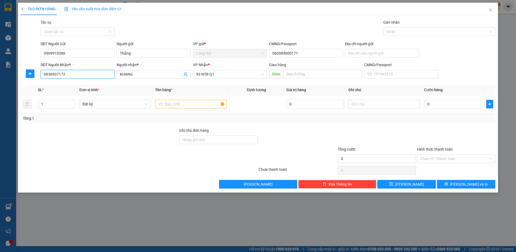
drag, startPoint x: 68, startPoint y: 74, endPoint x: 40, endPoint y: 79, distance: 28.9
click at [40, 79] on div "SĐT Người Nhận * 0936937172" at bounding box center [78, 71] width 76 height 19
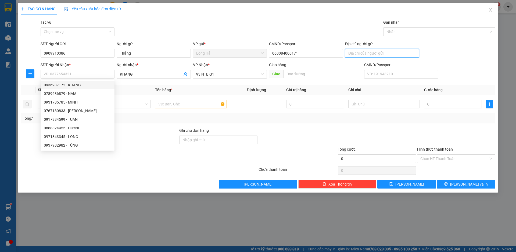
drag, startPoint x: 358, startPoint y: 52, endPoint x: 360, endPoint y: 54, distance: 2.9
click at [358, 52] on input "Địa chỉ người gửi" at bounding box center [382, 53] width 74 height 9
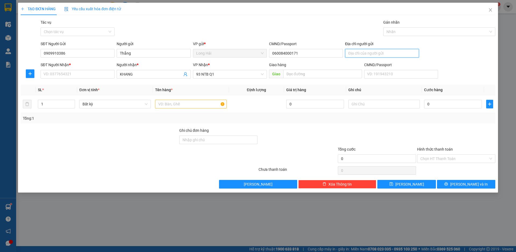
type input "P HUNG"
click at [90, 71] on input "SĐT Người Nhận *" at bounding box center [78, 74] width 74 height 9
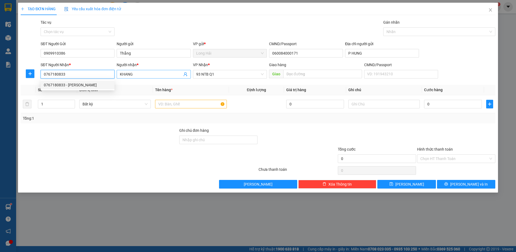
type input "0767180833"
click at [137, 74] on input "KHANG" at bounding box center [151, 74] width 62 height 6
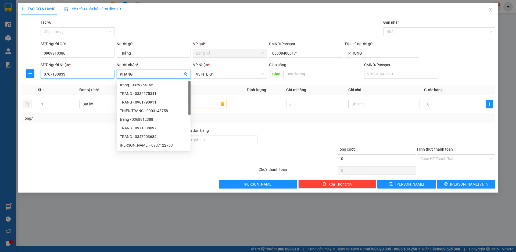
drag, startPoint x: 137, startPoint y: 74, endPoint x: 114, endPoint y: 77, distance: 22.5
click at [114, 77] on div "SĐT Người Nhận * 0767180833 Người nhận * KHANG VP Nhận * 93 NTB Q1 Giao hàng Gi…" at bounding box center [268, 71] width 457 height 19
type input "NGUYEN"
click at [198, 101] on input "text" at bounding box center [190, 104] width 71 height 9
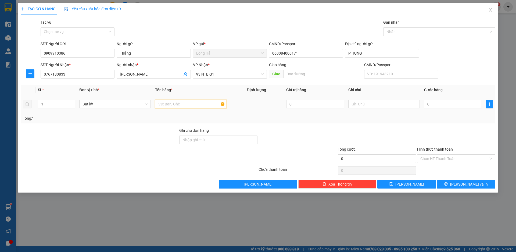
click at [198, 101] on input "text" at bounding box center [190, 104] width 71 height 9
type input "HOP"
click at [433, 103] on input "0" at bounding box center [453, 104] width 58 height 9
type input "3"
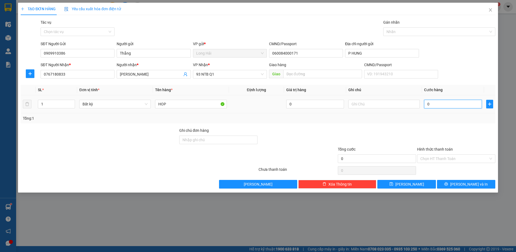
type input "3"
type input "30"
type input "30.000"
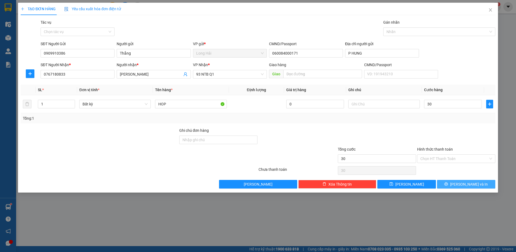
type input "30.000"
click at [460, 181] on button "[PERSON_NAME] và In" at bounding box center [466, 184] width 58 height 9
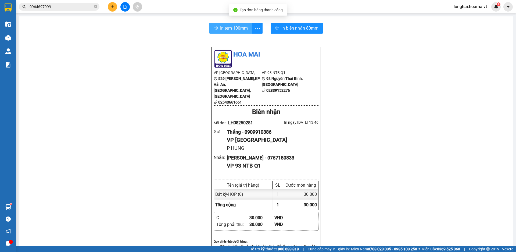
click at [228, 27] on span "In tem 100mm" at bounding box center [234, 28] width 28 height 7
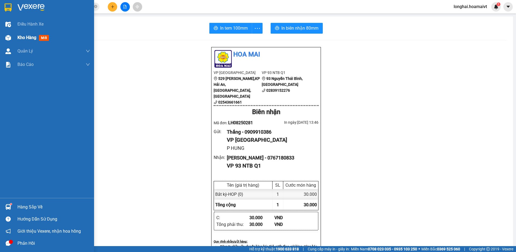
click at [23, 37] on span "Kho hàng" at bounding box center [26, 37] width 19 height 5
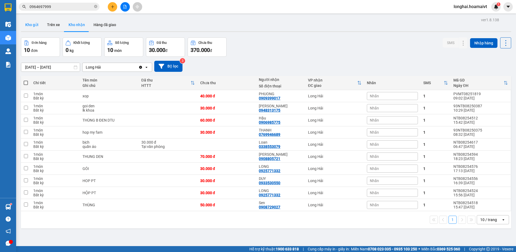
click at [31, 24] on button "Kho gửi" at bounding box center [32, 24] width 22 height 13
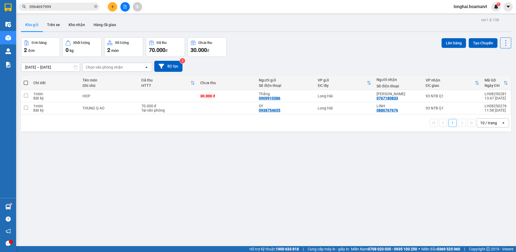
click at [24, 83] on span at bounding box center [26, 83] width 4 height 4
click at [26, 80] on input "checkbox" at bounding box center [26, 80] width 0 height 0
checkbox input "true"
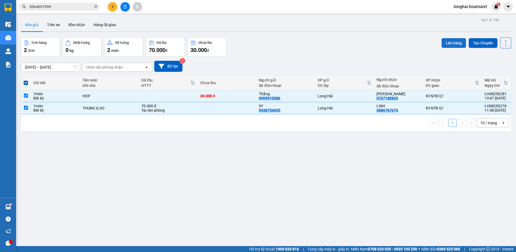
click at [447, 46] on button "Lên hàng" at bounding box center [454, 43] width 24 height 10
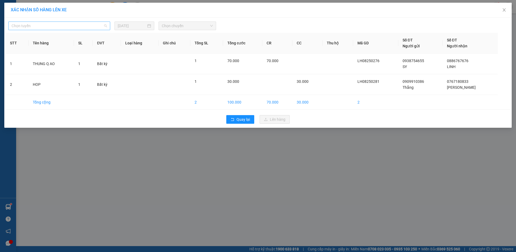
click at [83, 29] on span "Chọn tuyến" at bounding box center [59, 26] width 95 height 8
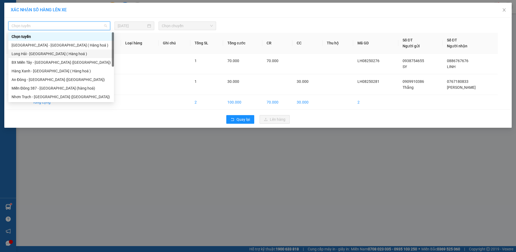
click at [51, 54] on div "Long Hải - Sài Gòn ( Hàng hoá )" at bounding box center [61, 54] width 99 height 6
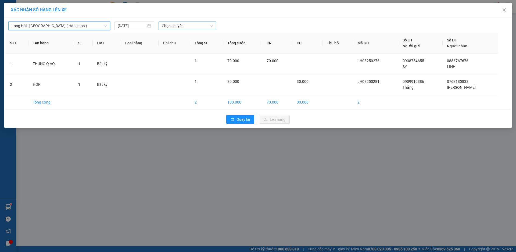
click at [171, 28] on span "Chọn chuyến" at bounding box center [187, 26] width 51 height 8
type input "14"
click at [196, 44] on div "Thêm chuyến " 14:00 "" at bounding box center [187, 45] width 57 height 9
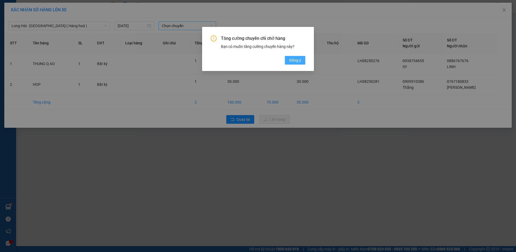
click at [297, 59] on span "Đồng ý" at bounding box center [295, 60] width 12 height 6
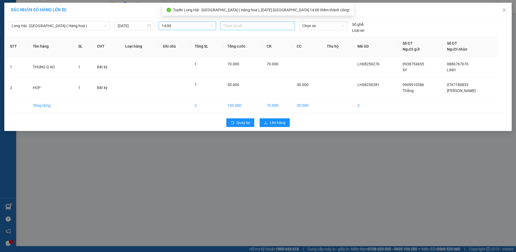
click at [261, 26] on div at bounding box center [257, 26] width 72 height 6
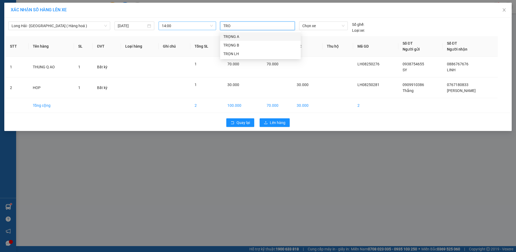
type input "TRON"
click at [239, 54] on div "TRỌN LH" at bounding box center [260, 54] width 74 height 6
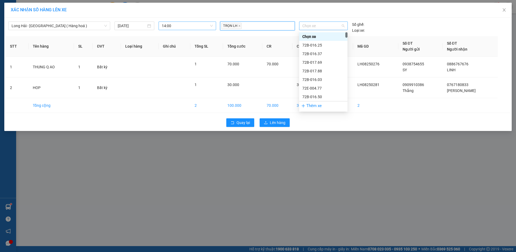
click at [332, 28] on span "Chọn xe" at bounding box center [323, 26] width 42 height 8
type input "3112"
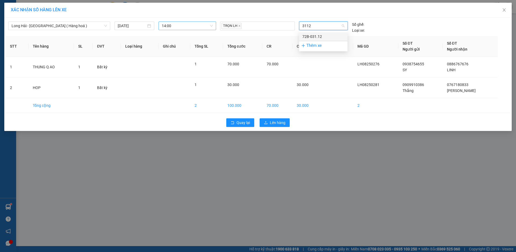
click at [313, 38] on div "72B-031.12" at bounding box center [323, 37] width 42 height 6
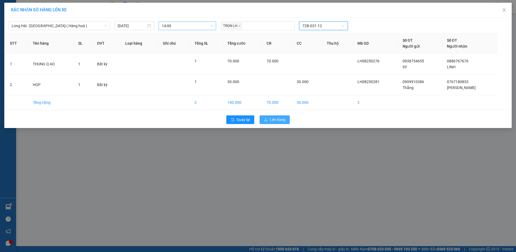
click at [273, 120] on span "Lên hàng" at bounding box center [278, 120] width 16 height 6
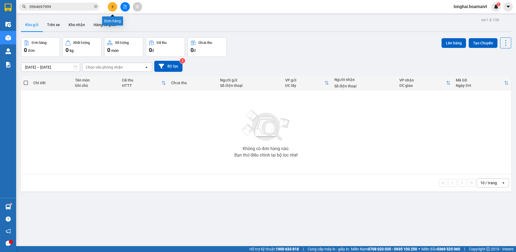
click at [114, 8] on icon "plus" at bounding box center [113, 7] width 4 height 4
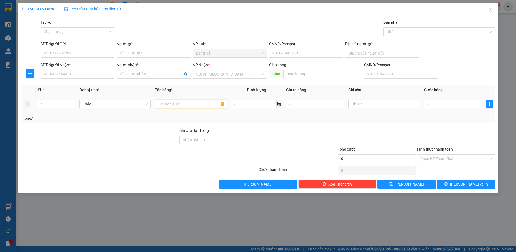
click at [177, 104] on input "text" at bounding box center [190, 104] width 71 height 9
type input "V"
click at [92, 75] on input "SĐT Người Nhận *" at bounding box center [78, 74] width 74 height 9
type input "0373004707"
drag, startPoint x: 57, startPoint y: 85, endPoint x: 71, endPoint y: 63, distance: 26.2
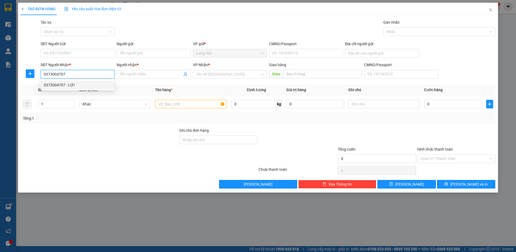
click at [58, 86] on div "0373004707 - LỢI" at bounding box center [77, 85] width 67 height 6
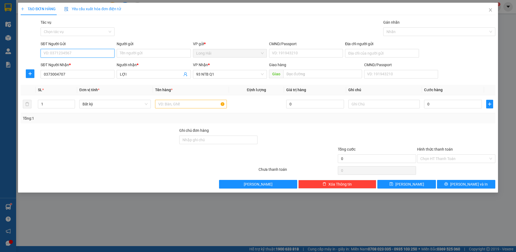
click at [81, 54] on input "SĐT Người Gửi" at bounding box center [78, 53] width 74 height 9
click at [78, 65] on div "0907079178 - CHÚ 4" at bounding box center [77, 64] width 67 height 6
click at [179, 103] on input "text" at bounding box center [190, 104] width 71 height 9
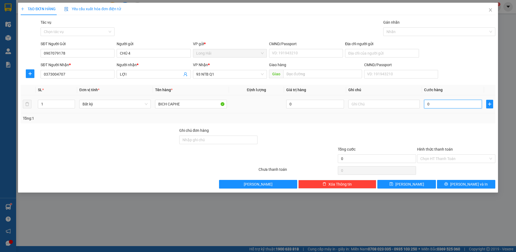
click at [429, 105] on input "0" at bounding box center [453, 104] width 58 height 9
click at [445, 157] on input "Hình thức thanh toán" at bounding box center [454, 159] width 68 height 8
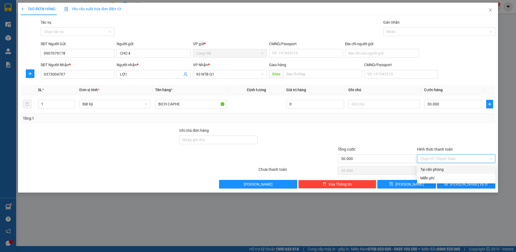
click at [440, 170] on div "Tại văn phòng" at bounding box center [456, 169] width 72 height 6
click at [460, 187] on button "[PERSON_NAME] và In" at bounding box center [466, 184] width 58 height 9
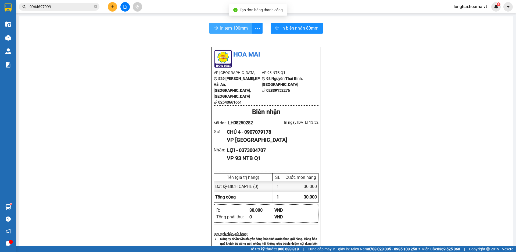
click at [223, 29] on span "In tem 100mm" at bounding box center [234, 28] width 28 height 7
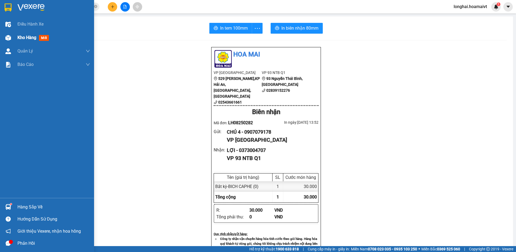
click at [21, 40] on span "Kho hàng" at bounding box center [26, 37] width 19 height 5
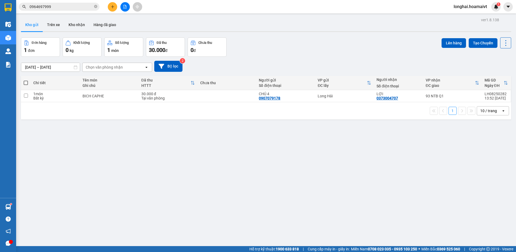
click at [26, 82] on span at bounding box center [26, 83] width 4 height 4
click at [26, 80] on input "checkbox" at bounding box center [26, 80] width 0 height 0
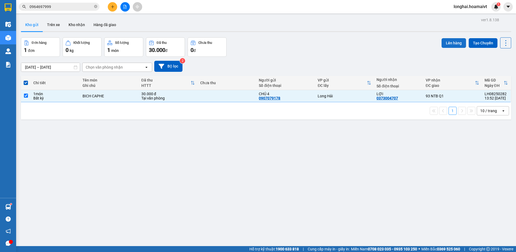
click at [442, 44] on button "Lên hàng" at bounding box center [454, 43] width 24 height 10
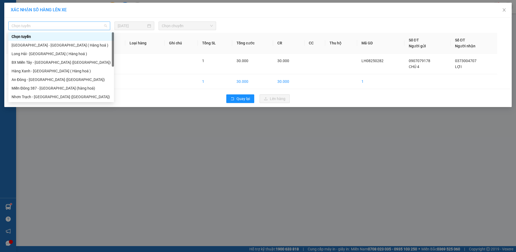
click at [78, 29] on span "Chọn tuyến" at bounding box center [59, 26] width 95 height 8
click at [47, 55] on div "Long Hải - Sài Gòn ( Hàng hoá )" at bounding box center [61, 54] width 99 height 6
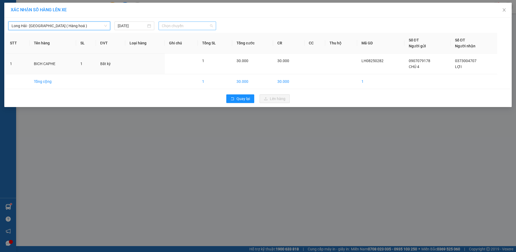
click at [174, 26] on span "Chọn chuyến" at bounding box center [187, 26] width 51 height 8
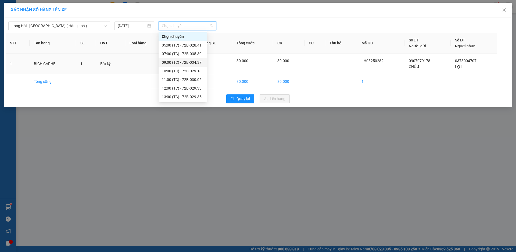
scroll to position [9, 0]
click at [185, 96] on div "14:00 (TC) - 72B-031.12" at bounding box center [183, 97] width 42 height 6
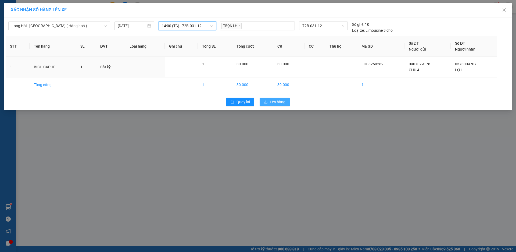
click at [271, 105] on span "Lên hàng" at bounding box center [278, 102] width 16 height 6
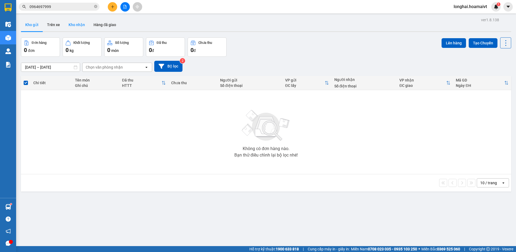
click at [77, 25] on button "Kho nhận" at bounding box center [76, 24] width 25 height 13
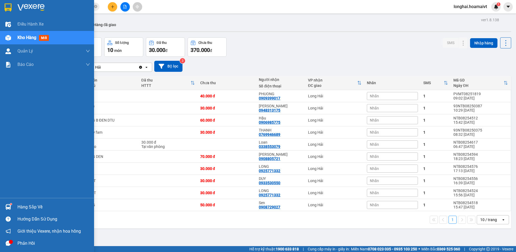
click at [22, 206] on div "Hàng sắp về" at bounding box center [53, 207] width 73 height 8
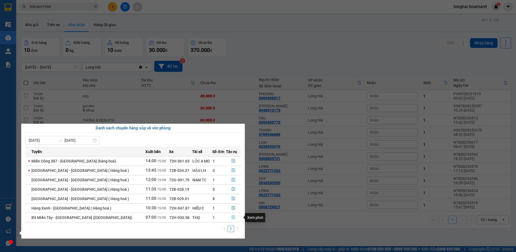
click at [231, 216] on icon "file-done" at bounding box center [233, 217] width 4 height 4
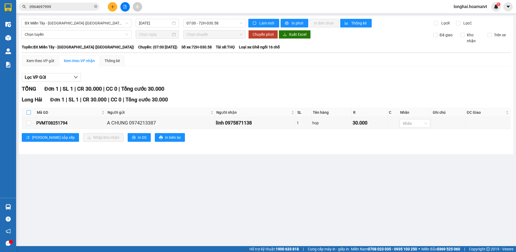
click at [27, 111] on input "checkbox" at bounding box center [29, 112] width 4 height 4
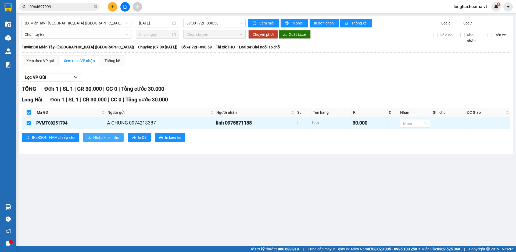
click at [93, 138] on span "Nhập kho nhận" at bounding box center [106, 137] width 26 height 6
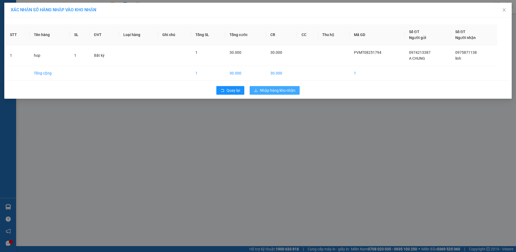
click at [280, 89] on span "Nhập hàng kho nhận" at bounding box center [277, 90] width 35 height 6
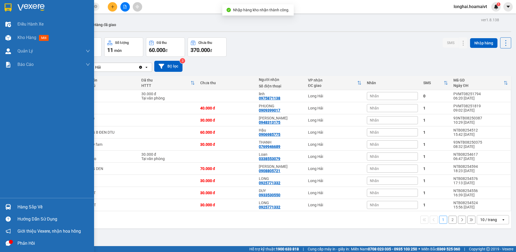
click at [34, 206] on div "Hàng sắp về" at bounding box center [53, 207] width 73 height 8
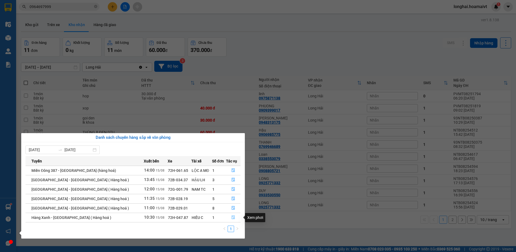
click at [232, 216] on icon "file-done" at bounding box center [233, 218] width 3 height 4
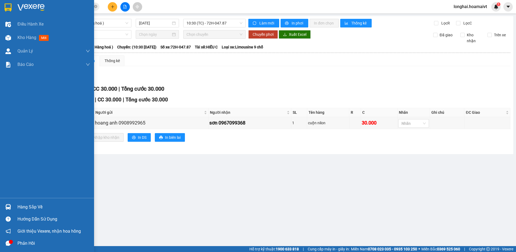
click at [25, 207] on div "Hàng sắp về" at bounding box center [53, 207] width 73 height 8
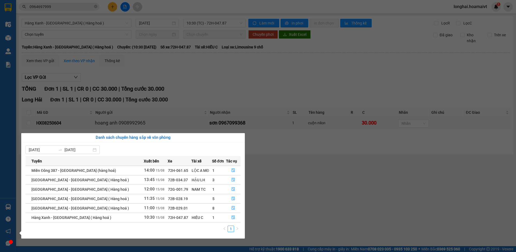
click at [252, 88] on section "Kết quả tìm kiếm ( 5 ) Bộ lọc Mã ĐH Trạng thái Món hàng Tổng cước Chưa cước Nhã…" at bounding box center [258, 126] width 516 height 252
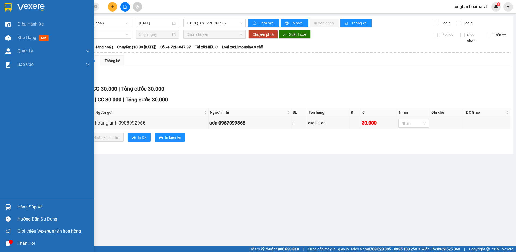
drag, startPoint x: 23, startPoint y: 206, endPoint x: 116, endPoint y: 197, distance: 93.1
click at [24, 206] on div "Hàng sắp về" at bounding box center [53, 207] width 73 height 8
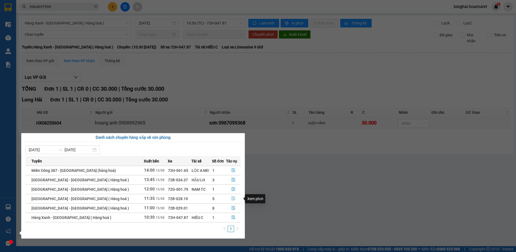
click at [232, 198] on icon "file-done" at bounding box center [233, 199] width 3 height 4
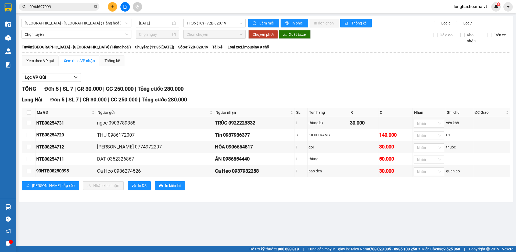
click at [96, 6] on icon "close-circle" at bounding box center [95, 6] width 3 height 3
click at [85, 8] on input "text" at bounding box center [61, 7] width 63 height 6
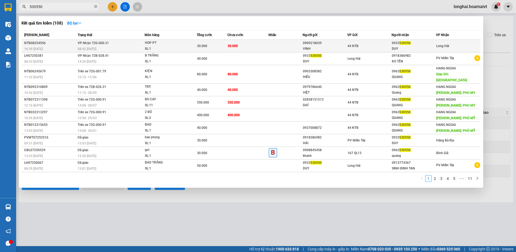
click at [148, 47] on div "SL: 1" at bounding box center [165, 49] width 40 height 6
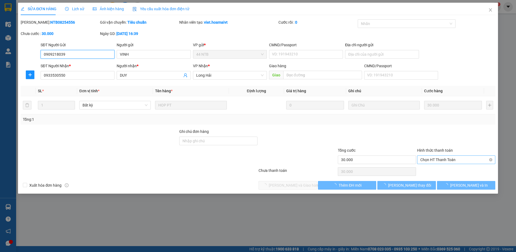
click at [426, 160] on span "Chọn HT Thanh Toán" at bounding box center [456, 160] width 72 height 8
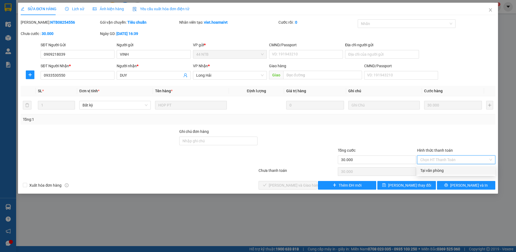
drag, startPoint x: 428, startPoint y: 167, endPoint x: 398, endPoint y: 173, distance: 30.7
click at [428, 167] on div "Tại văn phòng" at bounding box center [456, 170] width 72 height 6
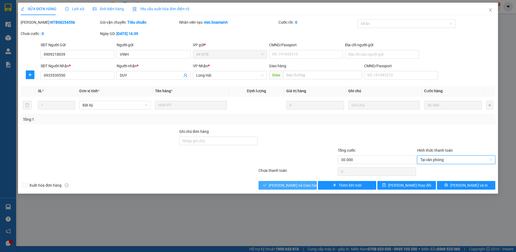
click at [300, 184] on span "Lưu và Giao hàng" at bounding box center [295, 185] width 52 height 6
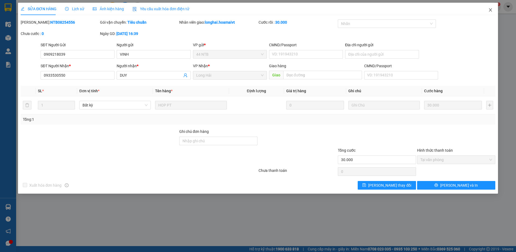
click at [491, 10] on icon "close" at bounding box center [490, 10] width 4 height 4
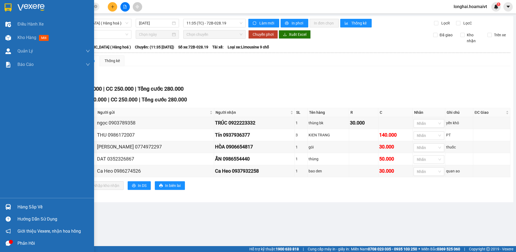
click at [21, 206] on div "Hàng sắp về" at bounding box center [53, 207] width 73 height 8
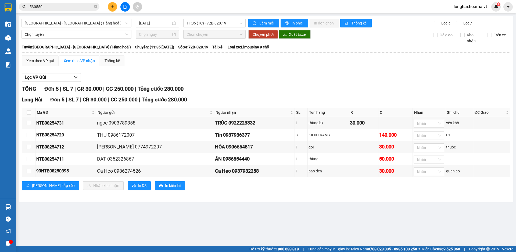
click at [253, 81] on section "Kết quả tìm kiếm ( 108 ) Bộ lọc Mã ĐH Trạng thái Món hàng Tổng cước Chưa cước N…" at bounding box center [258, 126] width 516 height 252
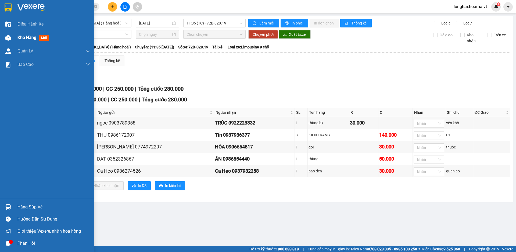
click at [22, 37] on span "Kho hàng" at bounding box center [26, 37] width 19 height 5
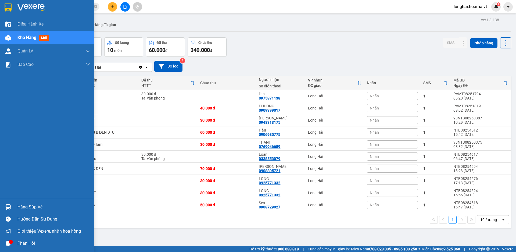
drag, startPoint x: 48, startPoint y: 226, endPoint x: 60, endPoint y: 231, distance: 12.7
click at [60, 231] on div "Hàng sắp về Hướng dẫn sử dụng Giới thiệu Vexere, nhận hoa hồng Phản hồi" at bounding box center [47, 223] width 94 height 51
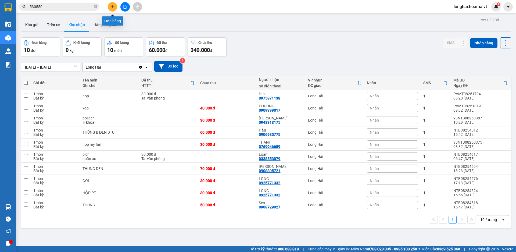
click at [111, 8] on icon "plus" at bounding box center [113, 7] width 4 height 4
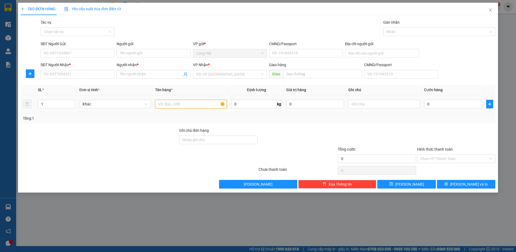
click at [169, 103] on input "text" at bounding box center [190, 104] width 71 height 9
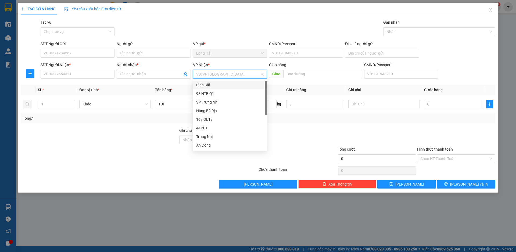
click at [214, 74] on input "search" at bounding box center [228, 74] width 64 height 8
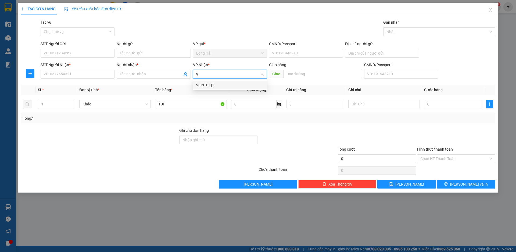
click at [209, 84] on div "93 NTB Q1" at bounding box center [229, 85] width 67 height 6
click at [53, 53] on input "SĐT Người Gửi" at bounding box center [78, 53] width 74 height 9
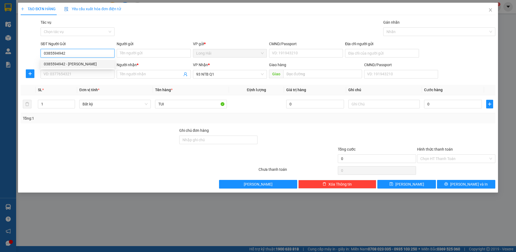
click at [73, 63] on div "0385594942 - Nhung" at bounding box center [77, 64] width 67 height 6
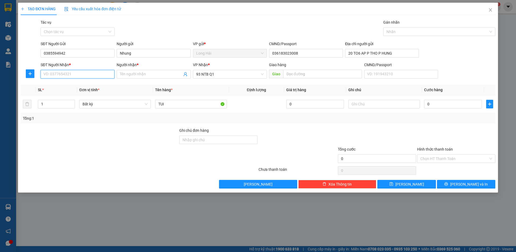
click at [80, 74] on input "SĐT Người Nhận *" at bounding box center [78, 74] width 74 height 9
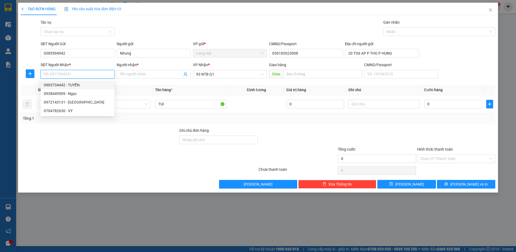
click at [63, 70] on input "SĐT Người Nhận *" at bounding box center [78, 74] width 74 height 9
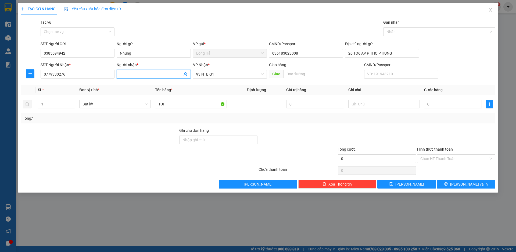
click at [131, 76] on input "Người nhận *" at bounding box center [151, 74] width 62 height 6
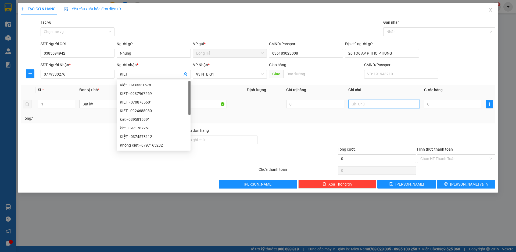
click at [380, 102] on input "text" at bounding box center [383, 104] width 71 height 9
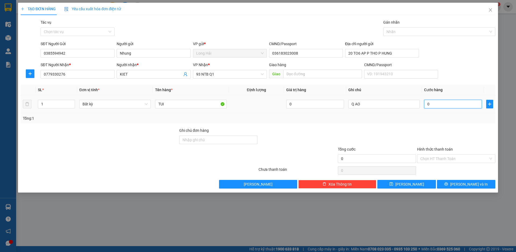
click at [435, 102] on input "0" at bounding box center [453, 104] width 58 height 9
click at [448, 184] on icon "printer" at bounding box center [446, 184] width 4 height 4
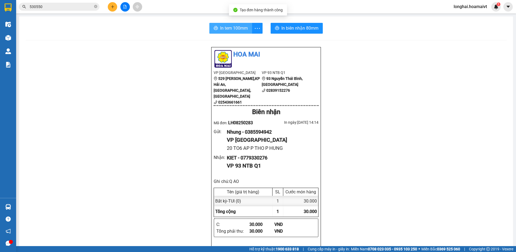
click at [222, 28] on span "In tem 100mm" at bounding box center [234, 28] width 28 height 7
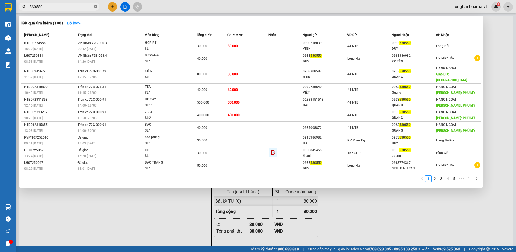
click at [97, 6] on icon "close-circle" at bounding box center [95, 6] width 3 height 3
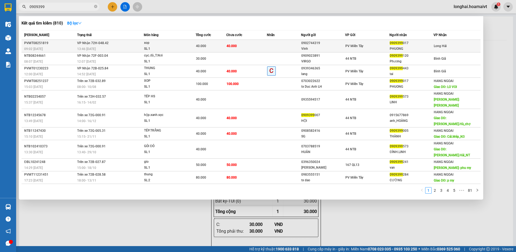
click at [125, 48] on div "13:46 - 15/08" at bounding box center [110, 49] width 66 height 6
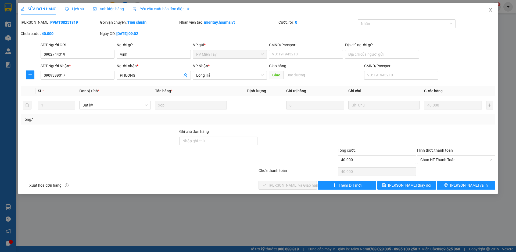
click at [491, 10] on icon "close" at bounding box center [490, 9] width 3 height 3
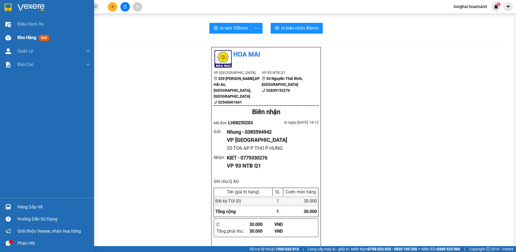
click at [24, 40] on span "Kho hàng" at bounding box center [26, 37] width 19 height 5
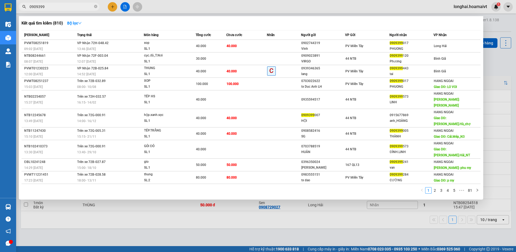
drag, startPoint x: 96, startPoint y: 7, endPoint x: 99, endPoint y: 6, distance: 3.8
click at [98, 6] on span "0909399" at bounding box center [59, 7] width 81 height 8
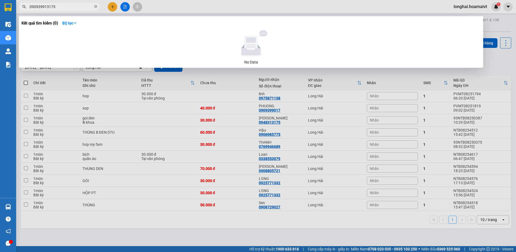
drag, startPoint x: 44, startPoint y: 5, endPoint x: 29, endPoint y: -25, distance: 34.4
click at [29, 0] on html "Kết quả tìm kiếm ( 0 ) Bộ lọc No Data 090939913175 longhai.hoamaivt 1 Điều hành…" at bounding box center [258, 126] width 516 height 252
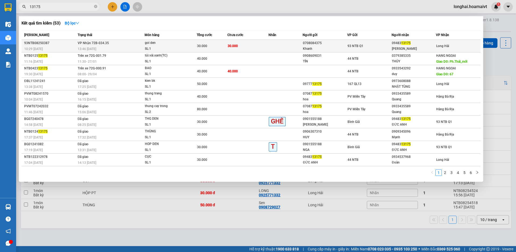
click at [208, 47] on div "30.000" at bounding box center [212, 46] width 30 height 6
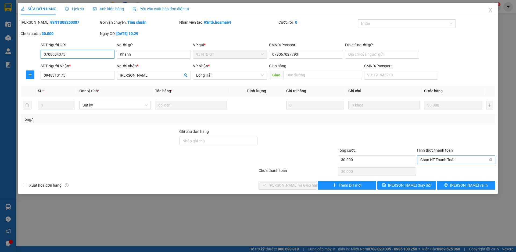
click at [445, 161] on span "Chọn HT Thanh Toán" at bounding box center [456, 160] width 72 height 8
click at [433, 167] on div "Tại văn phòng" at bounding box center [456, 170] width 72 height 6
click at [294, 186] on span "Lưu và Giao hàng" at bounding box center [295, 185] width 52 height 6
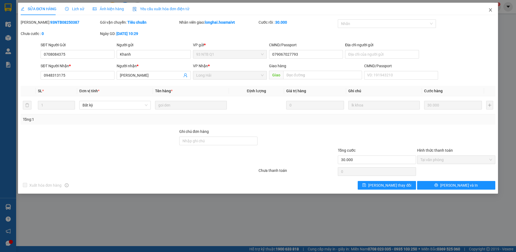
click at [489, 10] on icon "close" at bounding box center [490, 10] width 4 height 4
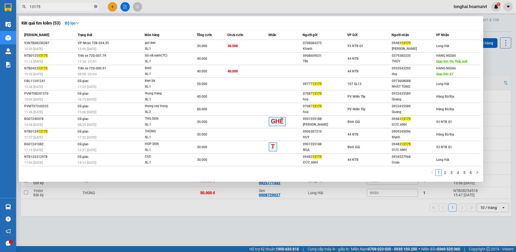
click at [95, 7] on icon "close-circle" at bounding box center [95, 6] width 3 height 3
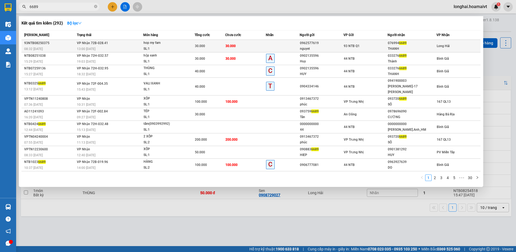
type input "6689"
click at [137, 44] on td "VP Nhận 72B-028.41 13:00 - 15/08" at bounding box center [110, 46] width 68 height 13
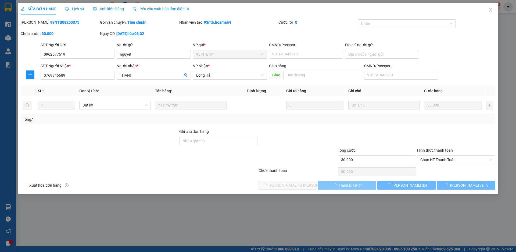
type input "0962577619"
type input "nguyet"
type input "0769946689"
type input "THANH"
type input "30.000"
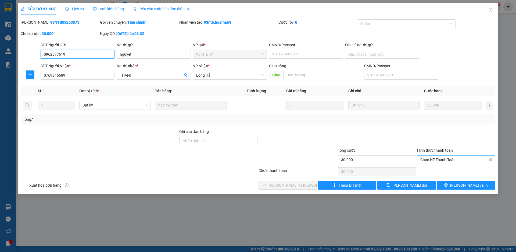
click at [436, 156] on span "Chọn HT Thanh Toán" at bounding box center [456, 160] width 72 height 8
click at [424, 170] on div "Tại văn phòng" at bounding box center [456, 170] width 72 height 6
type input "0"
click at [302, 187] on span "[PERSON_NAME] và Giao hàng" at bounding box center [305, 185] width 73 height 6
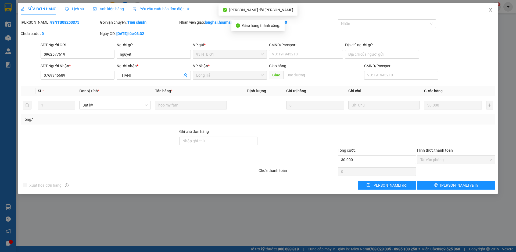
click at [490, 10] on icon "close" at bounding box center [490, 9] width 3 height 3
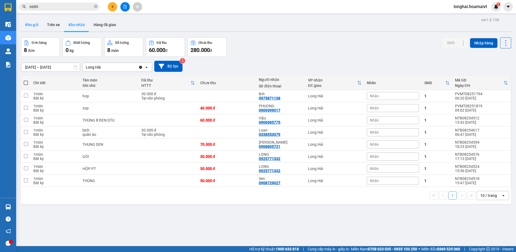
click at [27, 25] on button "Kho gửi" at bounding box center [32, 24] width 22 height 13
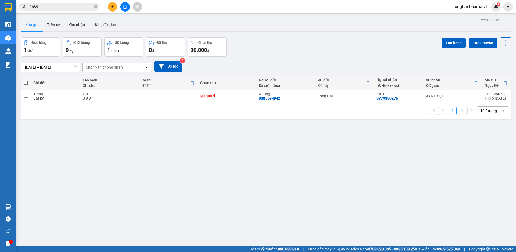
click at [23, 82] on th at bounding box center [26, 83] width 10 height 14
click at [27, 82] on span at bounding box center [26, 83] width 4 height 4
click at [26, 80] on input "checkbox" at bounding box center [26, 80] width 0 height 0
checkbox input "true"
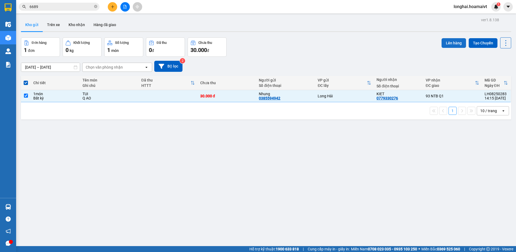
click at [443, 44] on button "Lên hàng" at bounding box center [454, 43] width 24 height 10
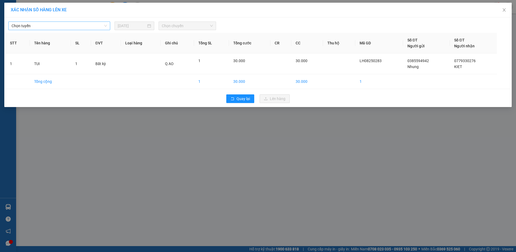
click at [64, 24] on span "Chọn tuyến" at bounding box center [59, 26] width 95 height 8
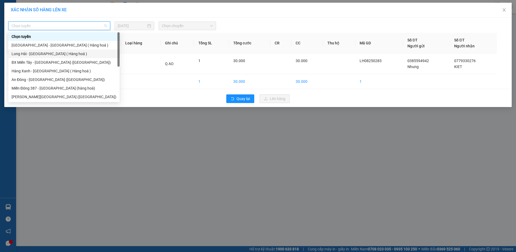
click at [43, 54] on div "Long Hải - Sài Gòn ( Hàng hoá )" at bounding box center [64, 54] width 105 height 6
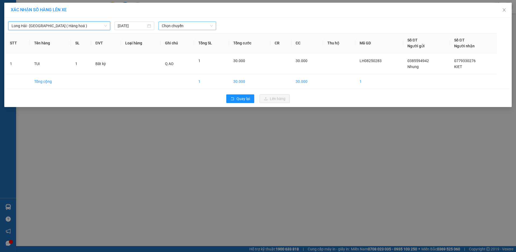
click at [178, 27] on span "Chọn chuyến" at bounding box center [187, 26] width 51 height 8
type input "15"
click at [193, 46] on div "Thêm chuyến " 15:00 "" at bounding box center [187, 45] width 57 height 9
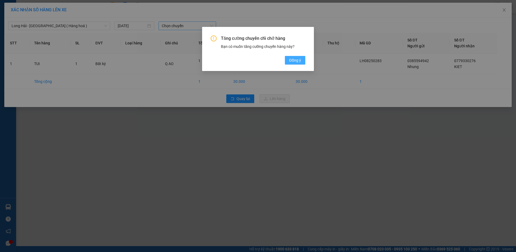
click at [301, 59] on button "Đồng ý" at bounding box center [295, 60] width 20 height 9
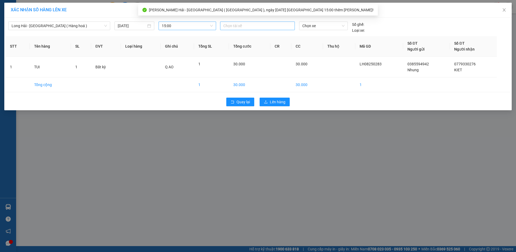
click at [238, 26] on div at bounding box center [257, 26] width 72 height 6
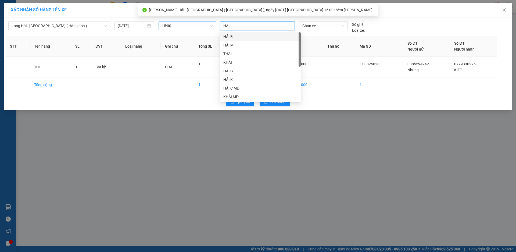
type input "HAI B"
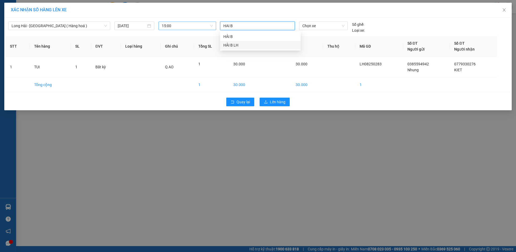
click at [236, 44] on div "HẢI B LH" at bounding box center [260, 45] width 74 height 6
click at [310, 27] on span "Chọn xe" at bounding box center [323, 26] width 42 height 8
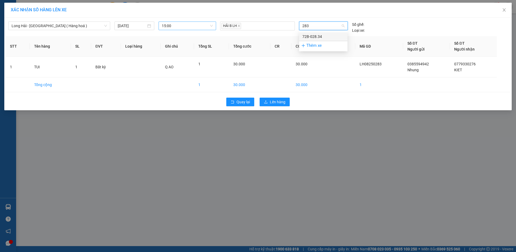
type input "2834"
click at [317, 36] on div "72B-028.34" at bounding box center [323, 37] width 42 height 6
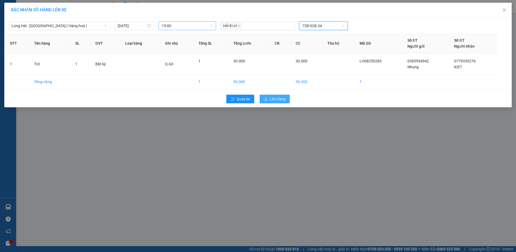
click at [274, 99] on span "Lên hàng" at bounding box center [278, 99] width 16 height 6
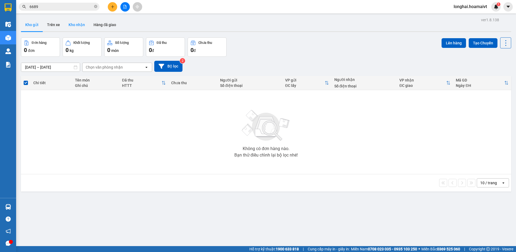
click at [75, 26] on button "Kho nhận" at bounding box center [76, 24] width 25 height 13
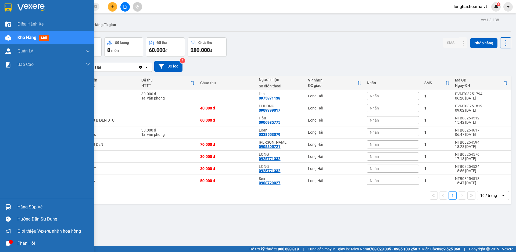
click at [32, 205] on div "Hàng sắp về" at bounding box center [53, 207] width 73 height 8
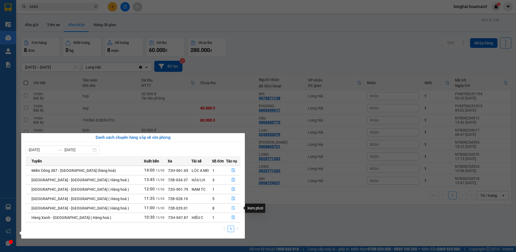
click at [232, 209] on icon "file-done" at bounding box center [233, 208] width 4 height 4
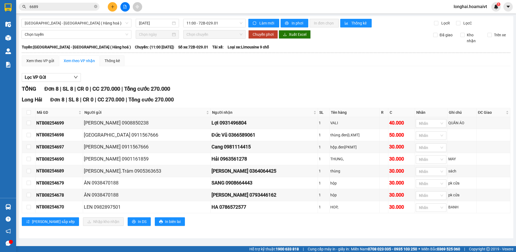
click at [232, 91] on div "TỔNG Đơn 8 | SL 8 | CR 0 | CC 270.000 | Tổng cước 270.000" at bounding box center [266, 89] width 489 height 8
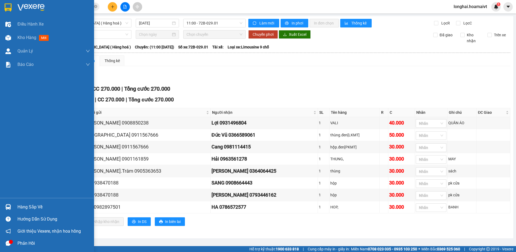
click at [30, 207] on div "Hàng sắp về" at bounding box center [53, 207] width 73 height 8
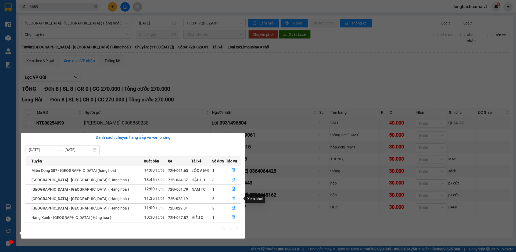
click at [232, 199] on icon "file-done" at bounding box center [233, 199] width 3 height 4
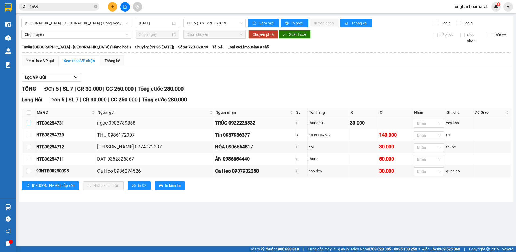
click at [30, 122] on input "checkbox" at bounding box center [29, 123] width 4 height 4
checkbox input "true"
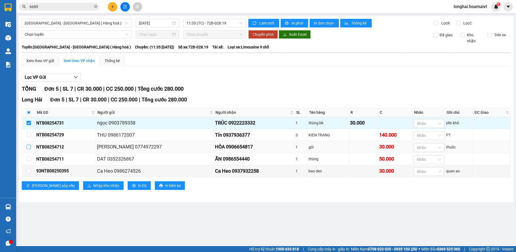
click at [28, 147] on input "checkbox" at bounding box center [29, 147] width 4 height 4
checkbox input "true"
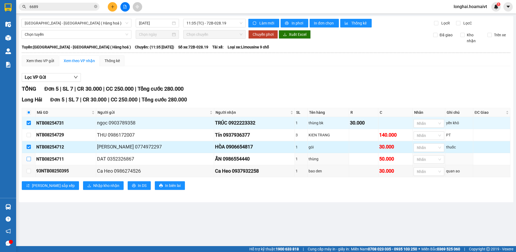
drag, startPoint x: 29, startPoint y: 160, endPoint x: 30, endPoint y: 153, distance: 6.8
click at [29, 160] on input "checkbox" at bounding box center [29, 159] width 4 height 4
checkbox input "true"
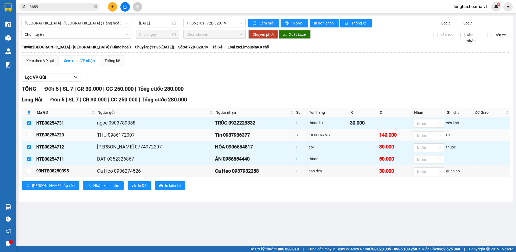
click at [29, 135] on input "checkbox" at bounding box center [29, 135] width 4 height 4
checkbox input "true"
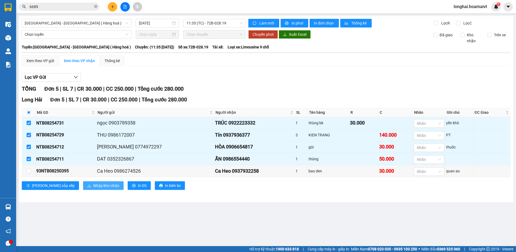
click at [93, 188] on span "Nhập kho nhận" at bounding box center [106, 185] width 26 height 6
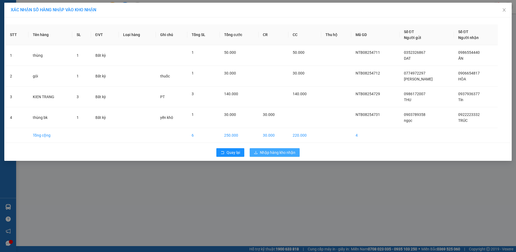
click at [277, 152] on span "Nhập hàng kho nhận" at bounding box center [277, 152] width 35 height 6
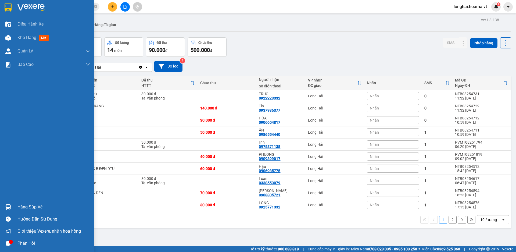
click at [24, 207] on div "Hàng sắp về" at bounding box center [53, 207] width 73 height 8
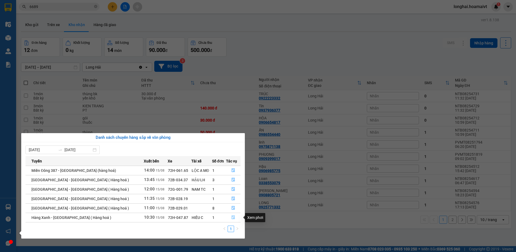
click at [231, 217] on icon "file-done" at bounding box center [233, 217] width 4 height 4
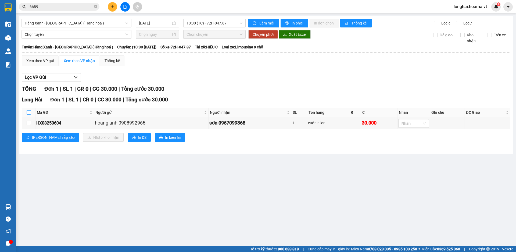
click at [29, 112] on input "checkbox" at bounding box center [29, 112] width 4 height 4
checkbox input "true"
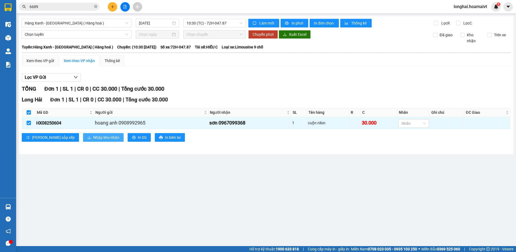
click at [93, 138] on span "Nhập kho nhận" at bounding box center [106, 137] width 26 height 6
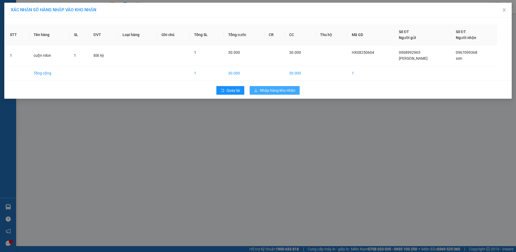
click at [282, 92] on span "Nhập hàng kho nhận" at bounding box center [277, 90] width 35 height 6
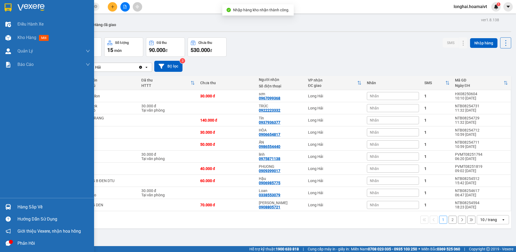
click at [17, 206] on div "Hàng sắp về" at bounding box center [47, 207] width 94 height 12
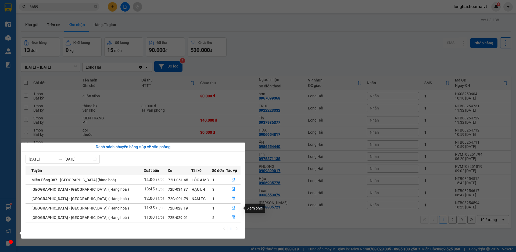
click at [231, 209] on icon "file-done" at bounding box center [233, 208] width 4 height 4
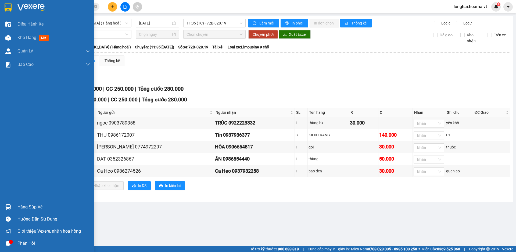
click at [25, 207] on div "Hàng sắp về" at bounding box center [53, 207] width 73 height 8
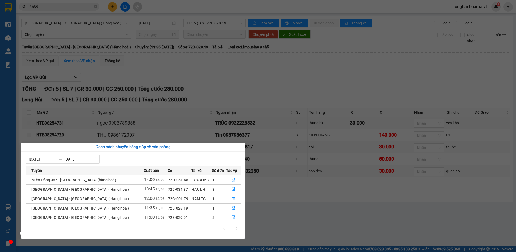
click at [251, 90] on section "Kết quả tìm kiếm ( 292 ) Bộ lọc Mã ĐH Trạng thái Món hàng Tổng cước Chưa cước N…" at bounding box center [258, 126] width 516 height 252
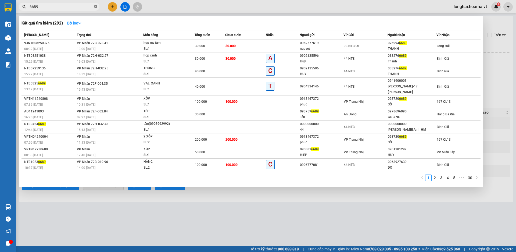
click at [95, 6] on icon "close-circle" at bounding box center [95, 6] width 3 height 3
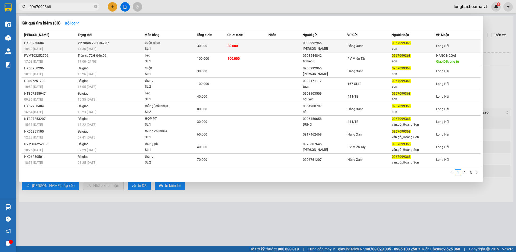
type input "0967099368"
click at [146, 46] on div "SL: 1" at bounding box center [165, 49] width 40 height 6
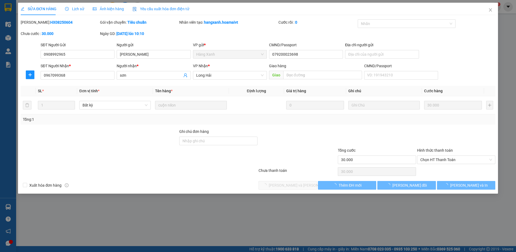
type input "0908992965"
type input "hoang anh"
type input "079200023698"
type input "0967099368"
type input "sơn"
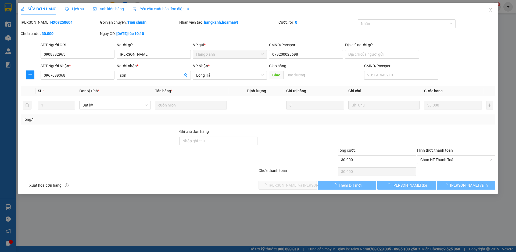
type input "30.000"
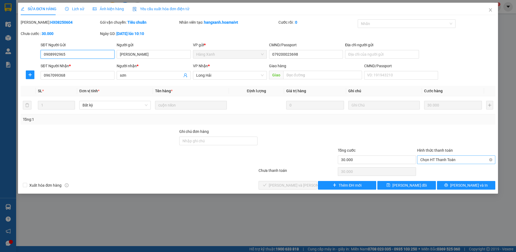
click at [428, 161] on span "Chọn HT Thanh Toán" at bounding box center [456, 160] width 72 height 8
click at [428, 170] on div "Tại văn phòng" at bounding box center [456, 170] width 72 height 6
type input "0"
click at [296, 184] on span "[PERSON_NAME] và Giao hàng" at bounding box center [305, 185] width 73 height 6
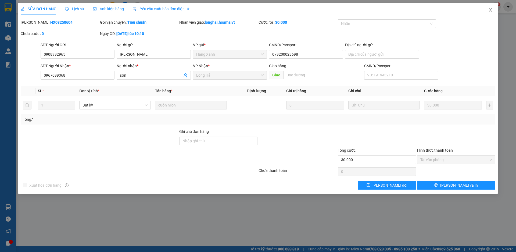
click at [488, 10] on icon "close" at bounding box center [490, 10] width 4 height 4
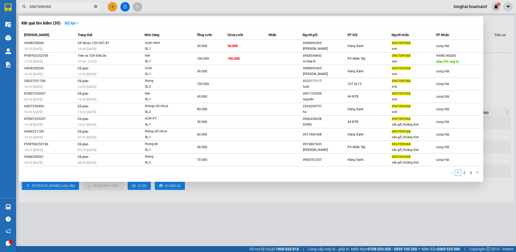
click at [96, 6] on icon "close-circle" at bounding box center [95, 6] width 3 height 3
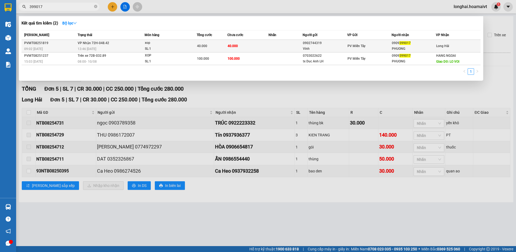
type input "399017"
click at [221, 49] on td "40.000" at bounding box center [212, 46] width 31 height 13
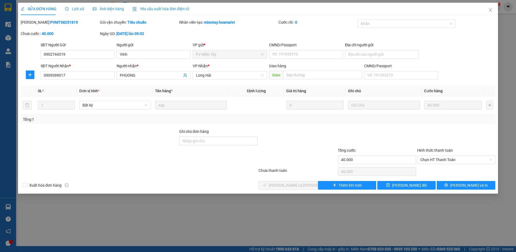
type input "0902744319"
type input "Vinh"
type input "0909399017"
type input "PHUONG"
type input "40.000"
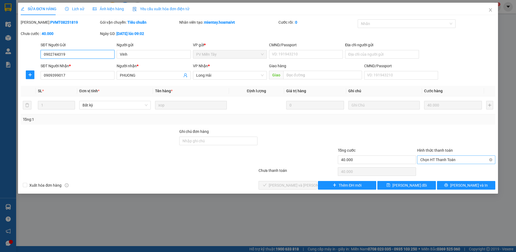
drag, startPoint x: 430, startPoint y: 159, endPoint x: 432, endPoint y: 164, distance: 5.2
click at [431, 160] on span "Chọn HT Thanh Toán" at bounding box center [456, 160] width 72 height 8
click at [433, 169] on div "Tại văn phòng" at bounding box center [456, 170] width 72 height 6
type input "0"
click at [294, 187] on span "[PERSON_NAME] và Giao hàng" at bounding box center [305, 185] width 73 height 6
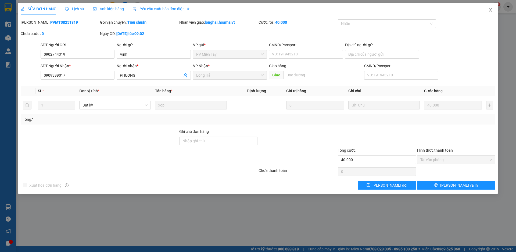
click at [489, 10] on icon "close" at bounding box center [490, 10] width 4 height 4
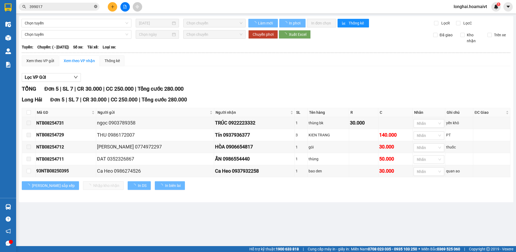
click at [97, 7] on icon "close-circle" at bounding box center [95, 6] width 3 height 3
click at [84, 5] on input "text" at bounding box center [61, 7] width 63 height 6
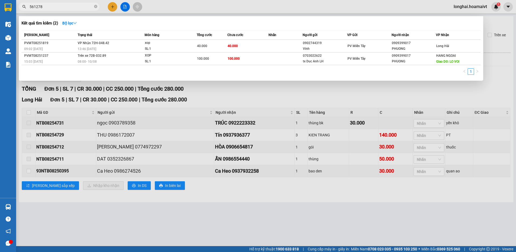
click at [75, 4] on input "561278" at bounding box center [61, 7] width 63 height 6
click at [74, 5] on input "561278" at bounding box center [61, 7] width 63 height 6
type input "561278"
click at [93, 8] on input "561278" at bounding box center [61, 7] width 63 height 6
click at [85, 7] on input "561278" at bounding box center [61, 7] width 63 height 6
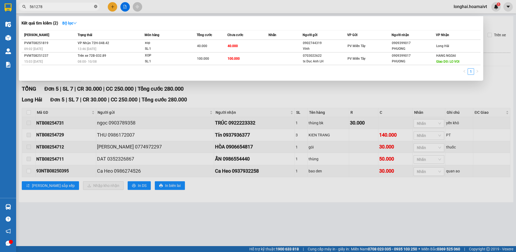
click at [96, 7] on icon "close-circle" at bounding box center [95, 6] width 3 height 3
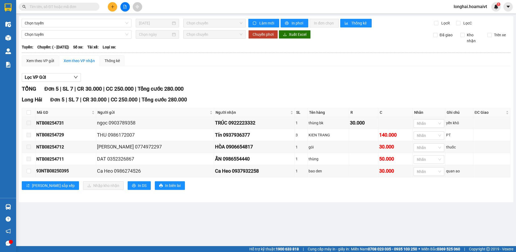
click at [62, 8] on input "text" at bounding box center [61, 7] width 63 height 6
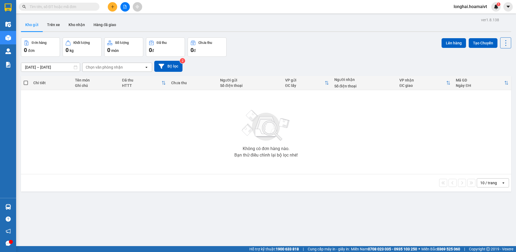
click at [89, 6] on input "text" at bounding box center [61, 7] width 63 height 6
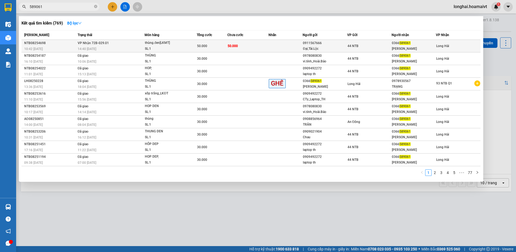
type input "589061"
click at [201, 45] on span "50.000" at bounding box center [202, 46] width 10 height 4
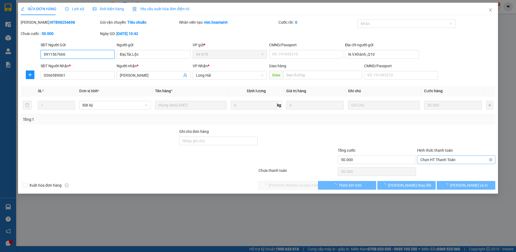
type input "0911567666"
type input "Đại,Tài.Lộc"
type input "N.V.Khánh_Q10"
type input "0366589061"
type input "[PERSON_NAME]"
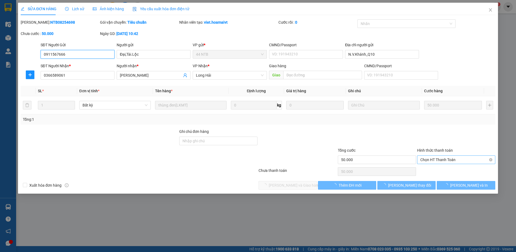
type input "50.000"
click at [427, 159] on span "Chọn HT Thanh Toán" at bounding box center [456, 160] width 72 height 8
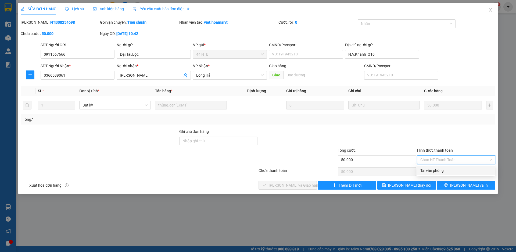
click at [427, 169] on div "Tại văn phòng" at bounding box center [456, 170] width 72 height 6
type input "0"
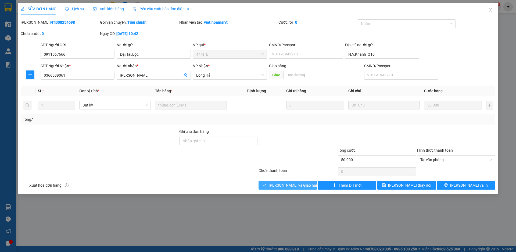
click at [303, 186] on span "[PERSON_NAME] và Giao hàng" at bounding box center [295, 185] width 52 height 6
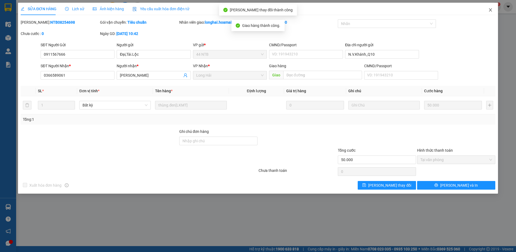
click at [491, 11] on icon "close" at bounding box center [490, 9] width 3 height 3
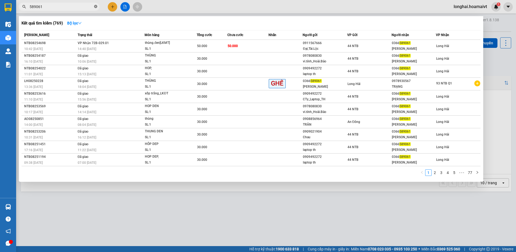
click at [95, 5] on icon "close-circle" at bounding box center [95, 6] width 3 height 3
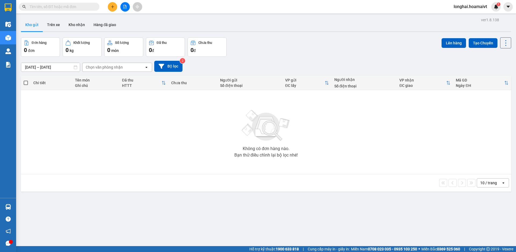
click at [81, 6] on input "text" at bounding box center [61, 7] width 63 height 6
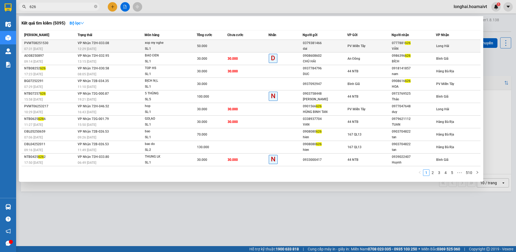
type input "626"
click at [193, 48] on span "xop my nghe SL: 1" at bounding box center [170, 46] width 51 height 12
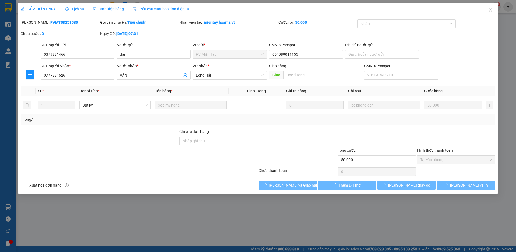
type input "0379381466"
type input "dai"
type input "054089011155"
type input "0777881626"
type input "VÂN"
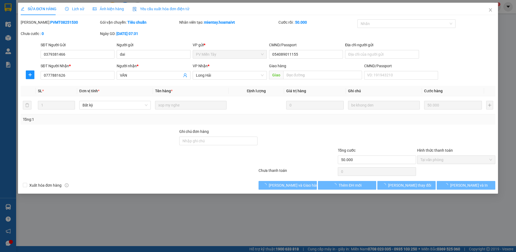
type input "50.000"
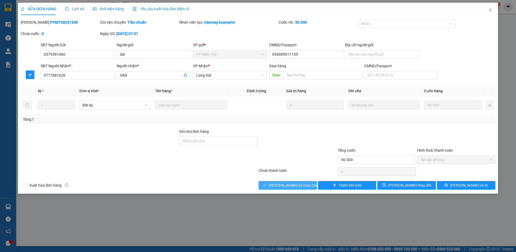
click at [297, 186] on span "[PERSON_NAME] và Giao hàng" at bounding box center [295, 185] width 52 height 6
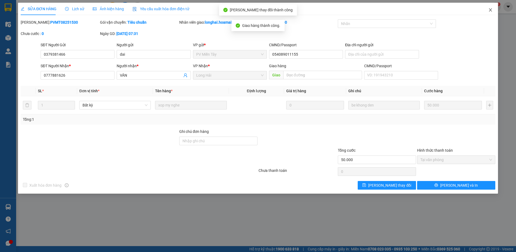
click at [490, 10] on icon "close" at bounding box center [490, 10] width 4 height 4
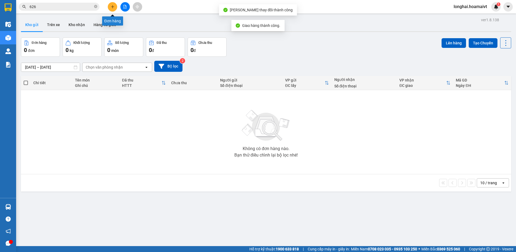
click at [112, 8] on icon "plus" at bounding box center [113, 7] width 4 height 4
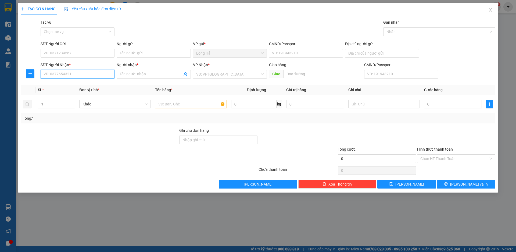
click at [61, 73] on input "SĐT Người Nhận *" at bounding box center [78, 74] width 74 height 9
type input "0786357379"
click at [65, 87] on div "0786357379 - KIM" at bounding box center [77, 85] width 67 height 6
type input "[PERSON_NAME]"
type input "0786357379"
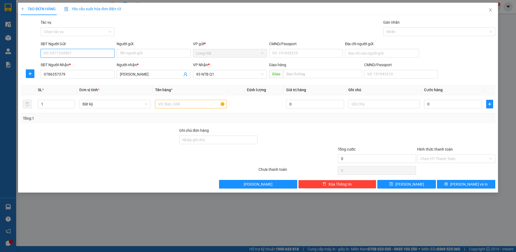
click at [89, 55] on input "SĐT Người Gửi" at bounding box center [78, 53] width 74 height 9
click at [77, 52] on input "SĐT Người Gửi" at bounding box center [78, 53] width 74 height 9
type input "0931222799"
click at [66, 62] on div "0931222799 - TƯỜNG" at bounding box center [77, 64] width 67 height 6
type input "TƯỜNG"
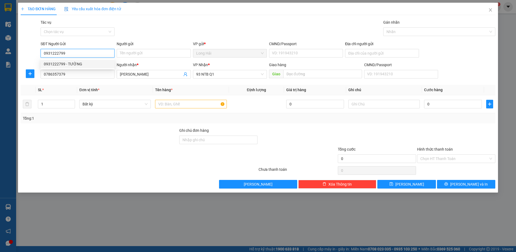
type input "077074001085"
type input "0931222799"
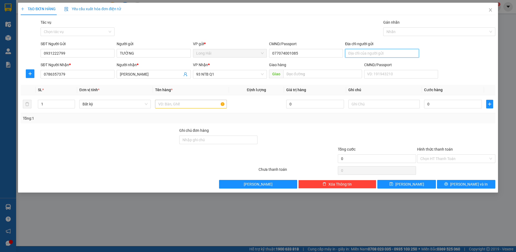
click at [357, 51] on input "Địa chỉ người gửi" at bounding box center [382, 53] width 74 height 9
type input "P TINH"
click at [194, 105] on input "text" at bounding box center [190, 104] width 71 height 9
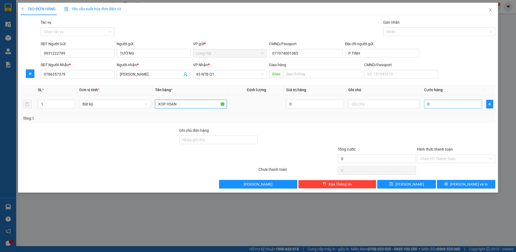
type input "XOP HSAN"
click at [429, 108] on input "0" at bounding box center [453, 104] width 58 height 9
type input "8"
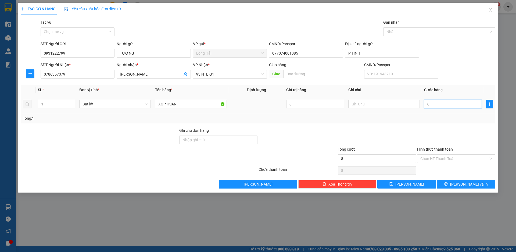
type input "80"
type input "80.000"
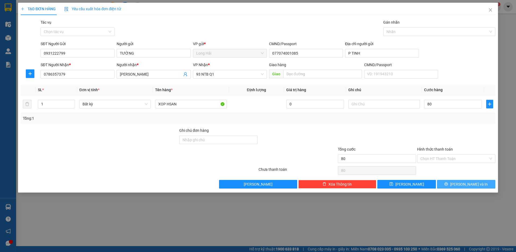
type input "80.000"
click at [473, 185] on span "[PERSON_NAME] và In" at bounding box center [469, 184] width 38 height 6
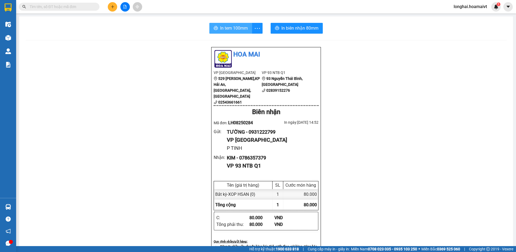
click at [227, 27] on span "In tem 100mm" at bounding box center [234, 28] width 28 height 7
click at [223, 28] on span "In tem 100mm" at bounding box center [234, 28] width 28 height 7
click at [72, 6] on input "text" at bounding box center [61, 7] width 63 height 6
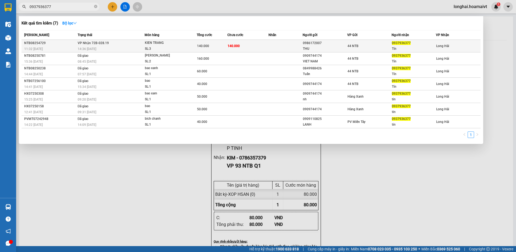
type input "0937936377"
click at [98, 48] on div "14:36 [DATE]" at bounding box center [111, 49] width 67 height 6
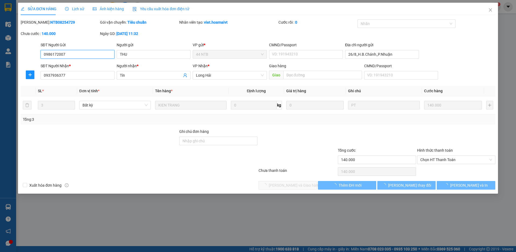
type input "0986172007"
type input "THU"
type input "26/8_H.B.Chánh_P.Nhuận"
type input "0937936377"
type input "Tín"
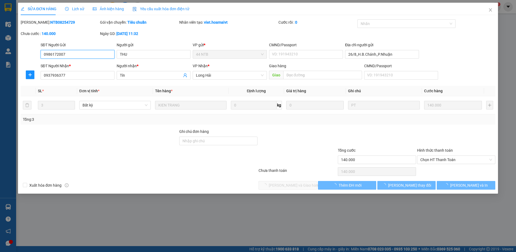
type input "140.000"
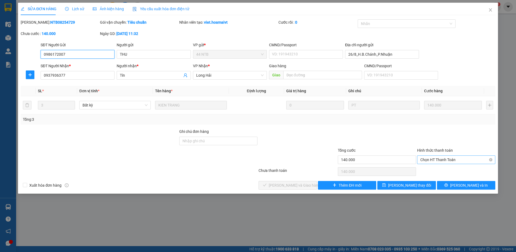
click at [444, 158] on span "Chọn HT Thanh Toán" at bounding box center [456, 160] width 72 height 8
click at [432, 171] on div "Tại văn phòng" at bounding box center [456, 170] width 72 height 6
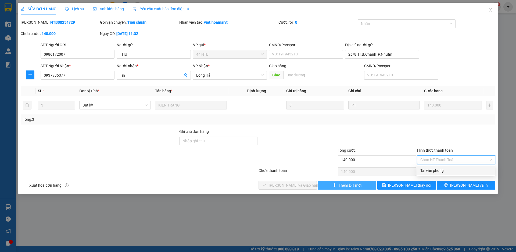
type input "0"
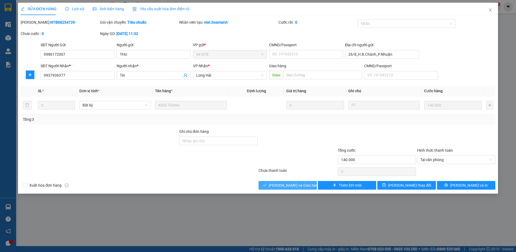
click at [282, 187] on span "[PERSON_NAME] và Giao hàng" at bounding box center [295, 185] width 52 height 6
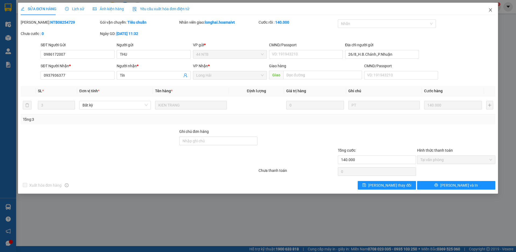
click at [489, 12] on icon "close" at bounding box center [490, 9] width 3 height 3
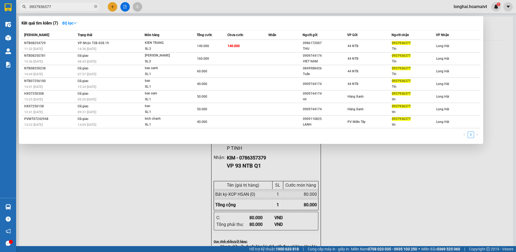
drag, startPoint x: 96, startPoint y: 6, endPoint x: 100, endPoint y: 2, distance: 6.5
click at [96, 4] on span at bounding box center [95, 7] width 3 height 6
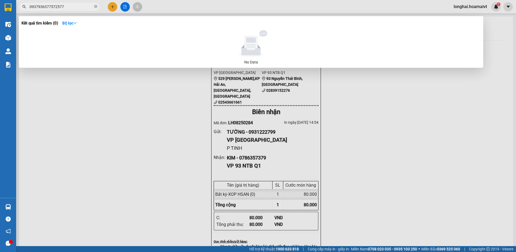
click at [48, 5] on input "0937936377572577" at bounding box center [61, 7] width 63 height 6
drag, startPoint x: 49, startPoint y: 5, endPoint x: 32, endPoint y: 3, distance: 17.1
click at [32, 3] on span "0937936377572577" at bounding box center [59, 7] width 81 height 8
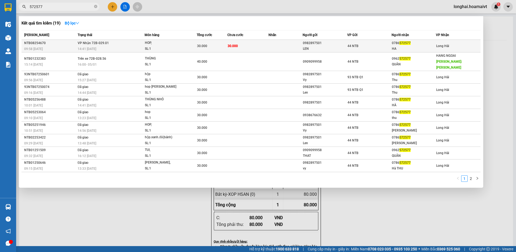
type input "572577"
click at [119, 45] on td "VP Nhận 72B-029.01 14:41 [DATE]" at bounding box center [110, 46] width 69 height 13
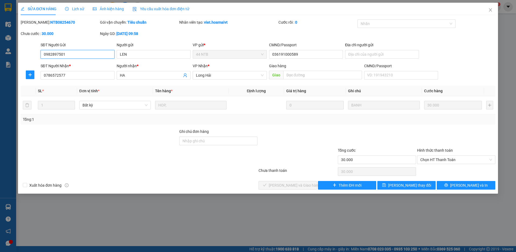
type input "0982897501"
type input "LEN"
type input "036191000589"
type input "0786572577"
type input "HA"
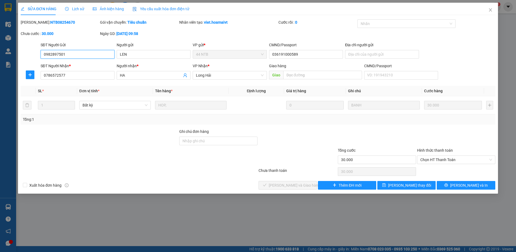
type input "30.000"
drag, startPoint x: 458, startPoint y: 159, endPoint x: 456, endPoint y: 162, distance: 3.8
click at [458, 160] on span "Chọn HT Thanh Toán" at bounding box center [456, 160] width 72 height 8
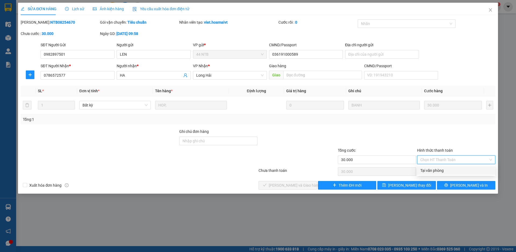
drag, startPoint x: 441, startPoint y: 173, endPoint x: 401, endPoint y: 174, distance: 40.1
click at [441, 173] on div "Tại văn phòng" at bounding box center [456, 170] width 72 height 6
type input "0"
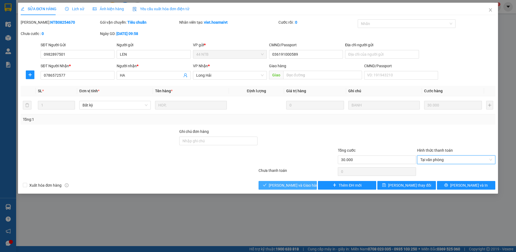
click at [289, 185] on span "[PERSON_NAME] và Giao hàng" at bounding box center [295, 185] width 52 height 6
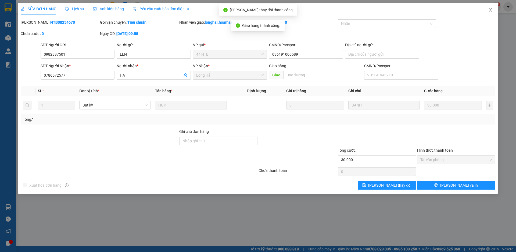
click at [491, 10] on icon "close" at bounding box center [490, 9] width 3 height 3
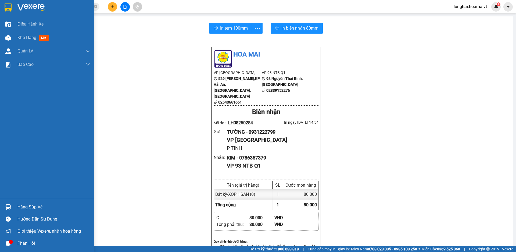
click at [24, 208] on div "Hàng sắp về" at bounding box center [53, 207] width 73 height 8
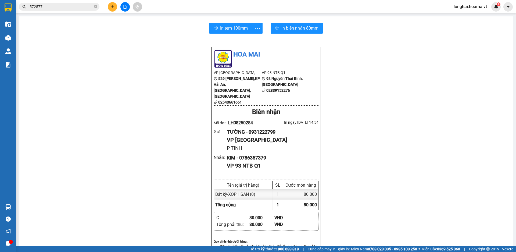
click at [152, 60] on section "Kết quả tìm kiếm ( 19 ) Bộ lọc Mã ĐH Trạng thái Món hàng Tổng cước Chưa cước Nh…" at bounding box center [258, 126] width 516 height 252
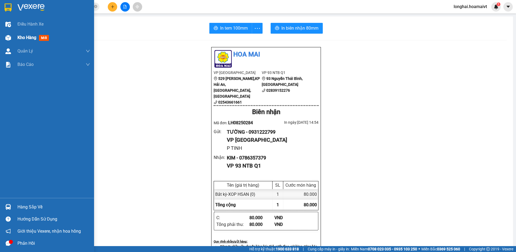
click at [21, 37] on span "Kho hàng" at bounding box center [26, 37] width 19 height 5
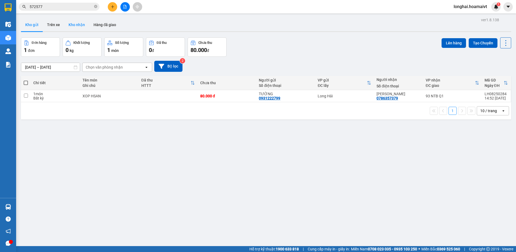
click at [78, 25] on button "Kho nhận" at bounding box center [76, 24] width 25 height 13
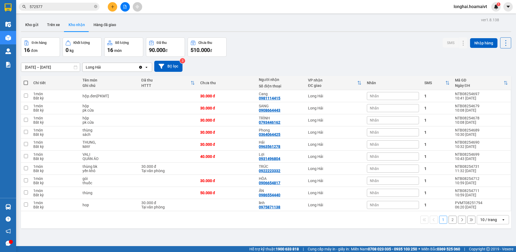
drag, startPoint x: 95, startPoint y: 6, endPoint x: 99, endPoint y: 5, distance: 3.5
click at [95, 6] on icon "close-circle" at bounding box center [95, 6] width 3 height 3
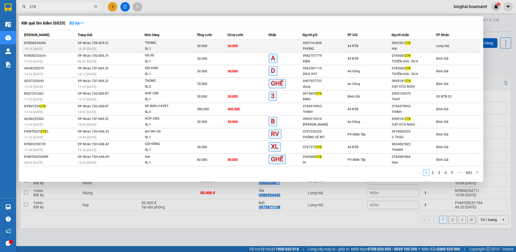
type input "278"
click at [170, 48] on div "SL: 1" at bounding box center [165, 49] width 40 height 6
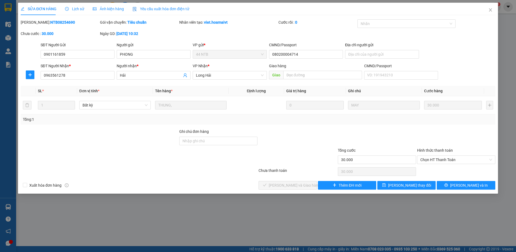
type input "0901161859"
type input "PHONG"
type input "080200004714"
type input "0963561278"
type input "Hải"
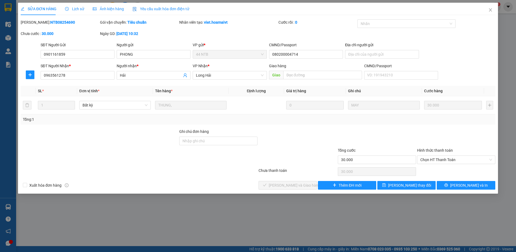
type input "30.000"
click at [446, 159] on span "Chọn HT Thanh Toán" at bounding box center [456, 160] width 72 height 8
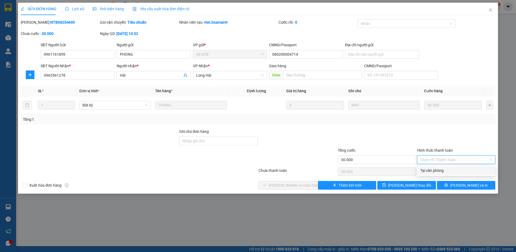
click at [438, 170] on div "Tại văn phòng" at bounding box center [456, 170] width 72 height 6
type input "0"
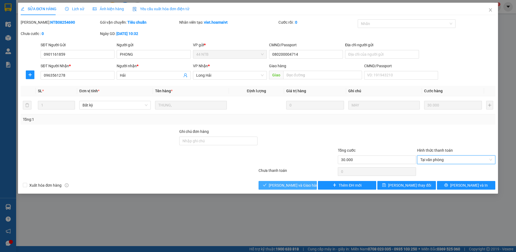
drag, startPoint x: 297, startPoint y: 184, endPoint x: 339, endPoint y: 136, distance: 64.0
click at [297, 185] on span "[PERSON_NAME] và Giao hàng" at bounding box center [295, 185] width 52 height 6
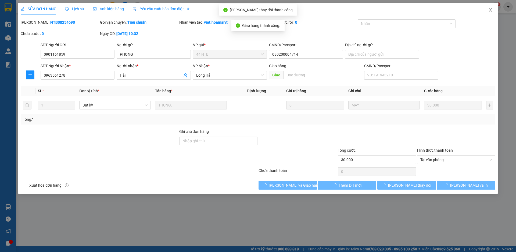
click at [491, 10] on icon "close" at bounding box center [490, 10] width 4 height 4
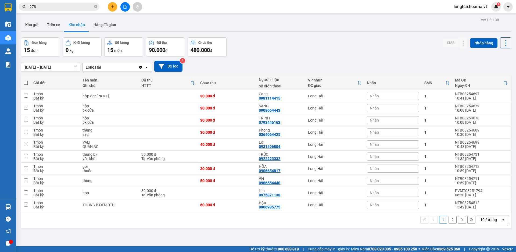
click at [449, 221] on button "2" at bounding box center [453, 220] width 8 height 8
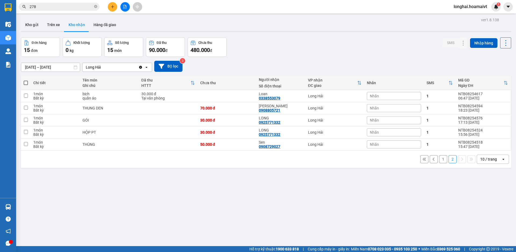
click at [439, 160] on button "1" at bounding box center [443, 159] width 8 height 8
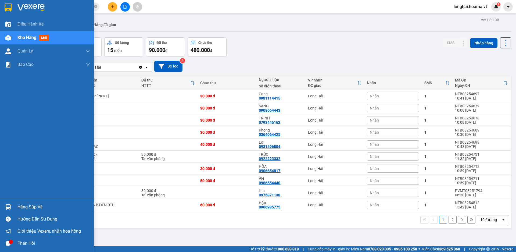
click at [26, 38] on span "Kho hàng" at bounding box center [26, 37] width 19 height 5
click at [20, 207] on div "Hàng sắp về" at bounding box center [53, 207] width 73 height 8
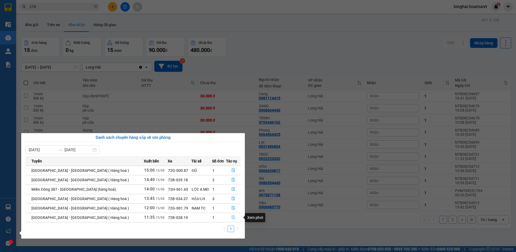
click at [231, 217] on icon "file-done" at bounding box center [233, 217] width 4 height 4
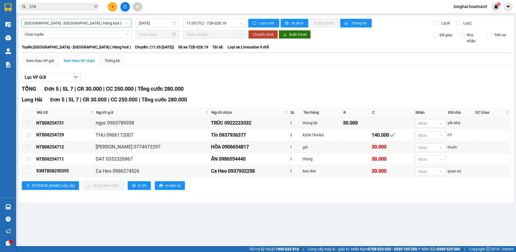
click at [95, 24] on span "[GEOGRAPHIC_DATA] - [GEOGRAPHIC_DATA] ( Hàng hoá )" at bounding box center [76, 23] width 103 height 8
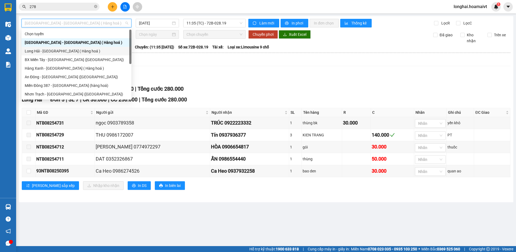
click at [67, 50] on div "Long Hải - Sài Gòn ( Hàng hoá )" at bounding box center [76, 51] width 103 height 6
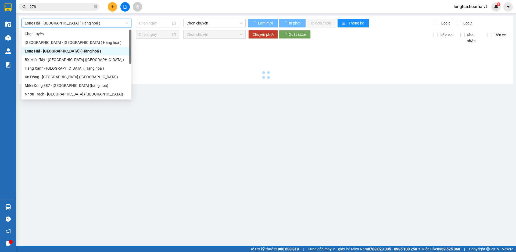
type input "[DATE]"
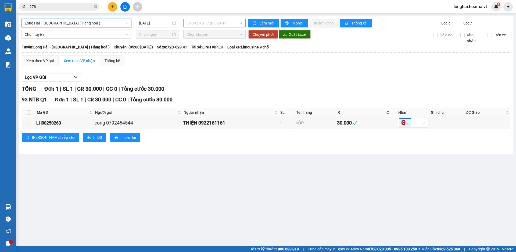
click at [202, 22] on span "05:00 (TC) - 72B-028.41" at bounding box center [215, 23] width 56 height 8
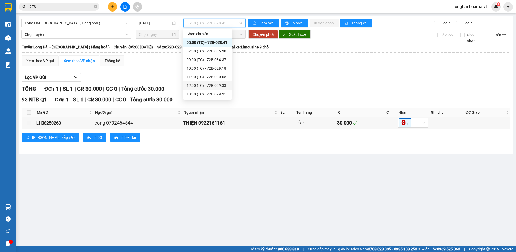
scroll to position [17, 0]
click at [219, 95] on div "15:00 (TC) - 72B-028.34" at bounding box center [208, 94] width 42 height 6
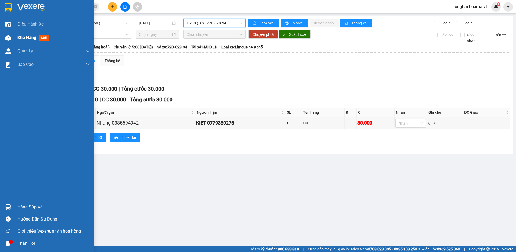
click at [24, 37] on span "Kho hàng" at bounding box center [26, 37] width 19 height 5
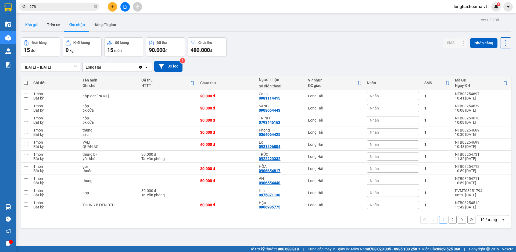
click at [30, 26] on button "Kho gửi" at bounding box center [32, 24] width 22 height 13
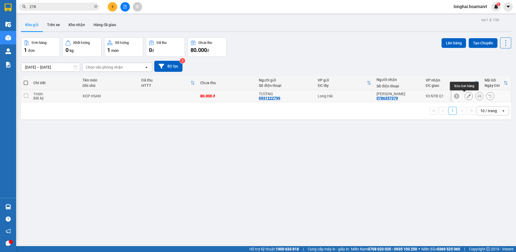
click at [467, 97] on icon at bounding box center [469, 96] width 4 height 4
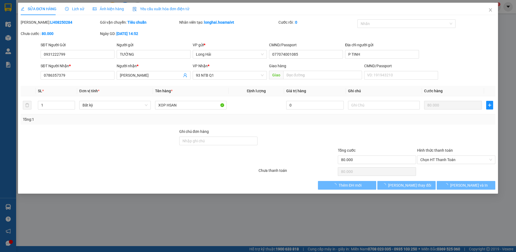
type input "0931222799"
type input "TƯỜNG"
type input "077074001085"
type input "P TINH"
type input "0786357379"
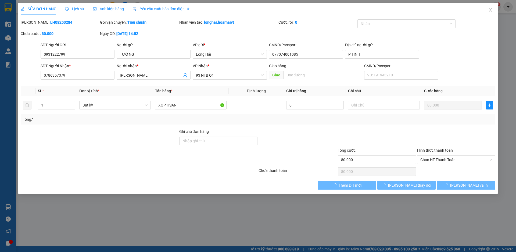
type input "KIM"
type input "80.000"
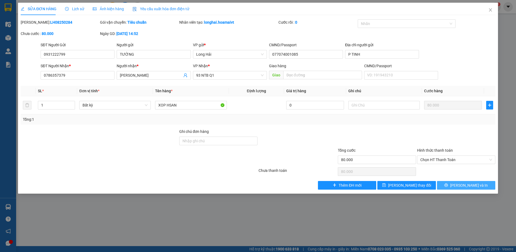
click at [468, 185] on span "[PERSON_NAME] và In" at bounding box center [469, 185] width 38 height 6
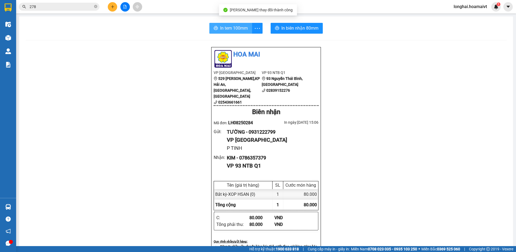
click at [230, 31] on span "In tem 100mm" at bounding box center [234, 28] width 28 height 7
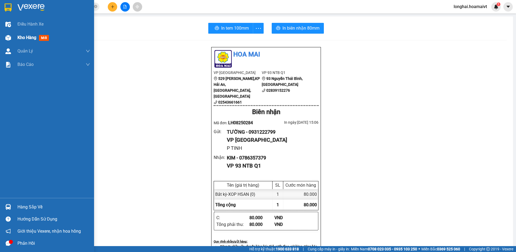
click at [22, 39] on span "Kho hàng" at bounding box center [26, 37] width 19 height 5
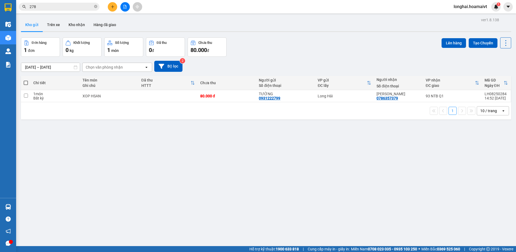
click at [25, 82] on span at bounding box center [26, 83] width 4 height 4
click at [26, 80] on input "checkbox" at bounding box center [26, 80] width 0 height 0
checkbox input "true"
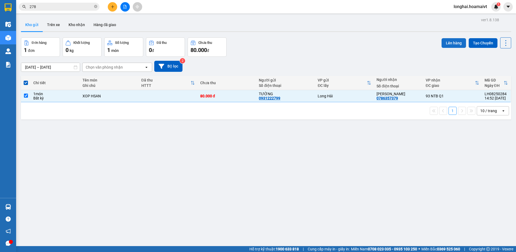
click at [446, 46] on button "Lên hàng" at bounding box center [454, 43] width 24 height 10
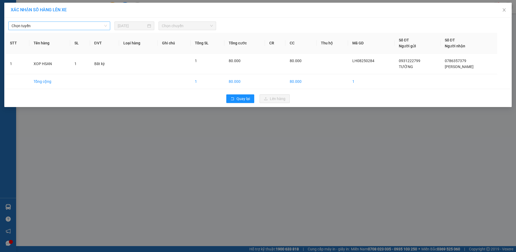
click at [75, 24] on span "Chọn tuyến" at bounding box center [59, 26] width 95 height 8
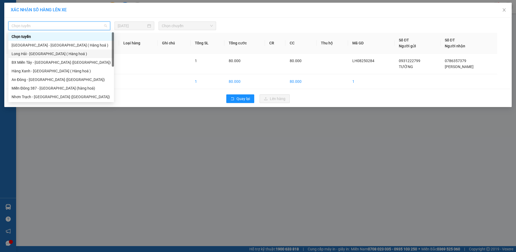
drag, startPoint x: 39, startPoint y: 54, endPoint x: 170, endPoint y: 29, distance: 133.0
click at [40, 54] on div "Long Hải - Sài Gòn ( Hàng hoá )" at bounding box center [61, 54] width 99 height 6
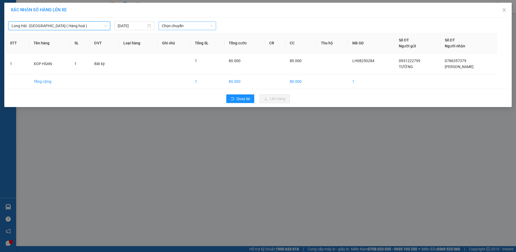
click at [195, 26] on span "Chọn chuyến" at bounding box center [187, 26] width 51 height 8
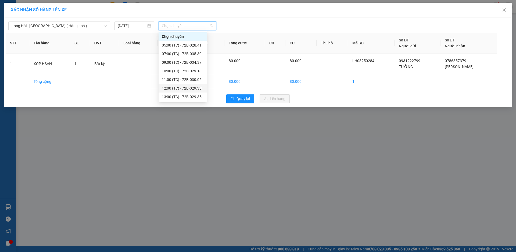
scroll to position [17, 0]
click at [186, 98] on div "15:00 (TC) - 72B-028.34" at bounding box center [183, 97] width 42 height 6
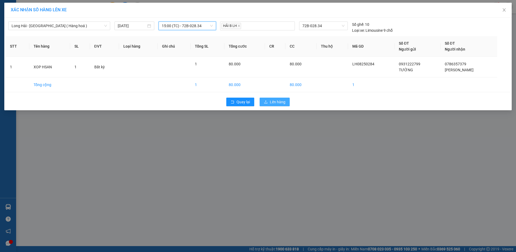
click at [280, 104] on span "Lên hàng" at bounding box center [278, 102] width 16 height 6
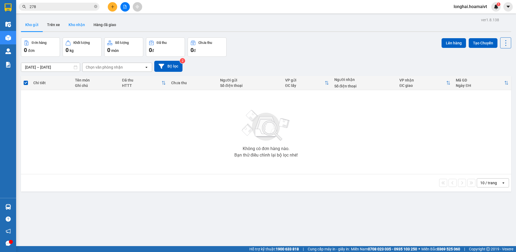
click at [77, 24] on button "Kho nhận" at bounding box center [76, 24] width 25 height 13
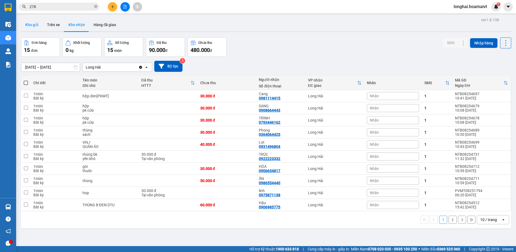
click at [31, 24] on button "Kho gửi" at bounding box center [32, 24] width 22 height 13
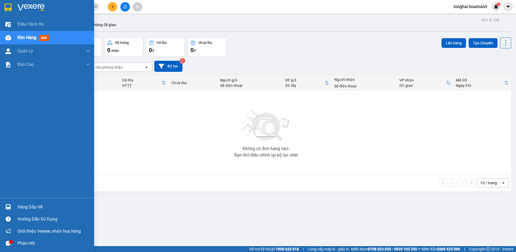
click at [27, 205] on div "Hàng sắp về" at bounding box center [53, 207] width 73 height 8
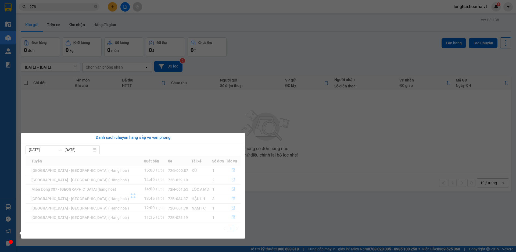
click at [271, 194] on section "Kết quả tìm kiếm ( 6820 ) Bộ lọc Mã ĐH Trạng thái Món hàng Tổng cước Chưa cước …" at bounding box center [258, 126] width 516 height 252
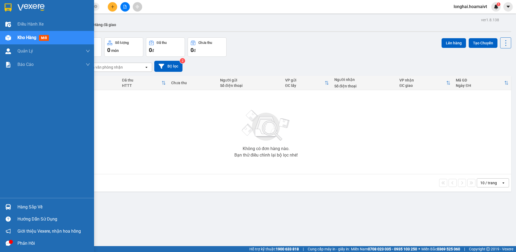
click at [23, 244] on div "Phản hồi" at bounding box center [53, 243] width 73 height 8
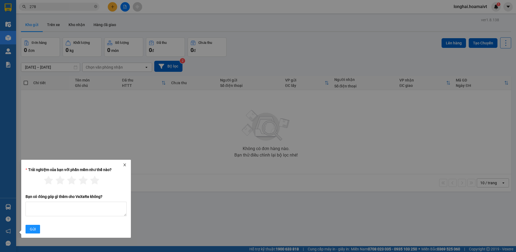
click at [126, 164] on icon "close" at bounding box center [124, 164] width 3 height 3
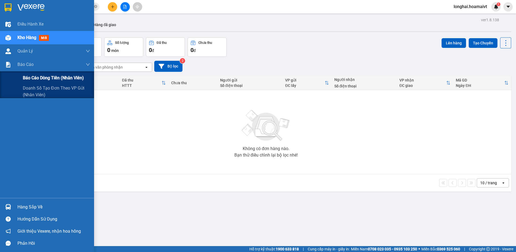
click at [42, 78] on span "Báo cáo dòng tiền (nhân viên)" at bounding box center [53, 77] width 61 height 7
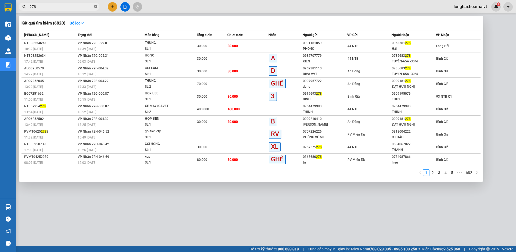
click at [97, 7] on icon "close-circle" at bounding box center [95, 6] width 3 height 3
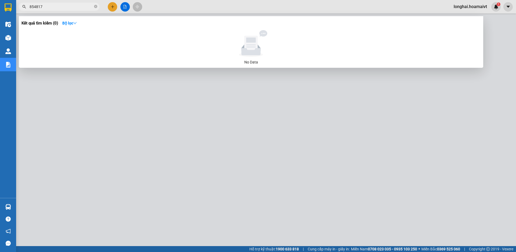
click at [28, 7] on span "854817" at bounding box center [59, 7] width 81 height 8
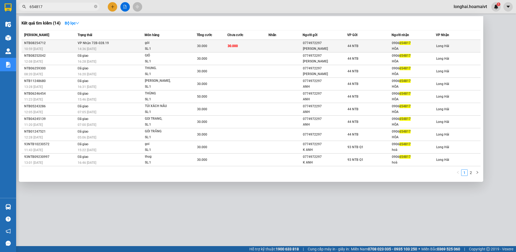
type input "654817"
click at [161, 45] on div "gói" at bounding box center [165, 43] width 40 height 6
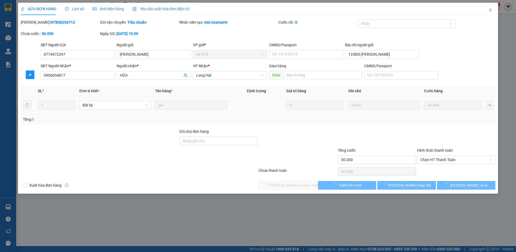
type input "0774972297"
type input "Kim Anh"
type input "123BIS PHẠM HÙNG"
type input "0906654817"
type input "HÒA"
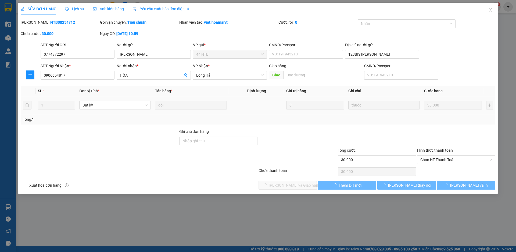
type input "30.000"
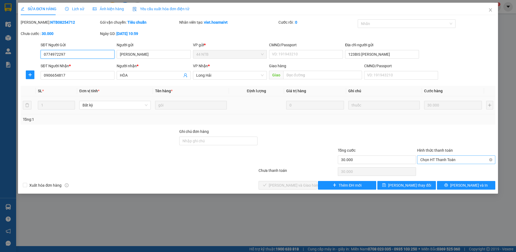
drag, startPoint x: 421, startPoint y: 158, endPoint x: 424, endPoint y: 161, distance: 5.0
click at [423, 160] on span "Chọn HT Thanh Toán" at bounding box center [456, 160] width 72 height 8
drag, startPoint x: 429, startPoint y: 169, endPoint x: 404, endPoint y: 175, distance: 25.2
click at [429, 169] on div "Tại văn phòng" at bounding box center [456, 170] width 72 height 6
type input "0"
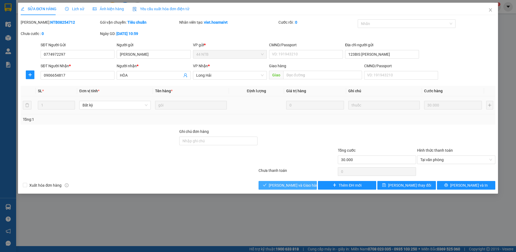
click at [293, 187] on span "Lưu và Giao hàng" at bounding box center [295, 185] width 52 height 6
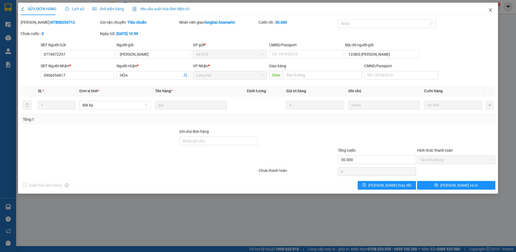
click at [492, 9] on icon "close" at bounding box center [490, 10] width 4 height 4
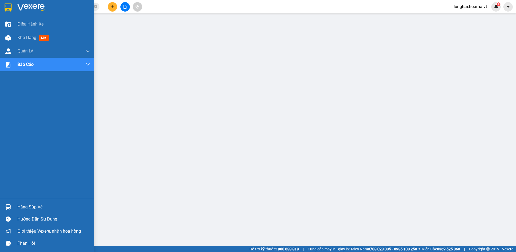
click at [39, 207] on div "Hàng sắp về" at bounding box center [53, 207] width 73 height 8
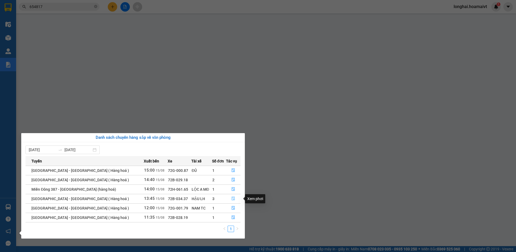
click at [232, 198] on icon "file-done" at bounding box center [233, 198] width 4 height 4
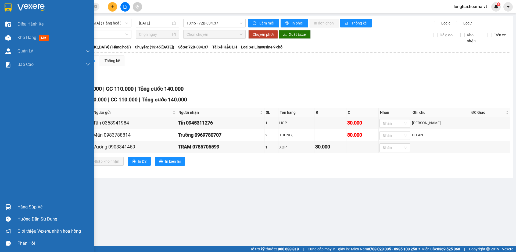
click at [37, 204] on div "Hàng sắp về" at bounding box center [53, 207] width 73 height 8
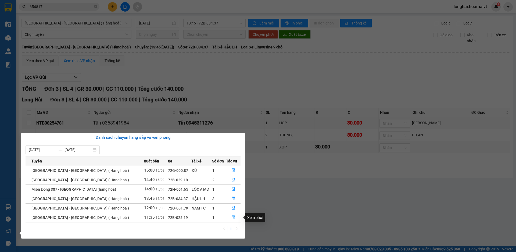
click at [231, 219] on icon "file-done" at bounding box center [233, 217] width 4 height 4
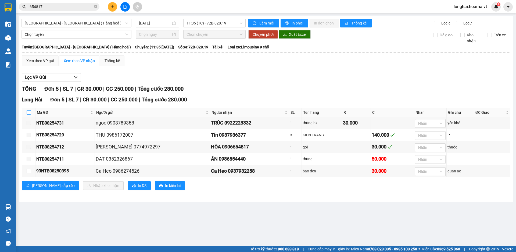
click at [30, 111] on input "checkbox" at bounding box center [29, 112] width 4 height 4
checkbox input "true"
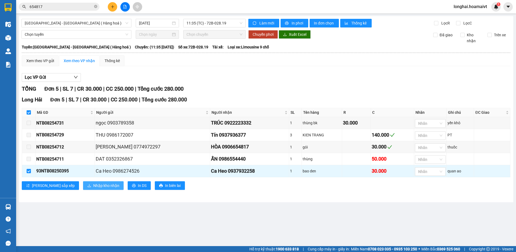
click at [93, 185] on span "Nhập kho nhận" at bounding box center [106, 185] width 26 height 6
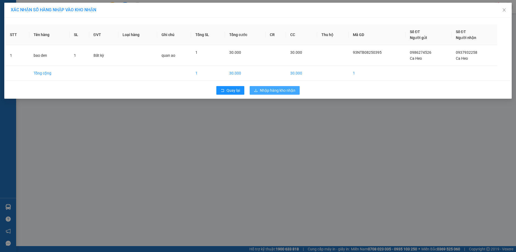
click at [275, 91] on span "Nhập hàng kho nhận" at bounding box center [277, 90] width 35 height 6
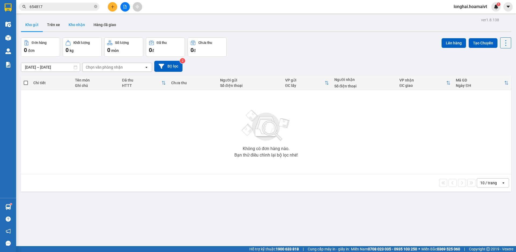
click at [72, 24] on button "Kho nhận" at bounding box center [76, 24] width 25 height 13
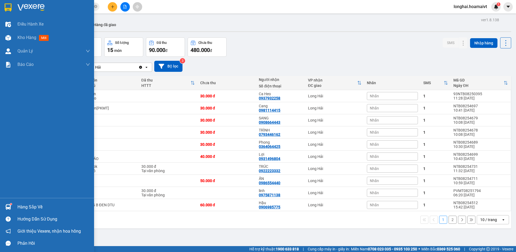
click at [19, 208] on div "Hàng sắp về" at bounding box center [53, 207] width 73 height 8
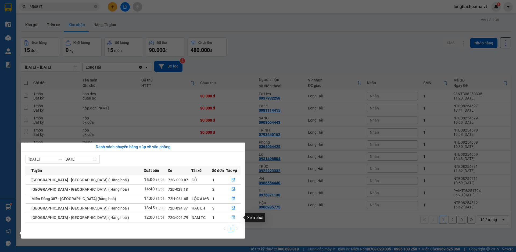
click at [231, 216] on icon "file-done" at bounding box center [233, 217] width 4 height 4
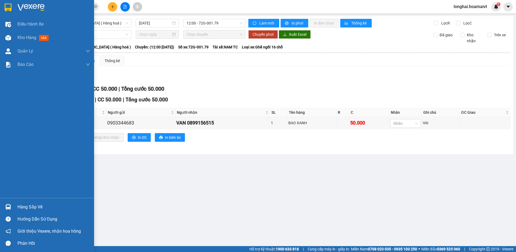
click at [19, 206] on div "Hàng sắp về" at bounding box center [53, 207] width 73 height 8
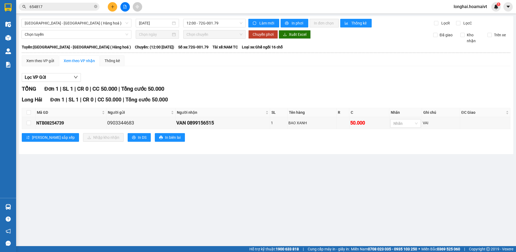
click at [97, 6] on section "Kết quả tìm kiếm ( 14 ) Bộ lọc Mã ĐH Trạng thái Món hàng Tổng cước Chưa cước Nh…" at bounding box center [258, 126] width 516 height 252
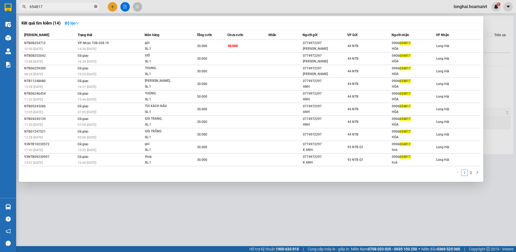
click at [96, 5] on span at bounding box center [95, 6] width 3 height 5
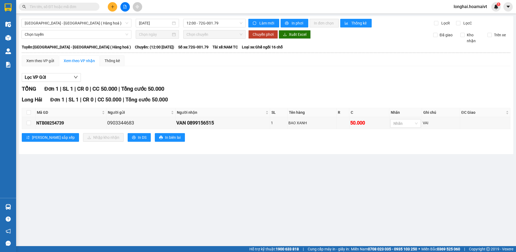
click at [87, 8] on input "text" at bounding box center [61, 7] width 63 height 6
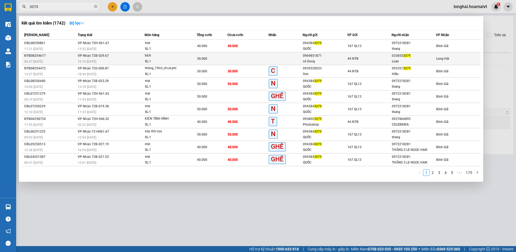
type input "3079"
click at [123, 59] on div "10:16 - 15/08" at bounding box center [111, 62] width 67 height 6
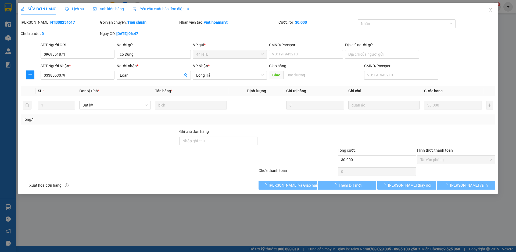
type input "0969851871"
type input "cô Dung"
type input "0338553079"
type input "Loan"
type input "30.000"
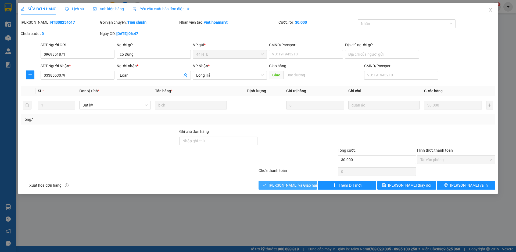
click at [280, 185] on span "Lưu và Giao hàng" at bounding box center [295, 185] width 52 height 6
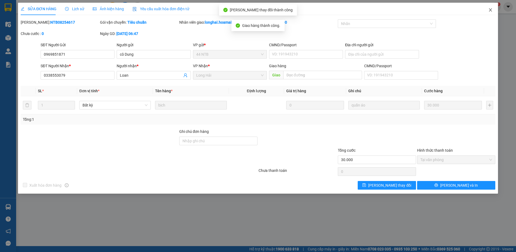
click at [489, 10] on icon "close" at bounding box center [490, 10] width 4 height 4
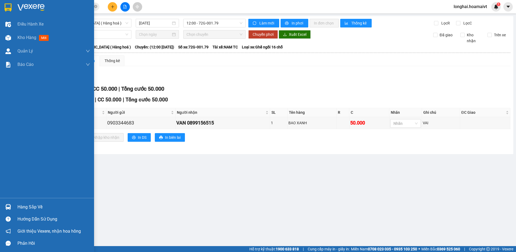
click at [33, 207] on div "Hàng sắp về" at bounding box center [53, 207] width 73 height 8
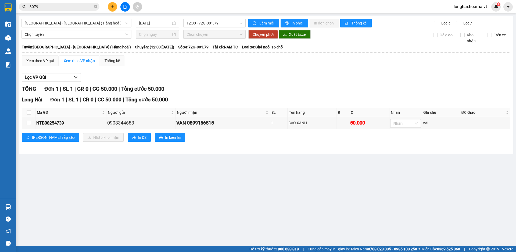
click at [213, 79] on section "Kết quả tìm kiếm ( 1742 ) Bộ lọc Mã ĐH Trạng thái Món hàng Tổng cước Chưa cước …" at bounding box center [258, 126] width 516 height 252
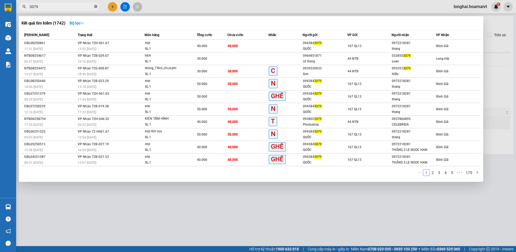
click at [95, 6] on icon "close-circle" at bounding box center [95, 6] width 3 height 3
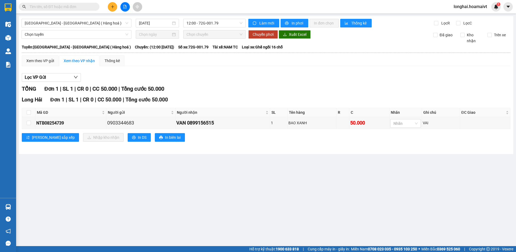
click at [86, 7] on input "text" at bounding box center [61, 7] width 63 height 6
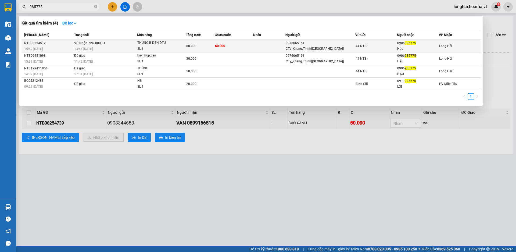
type input "985775"
click at [111, 49] on div "13:46 - 15/08" at bounding box center [105, 49] width 63 height 6
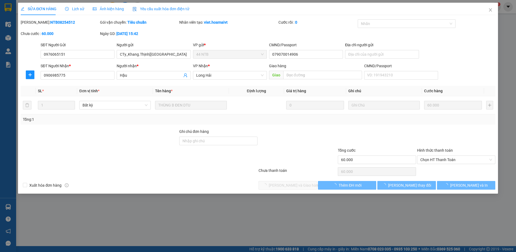
type input "0976065151"
type input "CTy_Khang.Thịnh[Minh]"
type input "079070014906"
type input "0906985775"
type input "Hậu"
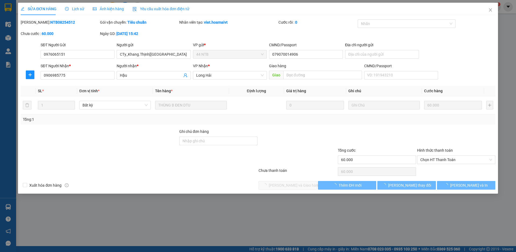
type input "60.000"
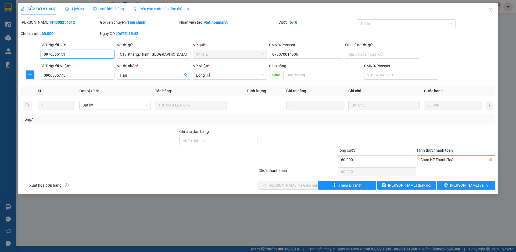
click at [430, 160] on span "Chọn HT Thanh Toán" at bounding box center [456, 160] width 72 height 8
click at [429, 169] on div "Tại văn phòng" at bounding box center [456, 170] width 72 height 6
type input "0"
click at [267, 186] on icon "check" at bounding box center [265, 185] width 4 height 4
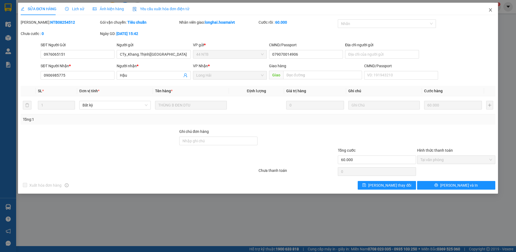
click at [489, 10] on icon "close" at bounding box center [490, 10] width 4 height 4
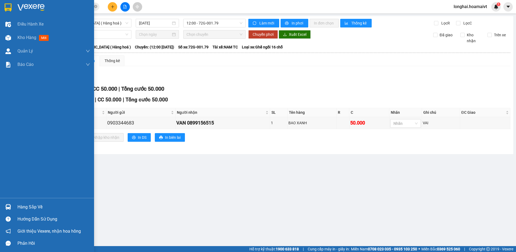
click at [29, 205] on div "Hàng sắp về" at bounding box center [53, 207] width 73 height 8
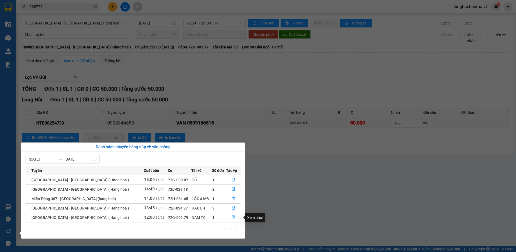
click at [232, 216] on icon "file-done" at bounding box center [233, 218] width 3 height 4
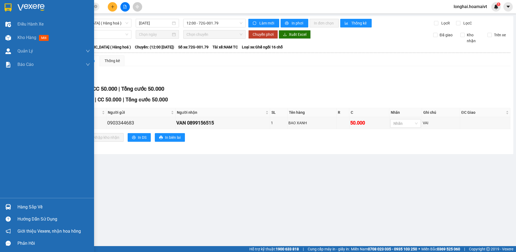
click at [25, 206] on div "Hàng sắp về" at bounding box center [53, 207] width 73 height 8
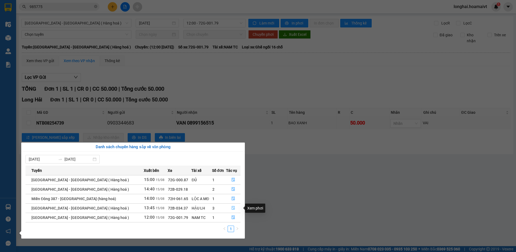
click at [231, 207] on icon "file-done" at bounding box center [233, 208] width 4 height 4
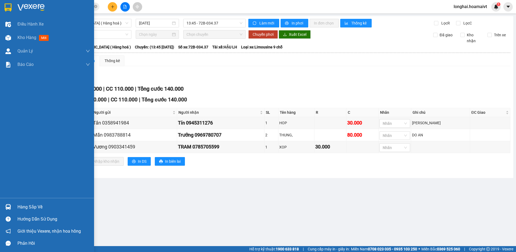
click at [31, 207] on div "Hàng sắp về" at bounding box center [53, 207] width 73 height 8
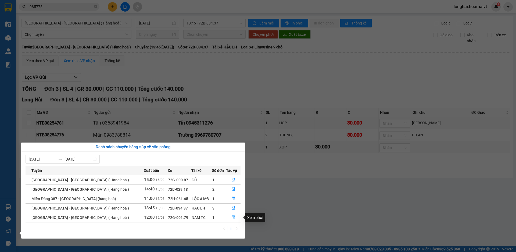
click at [232, 216] on icon "file-done" at bounding box center [233, 218] width 3 height 4
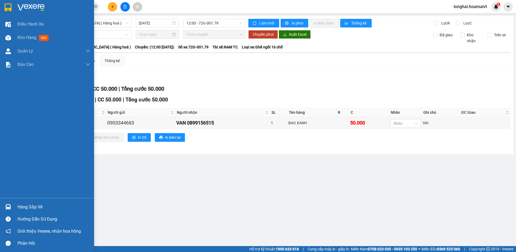
click at [22, 207] on div "Hàng sắp về" at bounding box center [53, 207] width 73 height 8
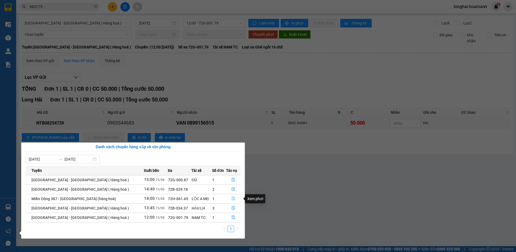
click at [231, 199] on icon "file-done" at bounding box center [233, 198] width 4 height 4
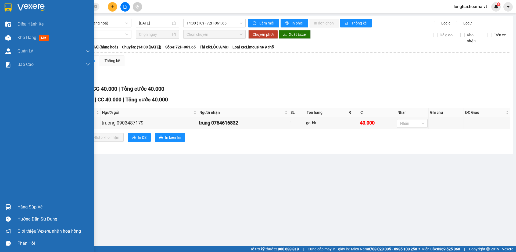
click at [38, 209] on div "Hàng sắp về" at bounding box center [53, 207] width 73 height 8
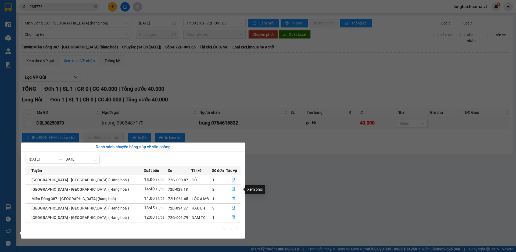
click at [232, 189] on icon "file-done" at bounding box center [233, 189] width 4 height 4
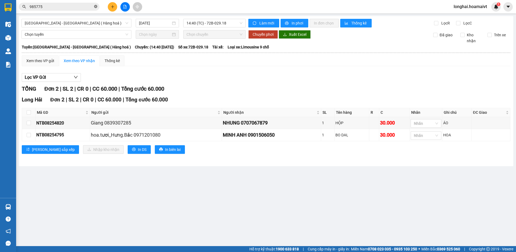
click at [96, 7] on icon "close-circle" at bounding box center [95, 6] width 3 height 3
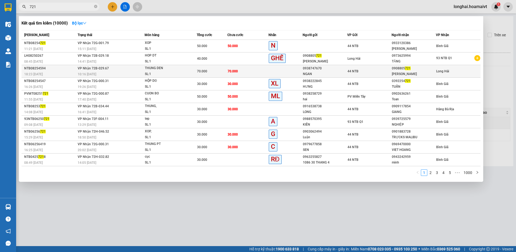
type input "721"
click at [189, 73] on span "THUNG DEN SL: 1" at bounding box center [170, 71] width 51 height 12
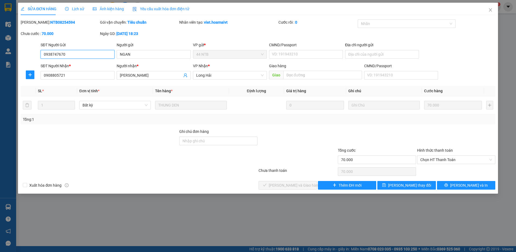
type input "0938747670"
type input "NGAN"
type input "0908805721"
type input "VĂN HIẾN"
type input "70.000"
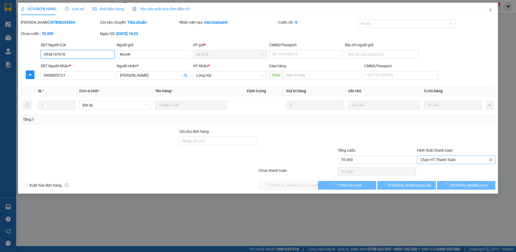
click at [445, 161] on span "Chọn HT Thanh Toán" at bounding box center [456, 160] width 72 height 8
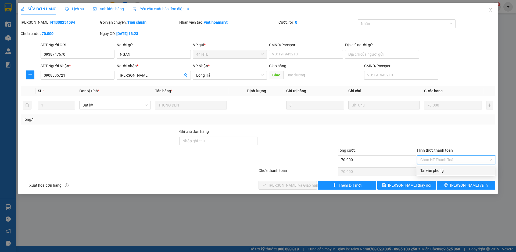
click at [435, 170] on div "Tại văn phòng" at bounding box center [456, 170] width 72 height 6
type input "0"
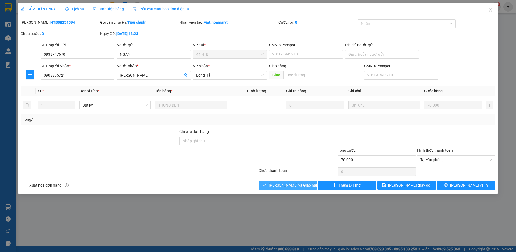
click at [301, 186] on span "Lưu và Giao hàng" at bounding box center [295, 185] width 52 height 6
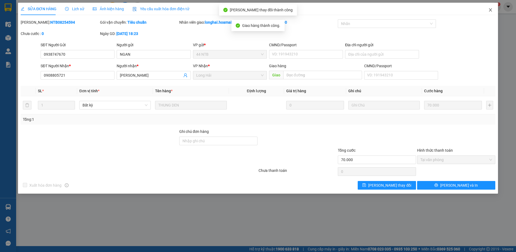
click at [489, 9] on icon "close" at bounding box center [490, 10] width 4 height 4
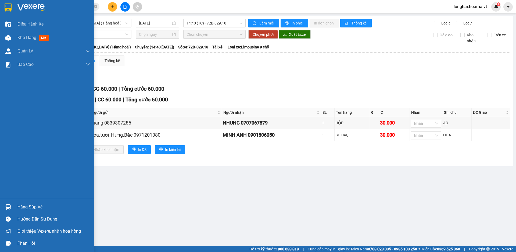
click at [27, 206] on div "Hàng sắp về" at bounding box center [53, 207] width 73 height 8
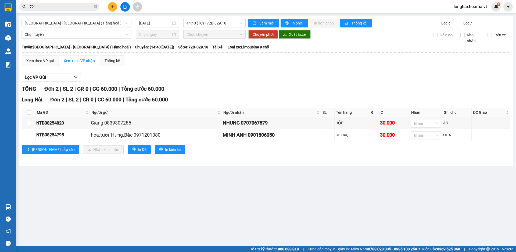
click at [273, 210] on section "Kết quả tìm kiếm ( 10000 ) Bộ lọc Mã ĐH Trạng thái Món hàng Tổng cước Chưa cước…" at bounding box center [258, 126] width 516 height 252
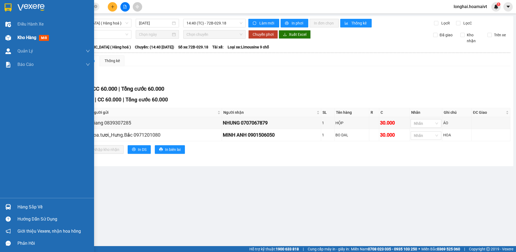
click at [18, 37] on span "Kho hàng" at bounding box center [26, 37] width 19 height 5
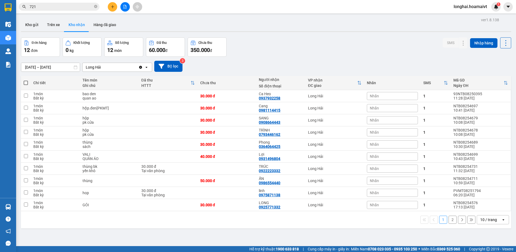
click at [449, 221] on button "2" at bounding box center [453, 220] width 8 height 8
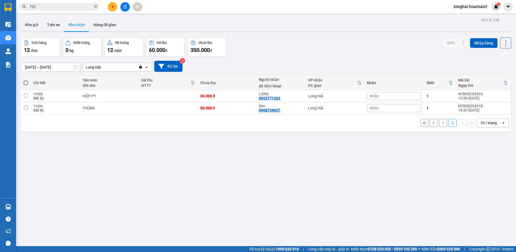
click at [439, 123] on button "1" at bounding box center [443, 123] width 8 height 8
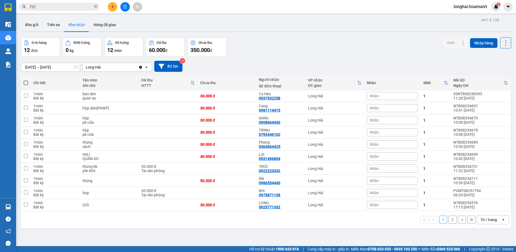
click at [449, 220] on button "2" at bounding box center [453, 220] width 8 height 8
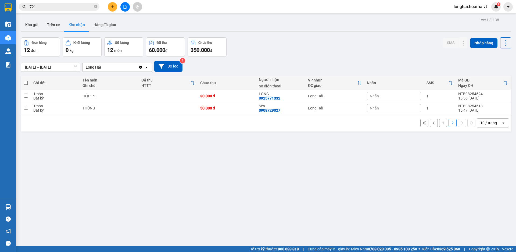
click at [218, 191] on div "ver 1.8.138 Kho gửi Trên xe Kho nhận Hàng đã giao Đơn hàng 12 đơn Khối lượng 0 …" at bounding box center [266, 142] width 495 height 252
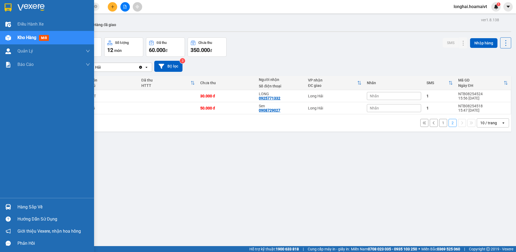
click at [26, 206] on div "Hàng sắp về" at bounding box center [53, 207] width 73 height 8
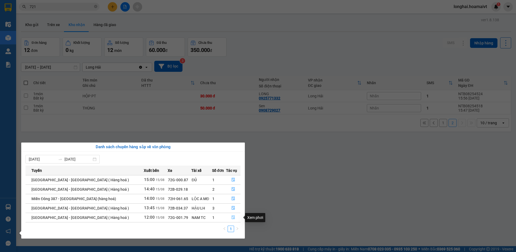
click at [231, 216] on icon "file-done" at bounding box center [233, 217] width 4 height 4
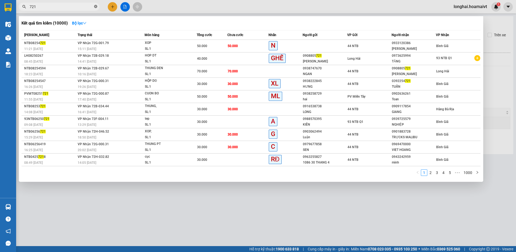
click at [96, 8] on icon "close-circle" at bounding box center [95, 6] width 3 height 3
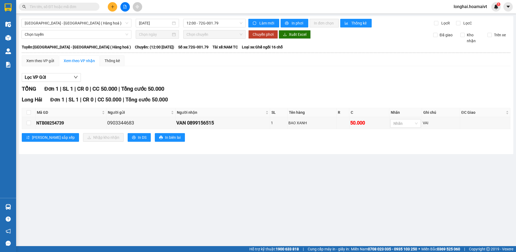
click at [77, 6] on input "text" at bounding box center [61, 7] width 63 height 6
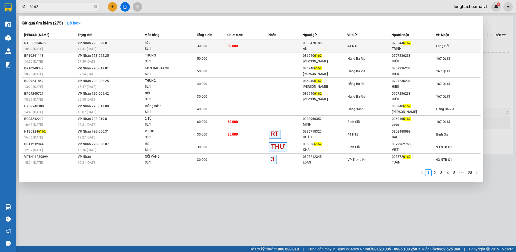
type input "6162"
click at [128, 44] on td "VP Nhận 72B-029.01 14:41 - 15/08" at bounding box center [110, 46] width 69 height 13
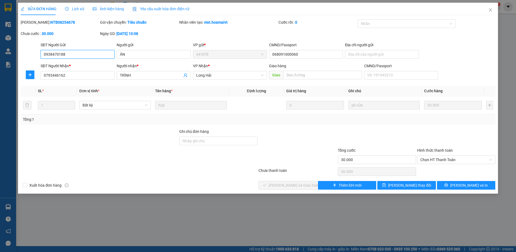
type input "0938470188"
type input "ÂN"
type input "068091000060"
type input "0793446162"
type input "TRÌNH"
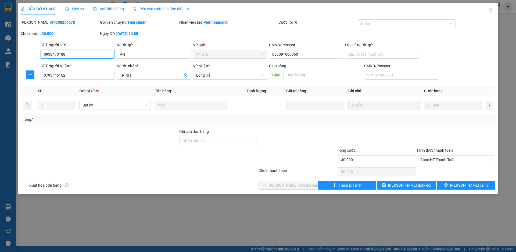
type input "30.000"
click at [445, 159] on span "Chọn HT Thanh Toán" at bounding box center [456, 160] width 72 height 8
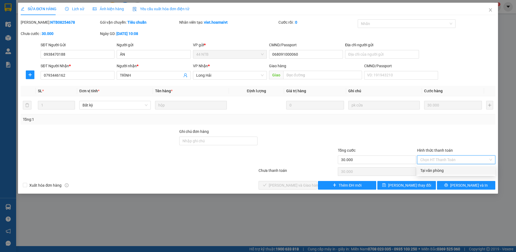
click at [439, 169] on div "Tại văn phòng" at bounding box center [456, 170] width 72 height 6
type input "0"
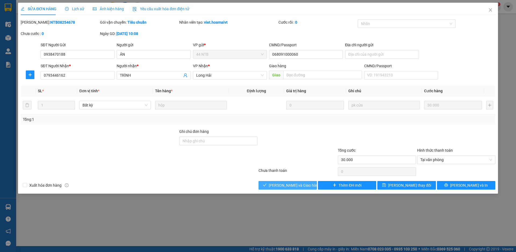
click at [306, 184] on button "Lưu và Giao hàng" at bounding box center [288, 185] width 58 height 9
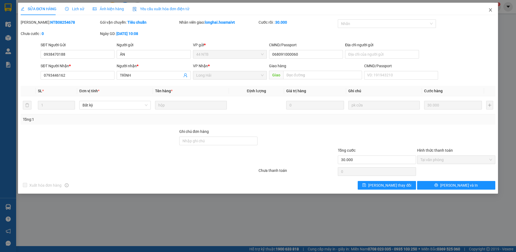
click at [491, 9] on icon "close" at bounding box center [490, 10] width 4 height 4
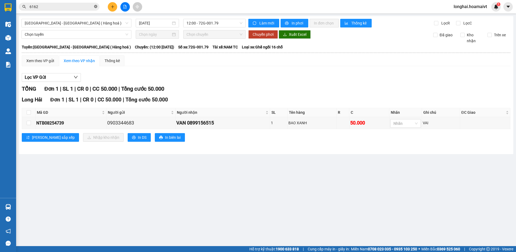
click at [95, 7] on icon "close-circle" at bounding box center [95, 6] width 3 height 3
click at [82, 7] on input "text" at bounding box center [61, 7] width 63 height 6
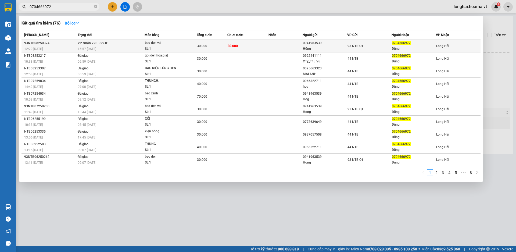
type input "0704666972"
click at [122, 48] on div "15:57 - 13/08" at bounding box center [111, 49] width 67 height 6
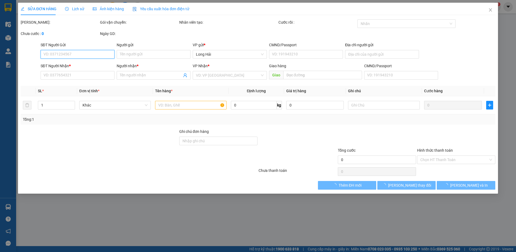
type input "0941963539"
type input "Hồng"
type input "Do Ngoc Thanh F14 Q5 HCM"
type input "0704666972"
type input "Dũng"
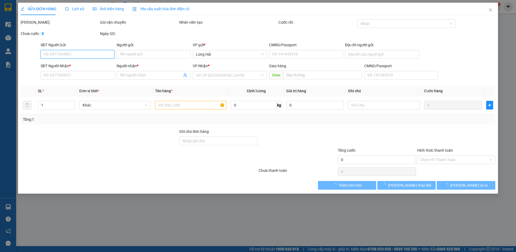
type input "30.000"
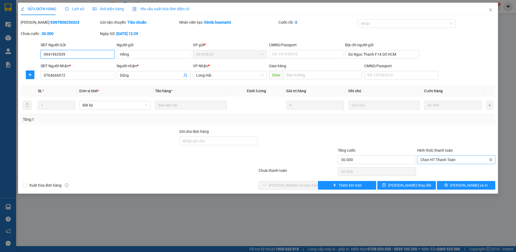
click at [447, 160] on span "Chọn HT Thanh Toán" at bounding box center [456, 160] width 72 height 8
click at [436, 170] on div "Tại văn phòng" at bounding box center [456, 170] width 72 height 6
type input "0"
click at [300, 187] on span "Lưu và Giao hàng" at bounding box center [295, 185] width 52 height 6
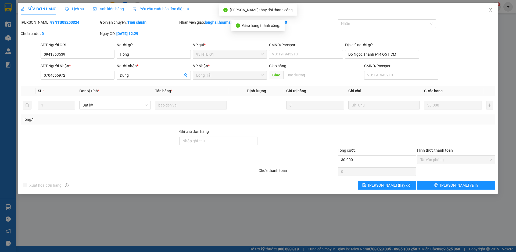
click at [489, 10] on icon "close" at bounding box center [490, 10] width 4 height 4
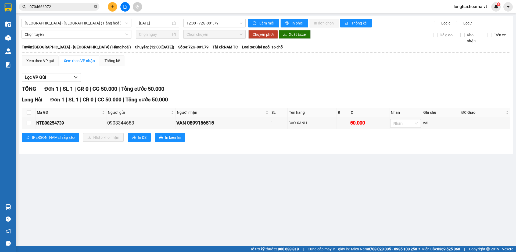
click at [97, 7] on icon "close-circle" at bounding box center [95, 6] width 3 height 3
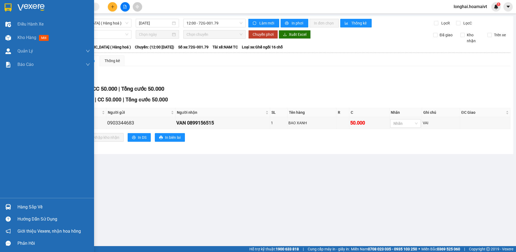
click at [25, 208] on div "Hàng sắp về" at bounding box center [53, 207] width 73 height 8
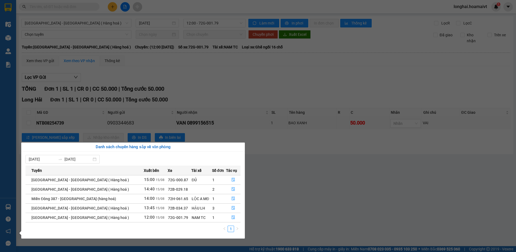
click at [239, 78] on section "Kết quả tìm kiếm ( 76 ) Bộ lọc Mã ĐH Trạng thái Món hàng Tổng cước Chưa cước Nh…" at bounding box center [258, 126] width 516 height 252
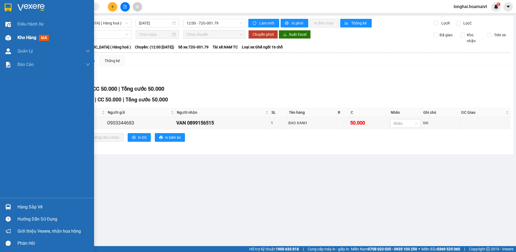
click at [28, 38] on span "Kho hàng" at bounding box center [26, 37] width 19 height 5
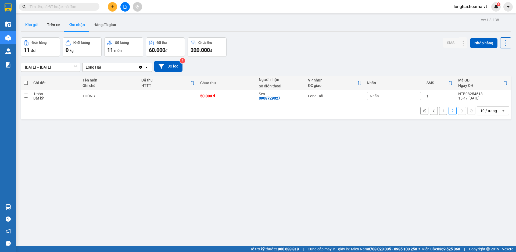
click at [33, 24] on button "Kho gửi" at bounding box center [32, 24] width 22 height 13
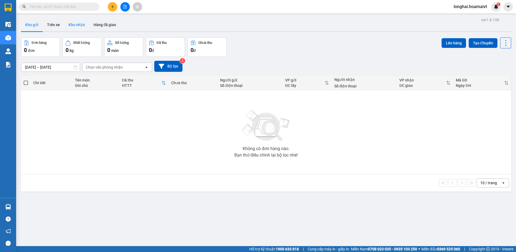
click at [81, 25] on button "Kho nhận" at bounding box center [76, 24] width 25 height 13
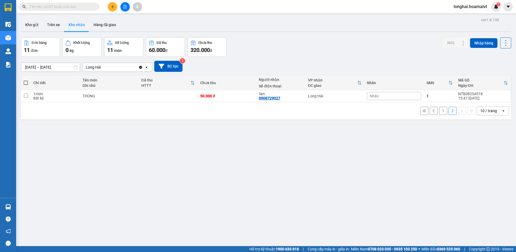
click at [439, 114] on button "1" at bounding box center [443, 111] width 8 height 8
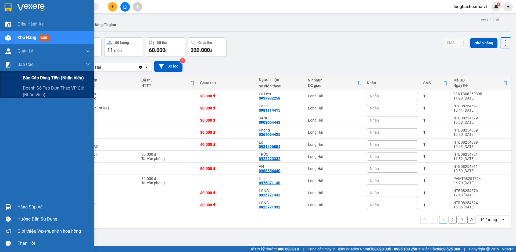
click at [43, 78] on span "Báo cáo dòng tiền (nhân viên)" at bounding box center [53, 77] width 61 height 7
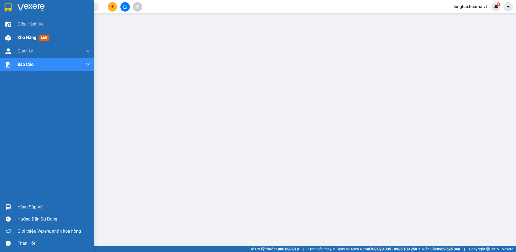
click at [31, 36] on span "Kho hàng" at bounding box center [26, 37] width 19 height 5
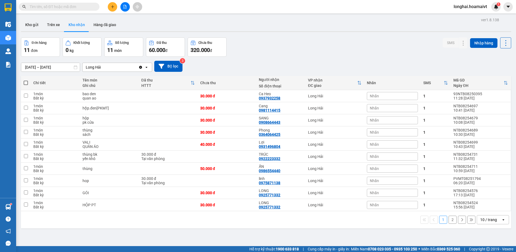
click at [449, 222] on button "2" at bounding box center [453, 220] width 8 height 8
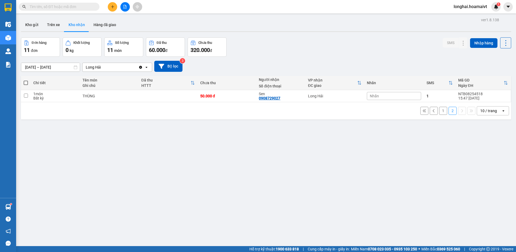
drag, startPoint x: 463, startPoint y: 225, endPoint x: 472, endPoint y: 230, distance: 10.7
click at [472, 230] on div "ver 1.8.138 Kho gửi Trên xe Kho nhận Hàng đã giao Đơn hàng 11 đơn Khối lượng 0 …" at bounding box center [266, 142] width 495 height 252
click at [439, 113] on button "1" at bounding box center [443, 111] width 8 height 8
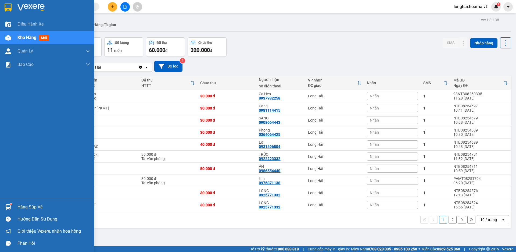
click at [23, 207] on div "Hàng sắp về" at bounding box center [53, 207] width 73 height 8
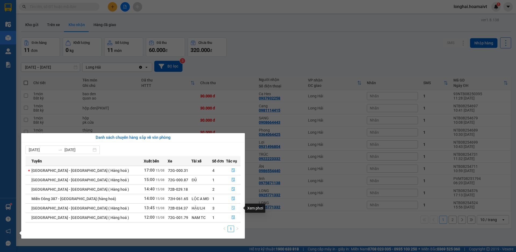
click at [231, 210] on icon "file-done" at bounding box center [233, 208] width 4 height 4
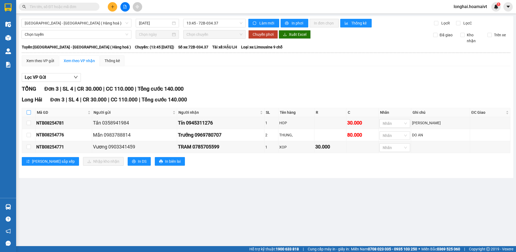
click at [28, 112] on input "checkbox" at bounding box center [29, 112] width 4 height 4
checkbox input "true"
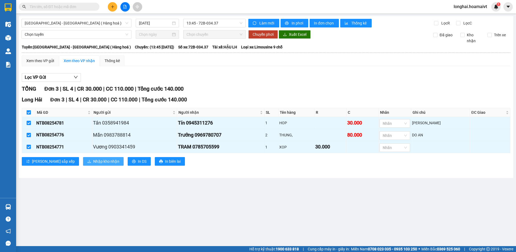
click at [93, 160] on span "Nhập kho nhận" at bounding box center [106, 161] width 26 height 6
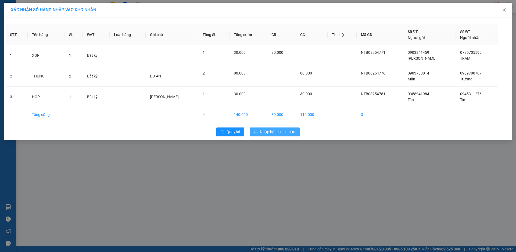
click at [275, 134] on span "Nhập hàng kho nhận" at bounding box center [277, 132] width 35 height 6
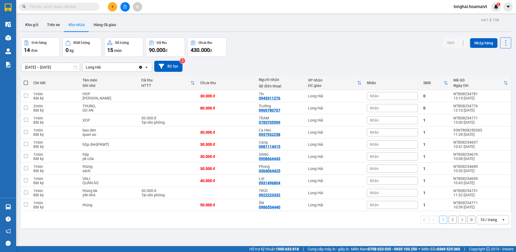
click at [81, 236] on div "ver 1.8.138 Kho gửi Trên xe Kho nhận Hàng đã giao Đơn hàng 14 đơn Khối lượng 0 …" at bounding box center [266, 142] width 495 height 252
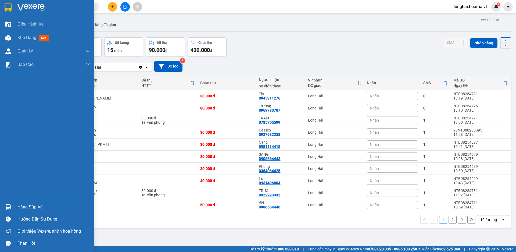
click at [21, 206] on div "Hàng sắp về" at bounding box center [53, 207] width 73 height 8
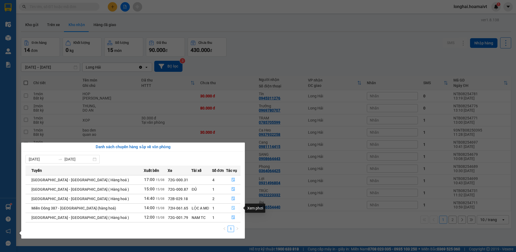
click at [234, 208] on button "button" at bounding box center [233, 208] width 14 height 9
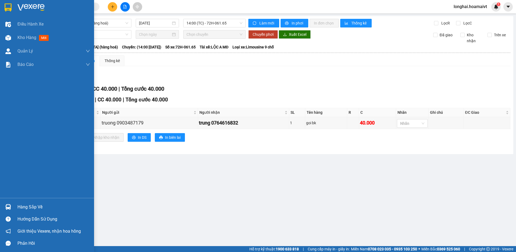
click at [19, 208] on div "Hàng sắp về" at bounding box center [53, 207] width 73 height 8
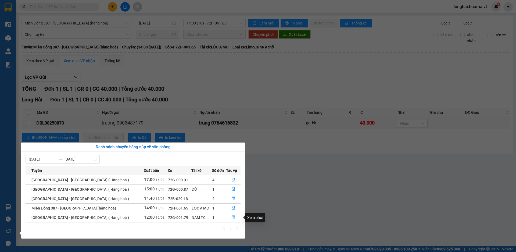
click at [231, 218] on icon "file-done" at bounding box center [233, 217] width 4 height 4
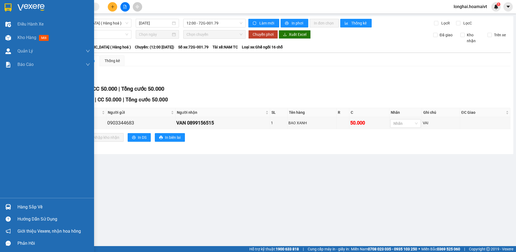
click at [33, 207] on div "Hàng sắp về" at bounding box center [53, 207] width 73 height 8
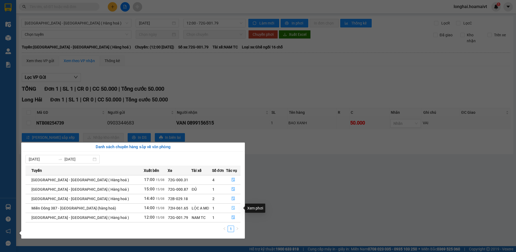
drag, startPoint x: 231, startPoint y: 208, endPoint x: 234, endPoint y: 209, distance: 3.9
click at [231, 208] on icon "file-done" at bounding box center [233, 208] width 4 height 4
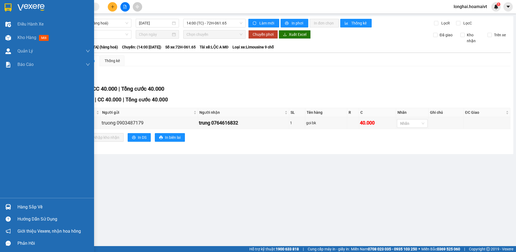
click at [32, 207] on main "Miền Đông 387 - Long Hải (hàng hoá) 15/08/2025 14:00 (TC) - 72H-061.65 Làm mới …" at bounding box center [258, 123] width 516 height 246
click at [32, 206] on div "Hàng sắp về" at bounding box center [53, 207] width 73 height 8
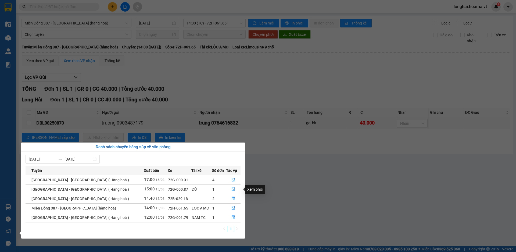
click at [232, 190] on icon "file-done" at bounding box center [233, 189] width 3 height 4
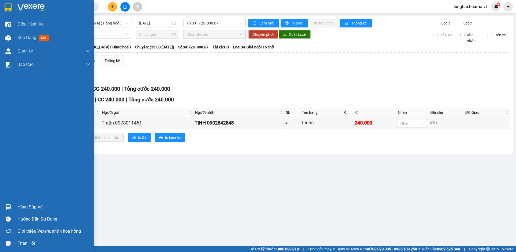
click at [36, 207] on div "Hàng sắp về" at bounding box center [53, 207] width 73 height 8
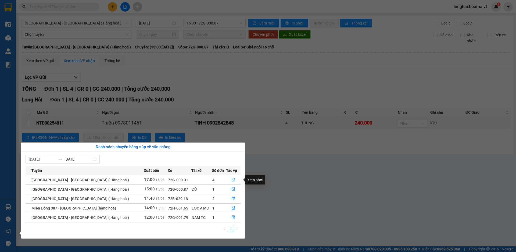
click at [229, 179] on button "button" at bounding box center [233, 180] width 14 height 9
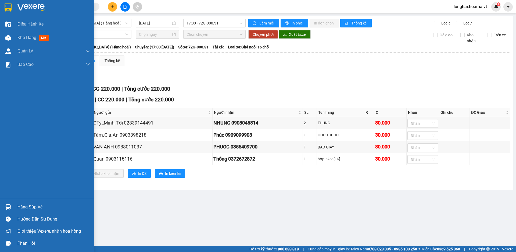
click at [27, 206] on div "Hàng sắp về" at bounding box center [53, 207] width 73 height 8
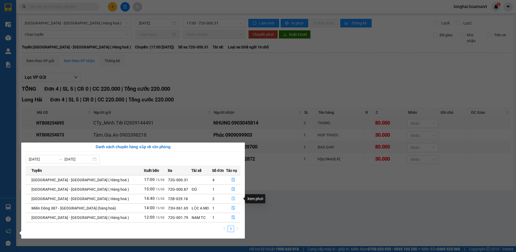
click at [231, 198] on icon "file-done" at bounding box center [233, 198] width 4 height 4
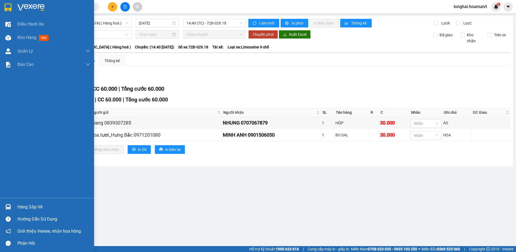
click at [34, 206] on div "Hàng sắp về" at bounding box center [53, 207] width 73 height 8
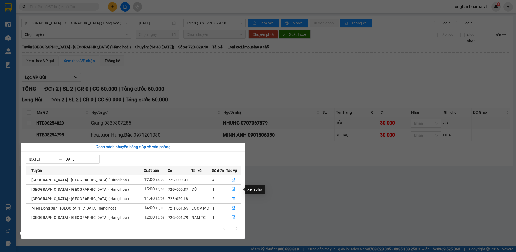
click at [232, 188] on icon "file-done" at bounding box center [233, 189] width 3 height 4
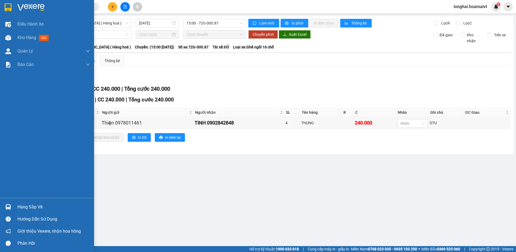
click at [28, 207] on div "Hàng sắp về" at bounding box center [53, 207] width 73 height 8
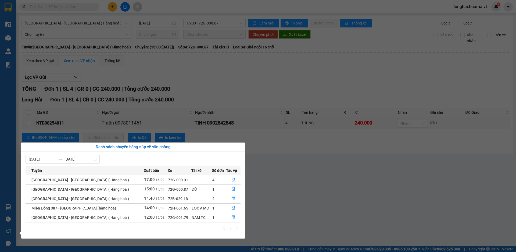
click at [270, 87] on section "Kết quả tìm kiếm ( 76 ) Bộ lọc Mã ĐH Trạng thái Món hàng Tổng cước Chưa cước Nh…" at bounding box center [258, 126] width 516 height 252
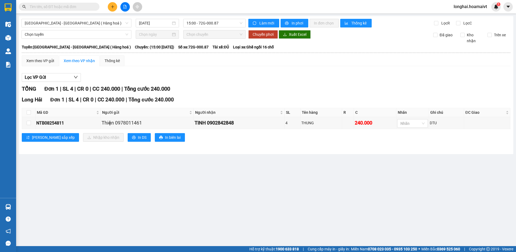
click at [91, 5] on input "text" at bounding box center [61, 7] width 63 height 6
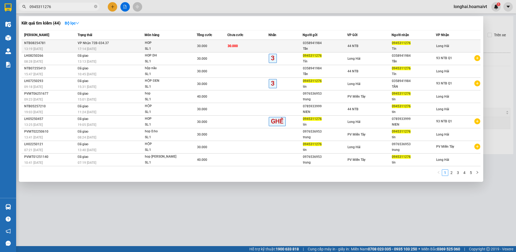
type input "0945311276"
click at [146, 44] on div "HOP" at bounding box center [165, 43] width 40 height 6
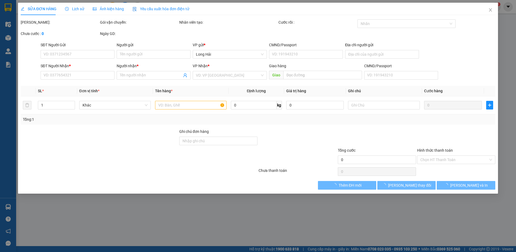
type input "0358941984"
type input "Tấn"
type input "079084004707"
type input "0945311276"
type input "Tín"
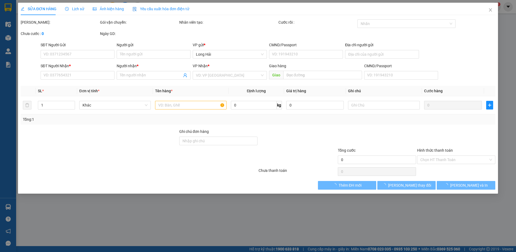
type input "30.000"
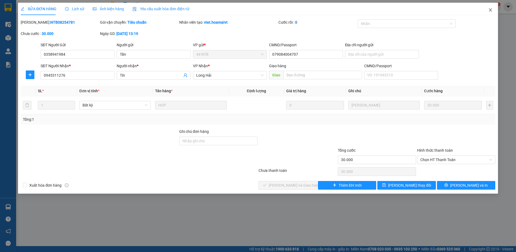
click at [491, 9] on icon "close" at bounding box center [490, 9] width 3 height 3
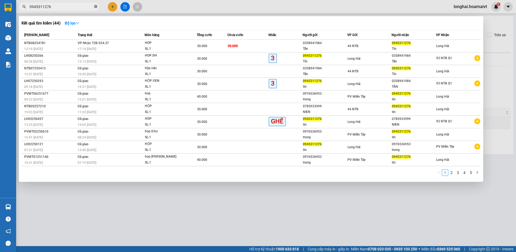
click at [95, 7] on icon "close-circle" at bounding box center [95, 6] width 3 height 3
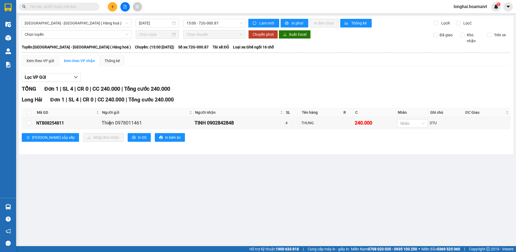
click at [84, 7] on input "text" at bounding box center [61, 7] width 63 height 6
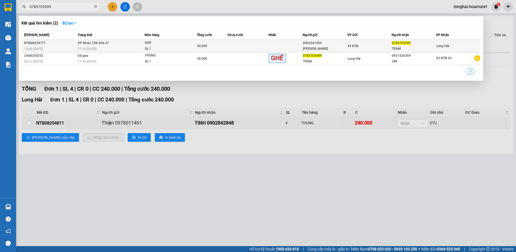
type input "0785705599"
click at [141, 45] on td "VP Nhận 72B-034.37 17:14 - 15/08" at bounding box center [110, 46] width 69 height 13
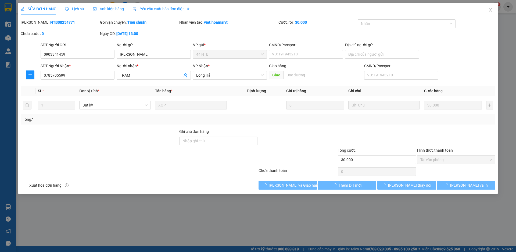
type input "0903341459"
type input "[PERSON_NAME]"
type input "0785705599"
type input "TRAM"
type input "30.000"
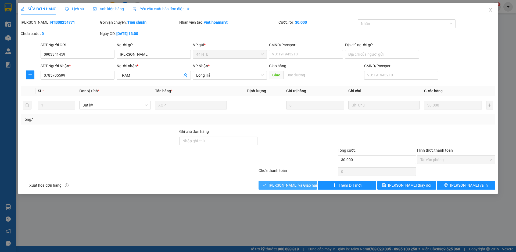
click at [285, 185] on span "Lưu và Giao hàng" at bounding box center [295, 185] width 52 height 6
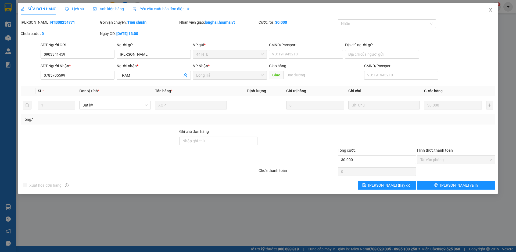
click at [489, 9] on icon "close" at bounding box center [490, 10] width 4 height 4
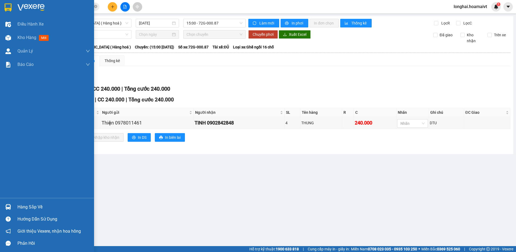
click at [19, 207] on div "Hàng sắp về" at bounding box center [53, 207] width 73 height 8
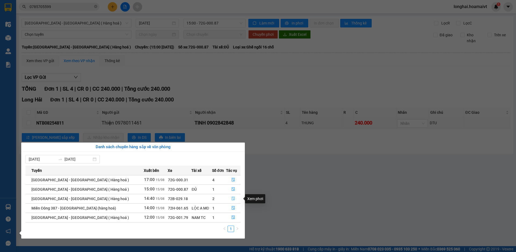
click at [231, 198] on icon "file-done" at bounding box center [233, 198] width 4 height 4
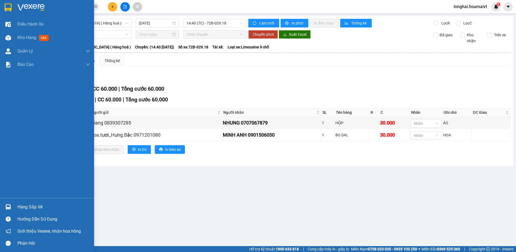
click at [20, 207] on div "Hàng sắp về" at bounding box center [53, 207] width 73 height 8
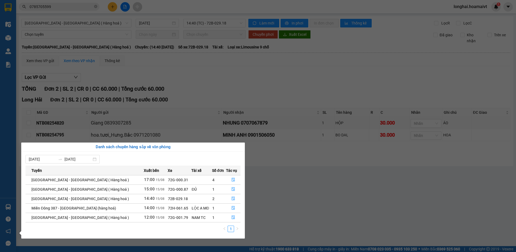
click at [302, 199] on section "Kết quả tìm kiếm ( 2 ) Bộ lọc Mã ĐH Trạng thái Món hàng Tổng cước Chưa cước Nhã…" at bounding box center [258, 126] width 516 height 252
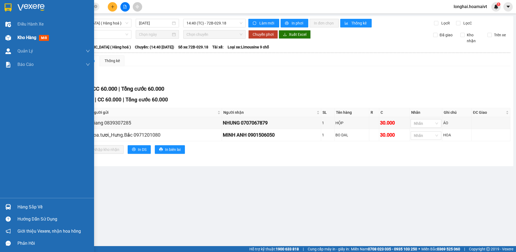
click at [21, 37] on span "Kho hàng" at bounding box center [26, 37] width 19 height 5
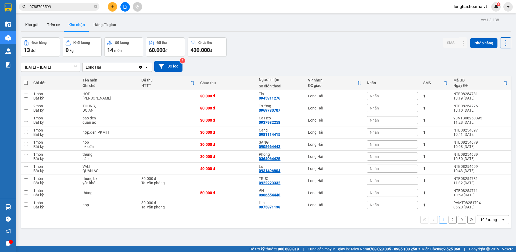
click at [449, 218] on button "2" at bounding box center [453, 220] width 8 height 8
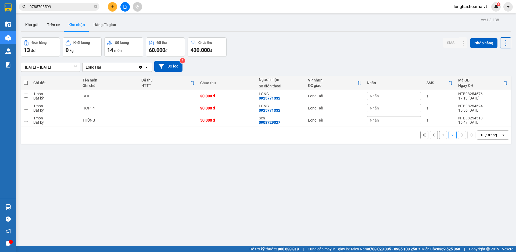
click at [439, 136] on button "1" at bounding box center [443, 135] width 8 height 8
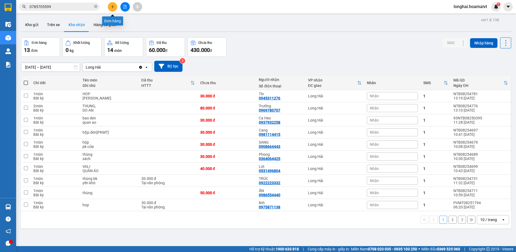
click at [113, 7] on icon "plus" at bounding box center [112, 6] width 3 height 0
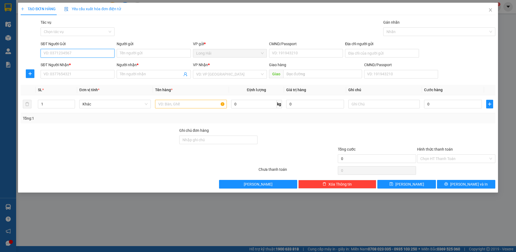
click at [71, 53] on input "SĐT Người Gửi" at bounding box center [78, 53] width 74 height 9
click at [73, 50] on input "SĐT Người Gửi" at bounding box center [78, 53] width 74 height 9
type input "0987003323"
click at [80, 67] on div "0987003323 - NK THUAN PHAT" at bounding box center [78, 64] width 74 height 9
type input "NK THUAN PHAT"
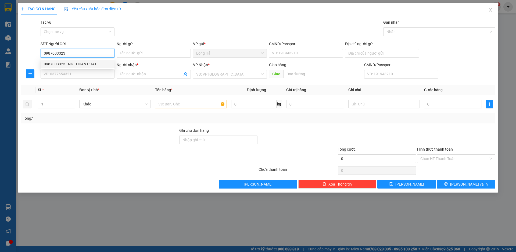
type input "077098002622"
type input "LONG HAI"
type input "02822406240"
type input "vivadent"
type input "0987003323"
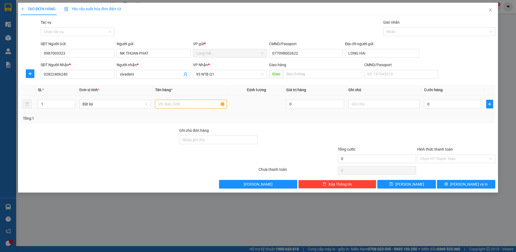
click at [192, 106] on input "text" at bounding box center [190, 104] width 71 height 9
type input "HOP RANG"
click at [437, 105] on input "0" at bounding box center [453, 104] width 58 height 9
type input "3"
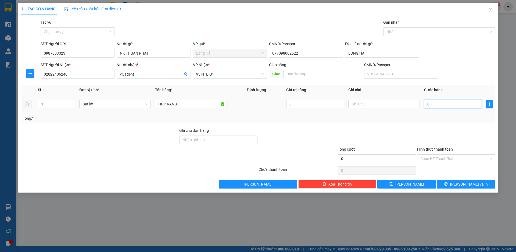
type input "3"
type input "30"
type input "30.000"
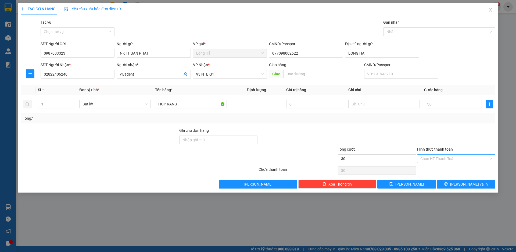
type input "30.000"
click at [453, 159] on input "Hình thức thanh toán" at bounding box center [454, 159] width 68 height 8
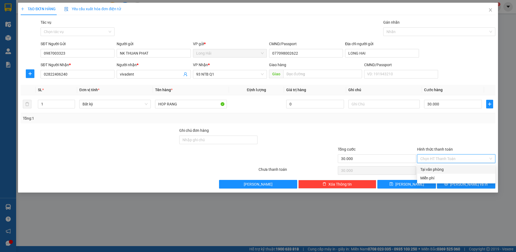
click at [451, 167] on div "Tại văn phòng" at bounding box center [456, 169] width 72 height 6
type input "0"
click at [448, 184] on icon "printer" at bounding box center [446, 184] width 4 height 4
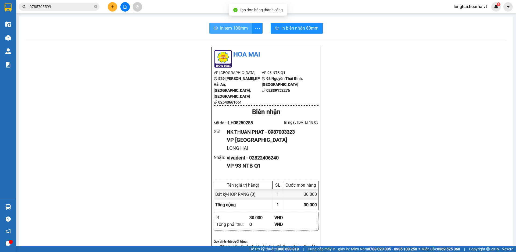
click at [229, 29] on span "In tem 100mm" at bounding box center [234, 28] width 28 height 7
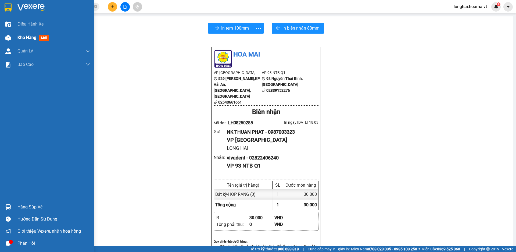
click at [17, 37] on div "Kho hàng mới" at bounding box center [47, 37] width 94 height 13
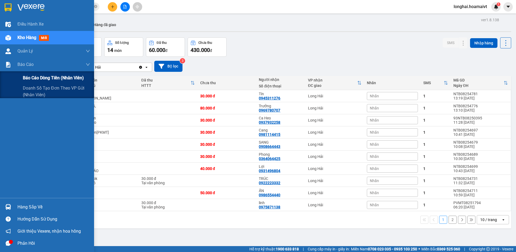
click at [41, 78] on span "Báo cáo dòng tiền (nhân viên)" at bounding box center [53, 77] width 61 height 7
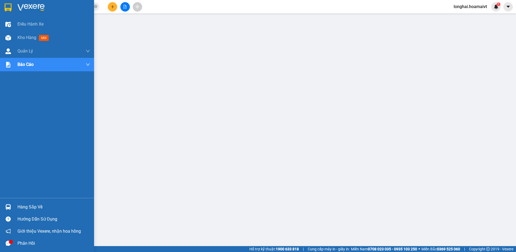
click at [31, 206] on div "Hàng sắp về" at bounding box center [53, 207] width 73 height 8
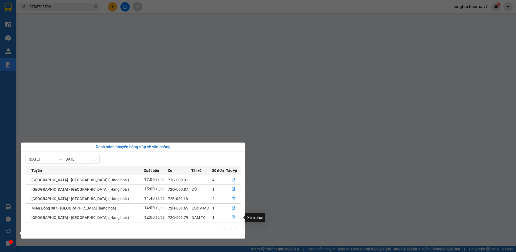
click at [232, 218] on icon "file-done" at bounding box center [233, 218] width 3 height 4
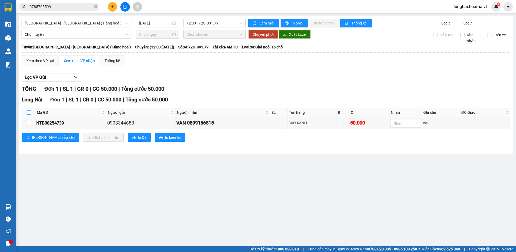
click at [29, 113] on input "checkbox" at bounding box center [29, 112] width 4 height 4
checkbox input "true"
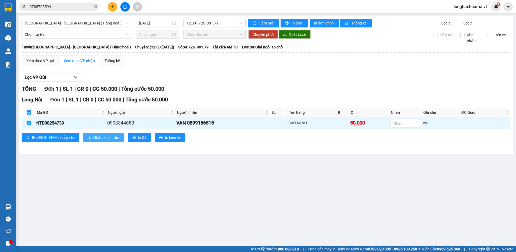
click at [93, 138] on span "Nhập kho nhận" at bounding box center [106, 137] width 26 height 6
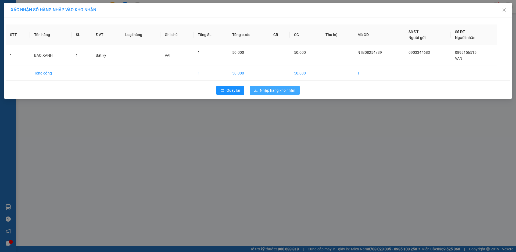
click at [279, 90] on span "Nhập hàng kho nhận" at bounding box center [277, 90] width 35 height 6
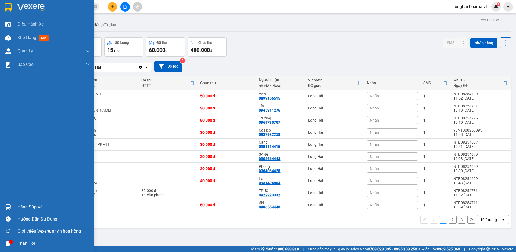
click at [21, 208] on div "Hàng sắp về" at bounding box center [53, 207] width 73 height 8
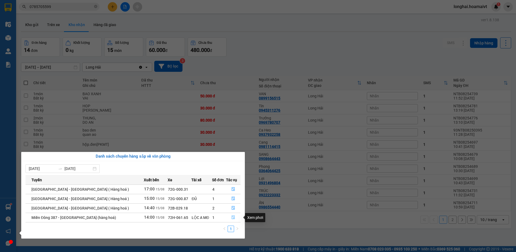
click at [234, 217] on icon "file-done" at bounding box center [233, 217] width 4 height 4
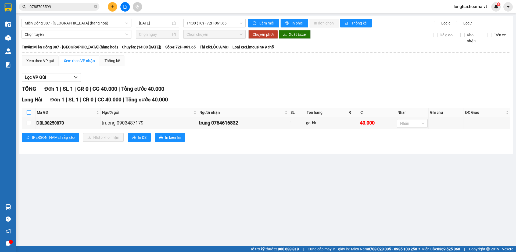
click at [28, 112] on input "checkbox" at bounding box center [29, 112] width 4 height 4
checkbox input "true"
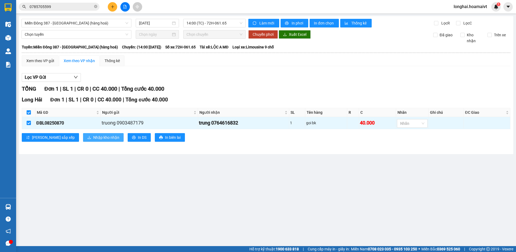
click at [93, 138] on span "Nhập kho nhận" at bounding box center [106, 137] width 26 height 6
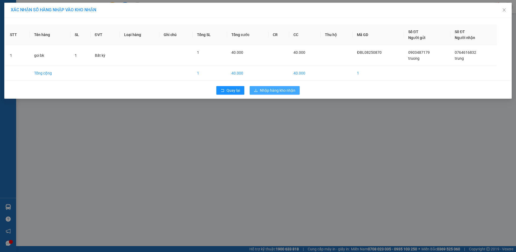
click at [274, 91] on span "Nhập hàng kho nhận" at bounding box center [277, 90] width 35 height 6
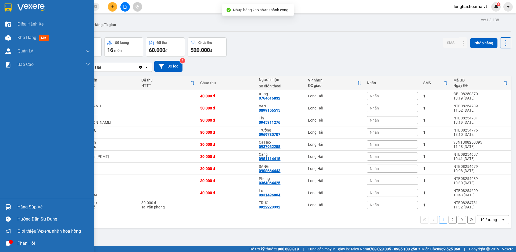
click at [31, 207] on div "Hàng sắp về" at bounding box center [53, 207] width 73 height 8
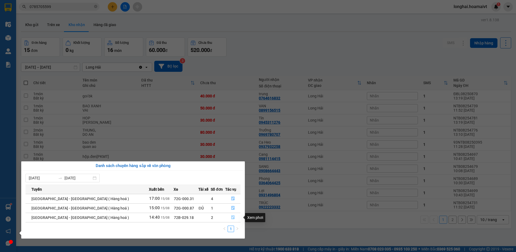
click at [231, 216] on icon "file-done" at bounding box center [232, 218] width 3 height 4
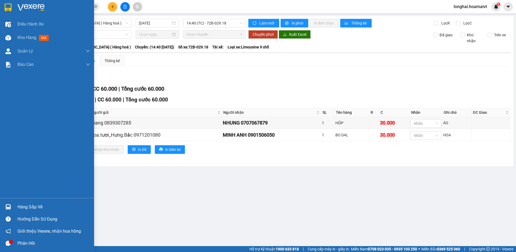
click at [23, 207] on main "Sài Gòn - Long Hải ( Hàng hoá ) 15/08/2025 14:40 (TC) - 72B-029.18 Làm mới In p…" at bounding box center [258, 123] width 516 height 246
click at [22, 207] on div "Hàng sắp về" at bounding box center [53, 207] width 73 height 8
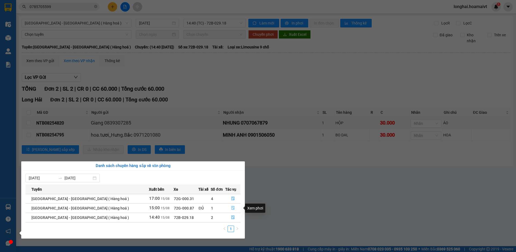
click at [228, 209] on button "button" at bounding box center [232, 208] width 15 height 9
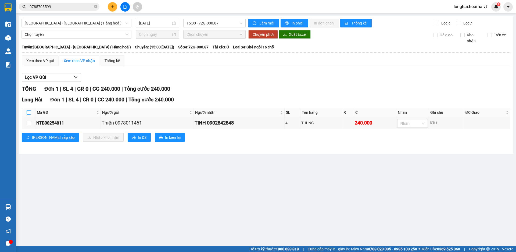
click at [29, 112] on input "checkbox" at bounding box center [29, 112] width 4 height 4
checkbox input "true"
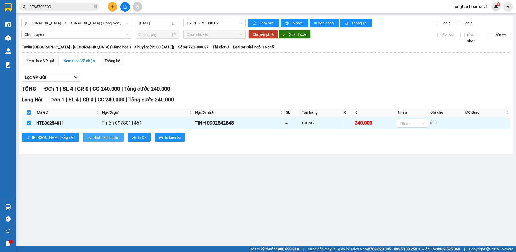
click at [83, 138] on button "Nhập kho nhận" at bounding box center [103, 137] width 41 height 9
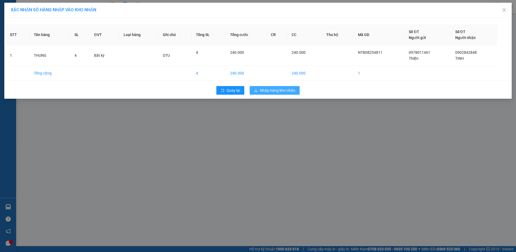
click at [278, 90] on span "Nhập hàng kho nhận" at bounding box center [277, 90] width 35 height 6
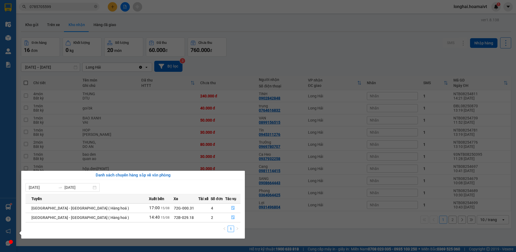
click at [298, 58] on section "Kết quả tìm kiếm ( 2 ) Bộ lọc Mã ĐH Trạng thái Món hàng Tổng cước Chưa cước Nhã…" at bounding box center [258, 126] width 516 height 252
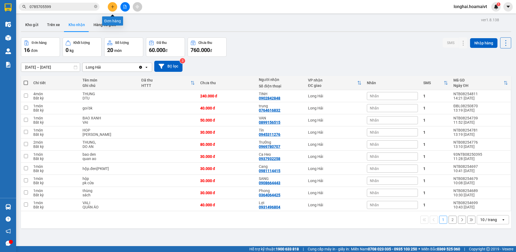
click at [112, 7] on icon "plus" at bounding box center [113, 7] width 4 height 4
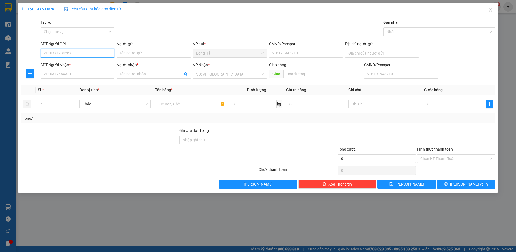
click at [69, 52] on input "SĐT Người Gửi" at bounding box center [78, 53] width 74 height 9
click at [66, 76] on input "SĐT Người Nhận *" at bounding box center [78, 74] width 74 height 9
type input "0918457872"
click at [125, 74] on input "Người nhận *" at bounding box center [151, 74] width 62 height 6
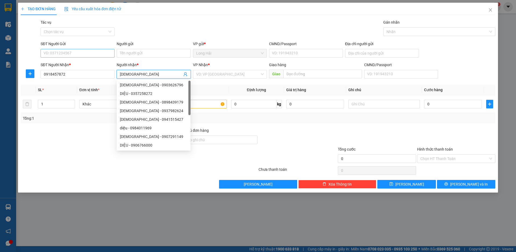
type input "[DEMOGRAPHIC_DATA]"
click at [77, 53] on input "SĐT Người Gửi" at bounding box center [78, 53] width 74 height 9
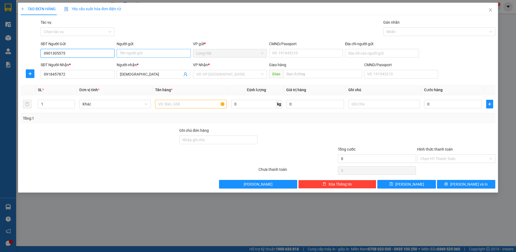
type input "0901305575"
click at [127, 54] on input "Người gửi" at bounding box center [154, 53] width 74 height 9
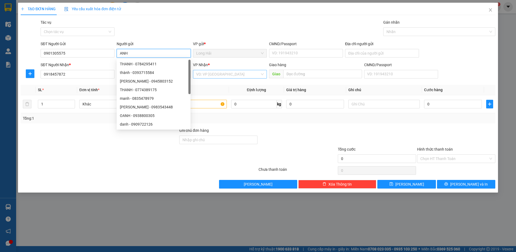
type input "ANH"
click at [213, 73] on input "search" at bounding box center [228, 74] width 64 height 8
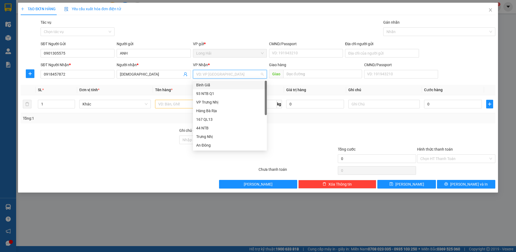
type input "9"
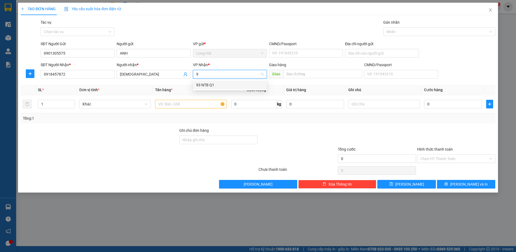
click at [209, 85] on div "93 NTB Q1" at bounding box center [229, 85] width 67 height 6
click at [181, 105] on input "text" at bounding box center [190, 104] width 71 height 9
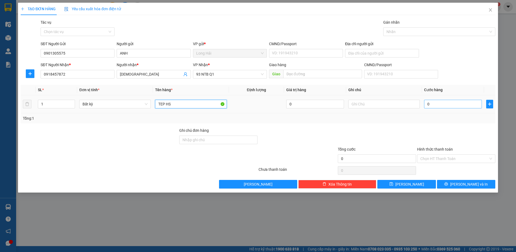
type input "TEP HS"
click at [430, 106] on input "0" at bounding box center [453, 104] width 58 height 9
type input "3"
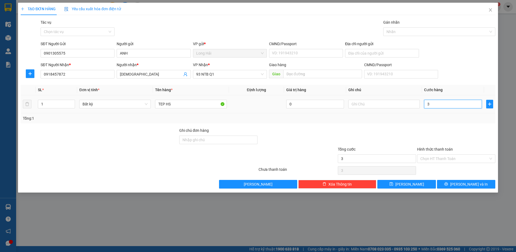
type input "30"
type input "30.000"
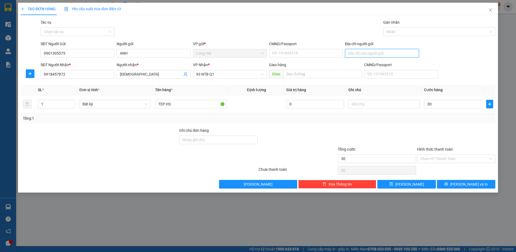
type input "30.000"
drag, startPoint x: 366, startPoint y: 51, endPoint x: 366, endPoint y: 54, distance: 2.7
click at [366, 51] on input "Địa chỉ người gửi" at bounding box center [382, 53] width 74 height 9
type input "LONG HAI"
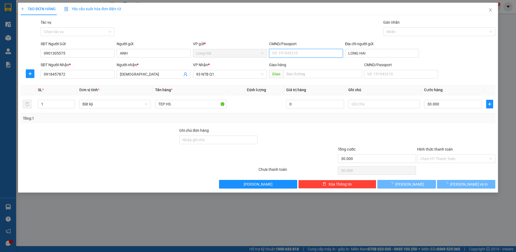
click at [285, 53] on input "CMND/Passport" at bounding box center [306, 53] width 74 height 9
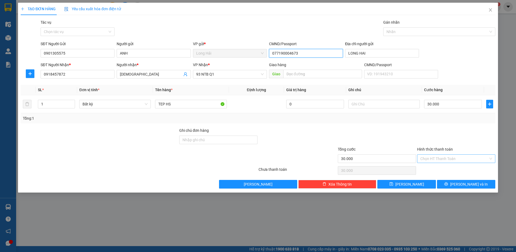
type input "077190004673"
click at [437, 158] on input "Hình thức thanh toán" at bounding box center [454, 159] width 68 height 8
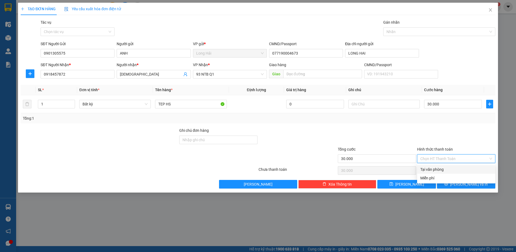
click at [435, 168] on div "Tại văn phòng" at bounding box center [456, 169] width 72 height 6
type input "0"
click at [453, 183] on button "[PERSON_NAME] và In" at bounding box center [466, 184] width 58 height 9
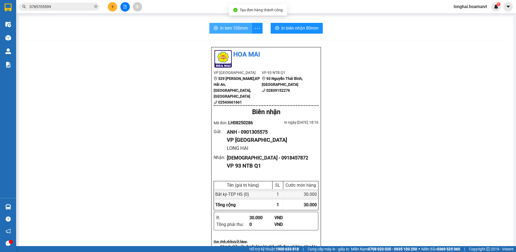
click at [232, 28] on span "In tem 100mm" at bounding box center [234, 28] width 28 height 7
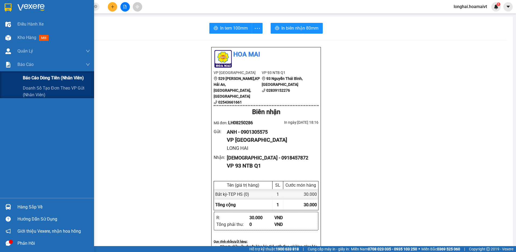
click at [45, 79] on span "Báo cáo dòng tiền (nhân viên)" at bounding box center [53, 77] width 61 height 7
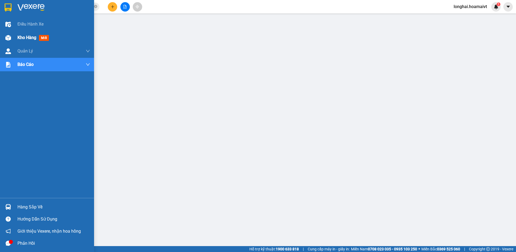
click at [27, 38] on span "Kho hàng" at bounding box center [26, 37] width 19 height 5
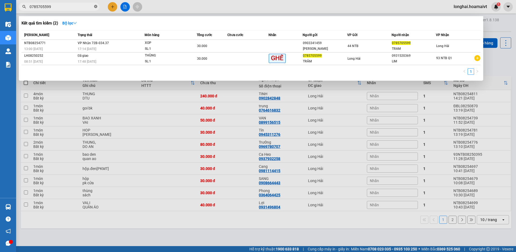
click at [96, 6] on icon "close-circle" at bounding box center [95, 6] width 3 height 3
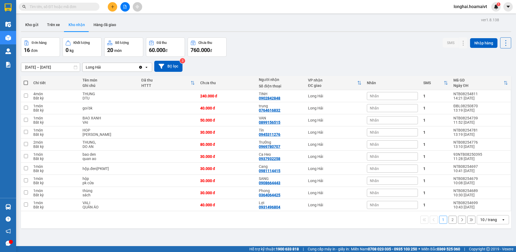
click at [79, 9] on input "text" at bounding box center [61, 7] width 63 height 6
click at [59, 5] on input "text" at bounding box center [61, 7] width 63 height 6
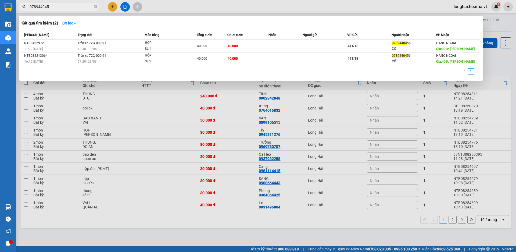
type input "0789440456"
click at [96, 6] on icon "close-circle" at bounding box center [95, 6] width 3 height 3
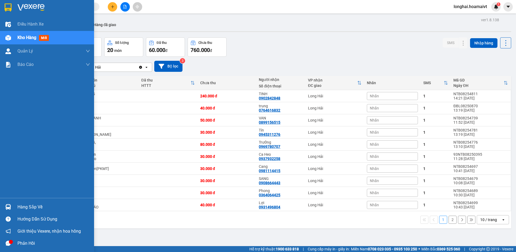
click at [22, 207] on div "Hàng sắp về" at bounding box center [53, 207] width 73 height 8
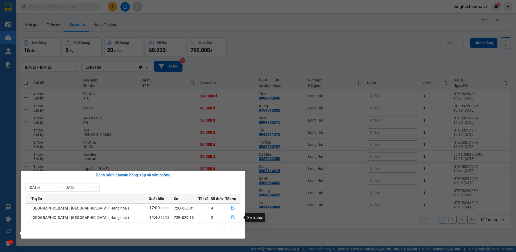
click at [231, 216] on icon "file-done" at bounding box center [233, 217] width 4 height 4
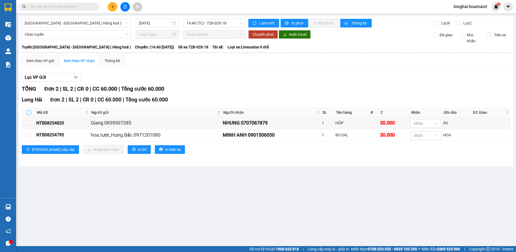
click at [28, 112] on input "checkbox" at bounding box center [29, 112] width 4 height 4
checkbox input "true"
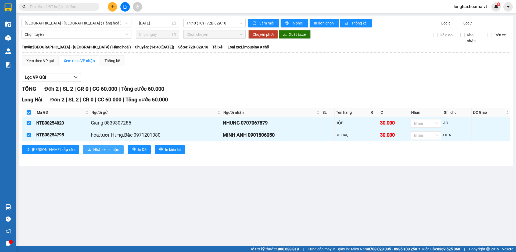
click at [93, 151] on span "Nhập kho nhận" at bounding box center [106, 149] width 26 height 6
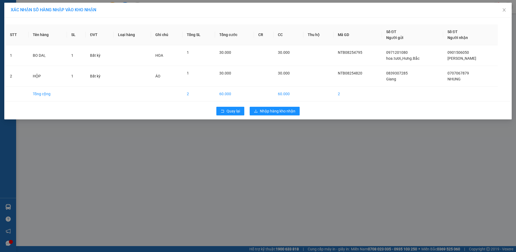
click at [285, 116] on div "Quay lại Nhập hàng kho nhận" at bounding box center [258, 111] width 505 height 14
click at [285, 108] on span "Nhập hàng kho nhận" at bounding box center [277, 111] width 35 height 6
